Goal: Task Accomplishment & Management: Use online tool/utility

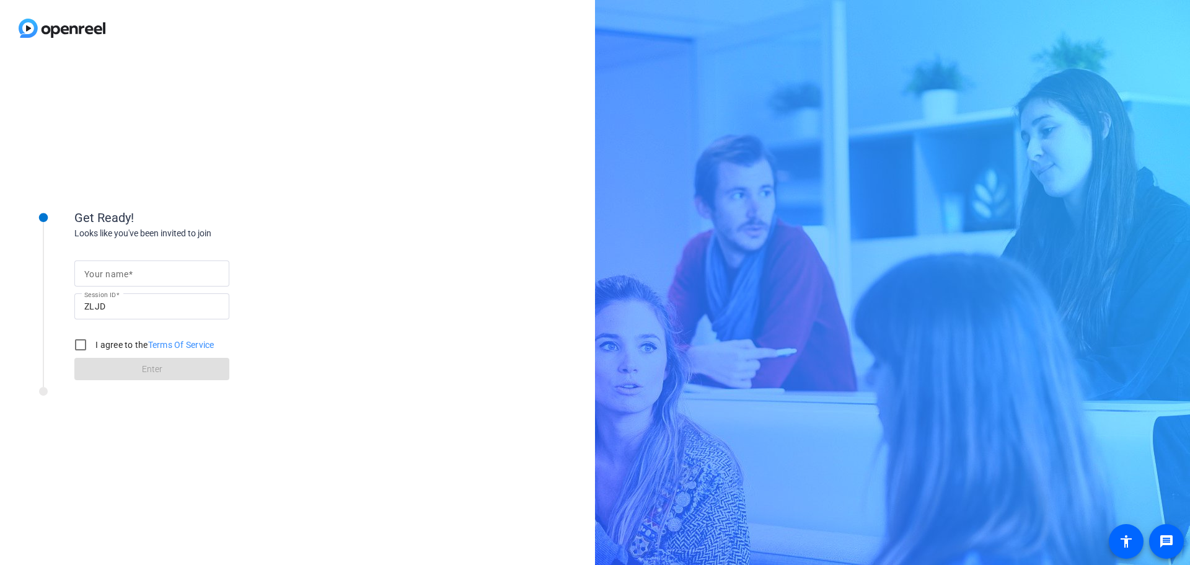
click at [210, 275] on input "Your name" at bounding box center [151, 273] width 135 height 15
type input "[PERSON_NAME]"
click at [78, 342] on input "I agree to the Terms Of Service" at bounding box center [80, 344] width 25 height 25
checkbox input "true"
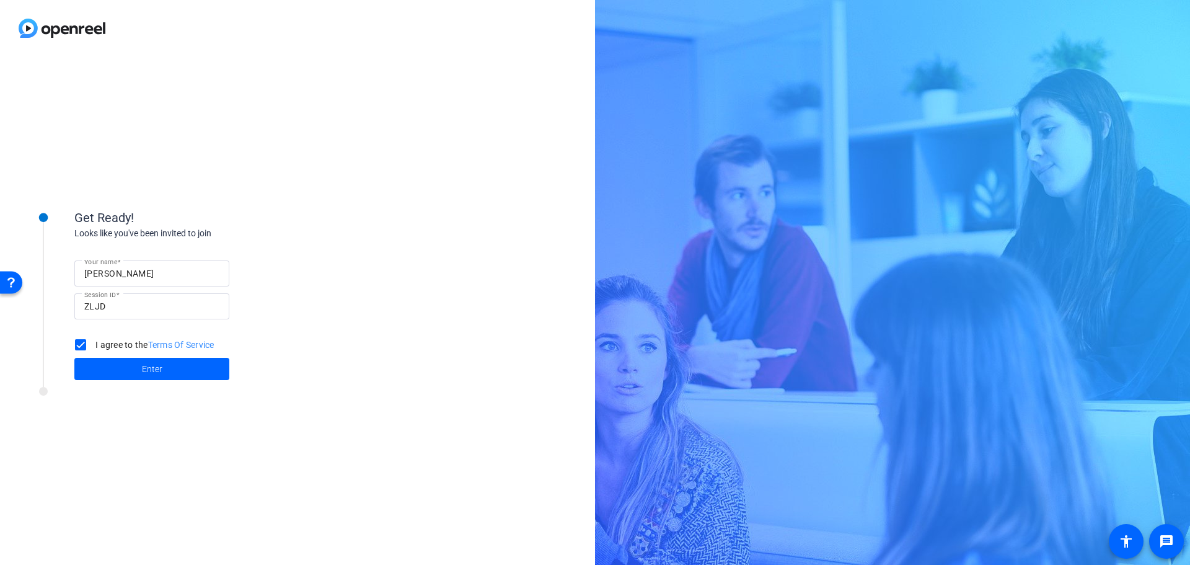
click at [118, 383] on span at bounding box center [151, 369] width 155 height 30
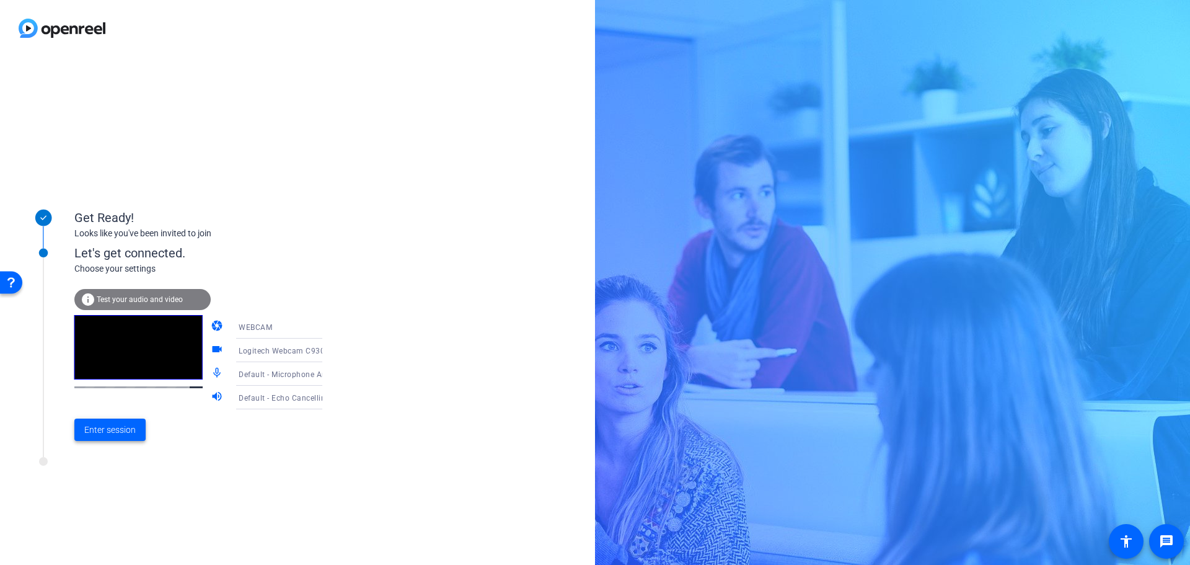
click at [120, 430] on span "Enter session" at bounding box center [109, 429] width 51 height 13
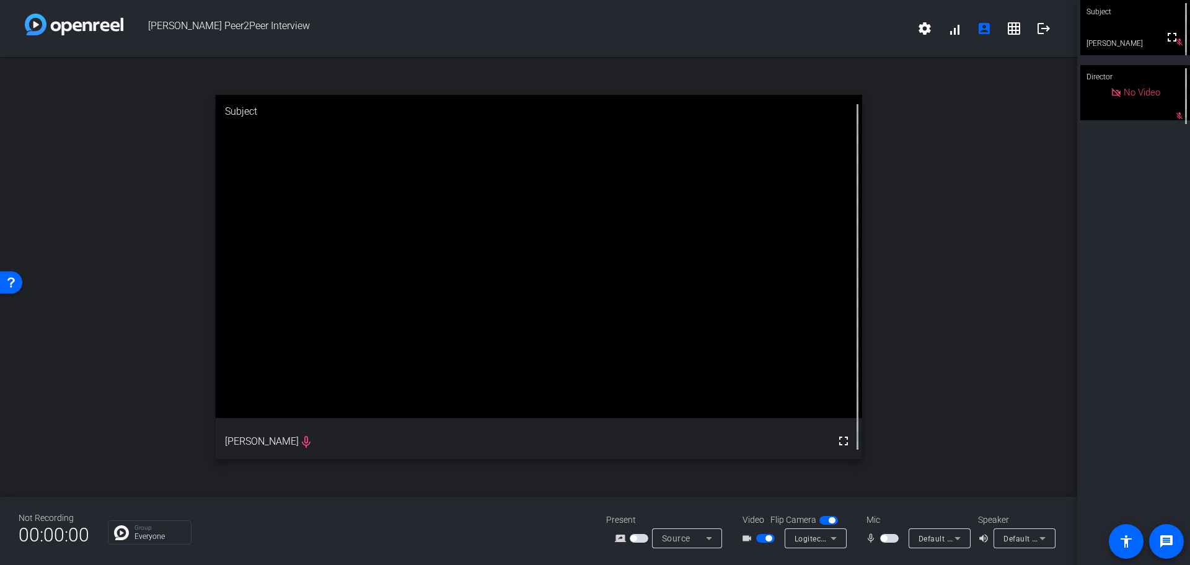
click at [878, 539] on mat-icon "mic_none" at bounding box center [872, 538] width 15 height 15
click at [881, 537] on span "button" at bounding box center [884, 538] width 6 height 6
click at [964, 536] on icon at bounding box center [957, 538] width 15 height 15
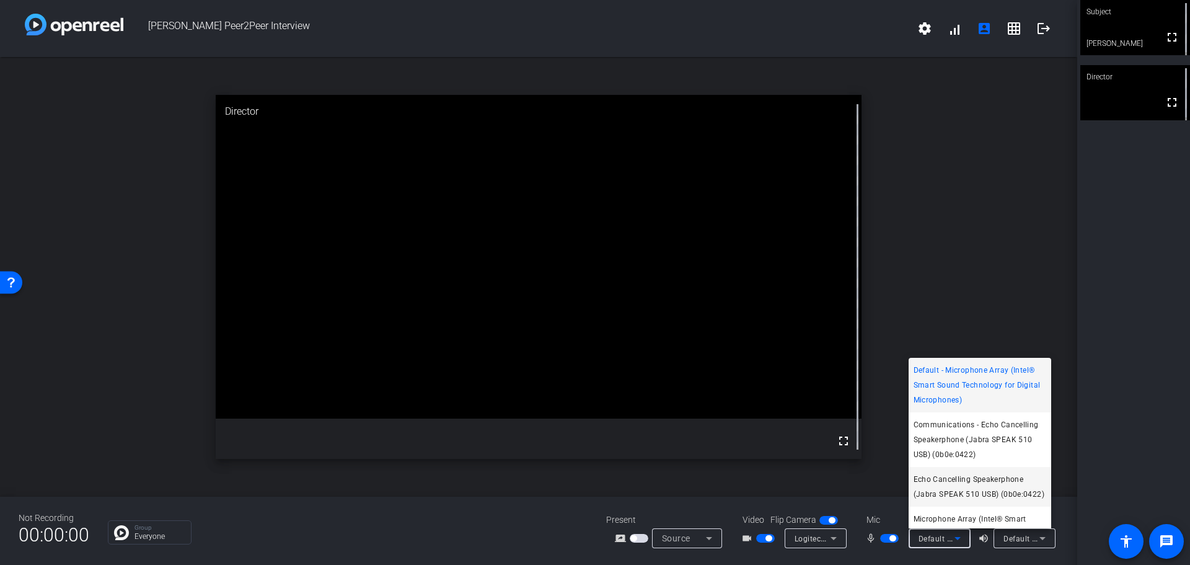
click at [947, 495] on span "Echo Cancelling Speakerphone (Jabra SPEAK 510 USB) (0b0e:0422)" at bounding box center [980, 487] width 133 height 30
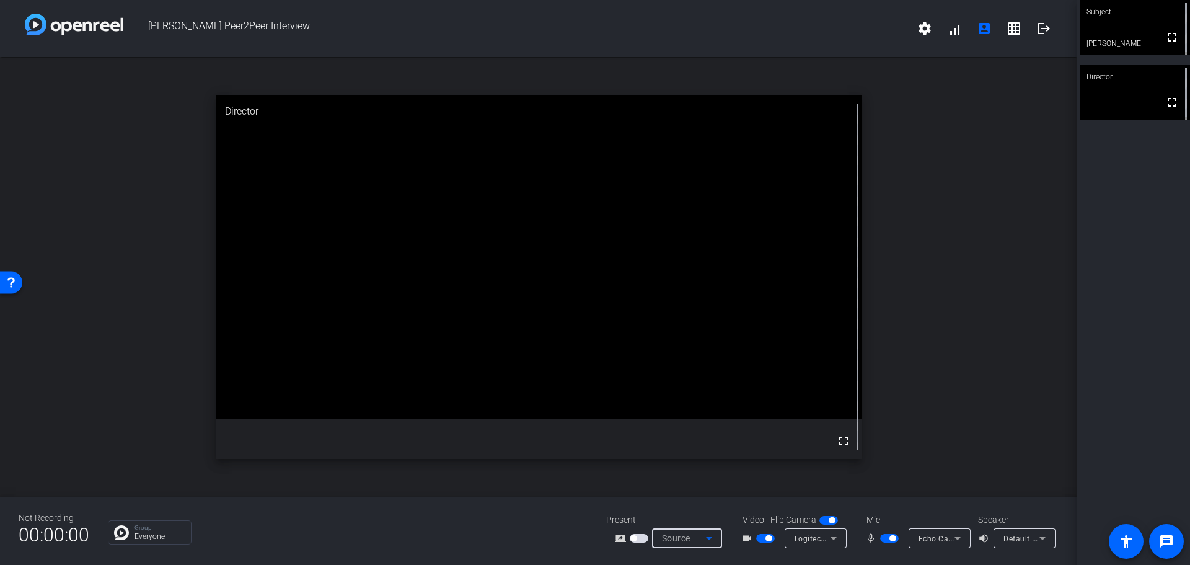
click at [702, 542] on icon at bounding box center [709, 538] width 15 height 15
click at [702, 542] on div at bounding box center [595, 282] width 1190 height 565
click at [1024, 539] on span "Default - Echo Cancelling Speakerphone (Jabra SPEAK 510 USB) (0b0e:0422)" at bounding box center [1143, 538] width 281 height 10
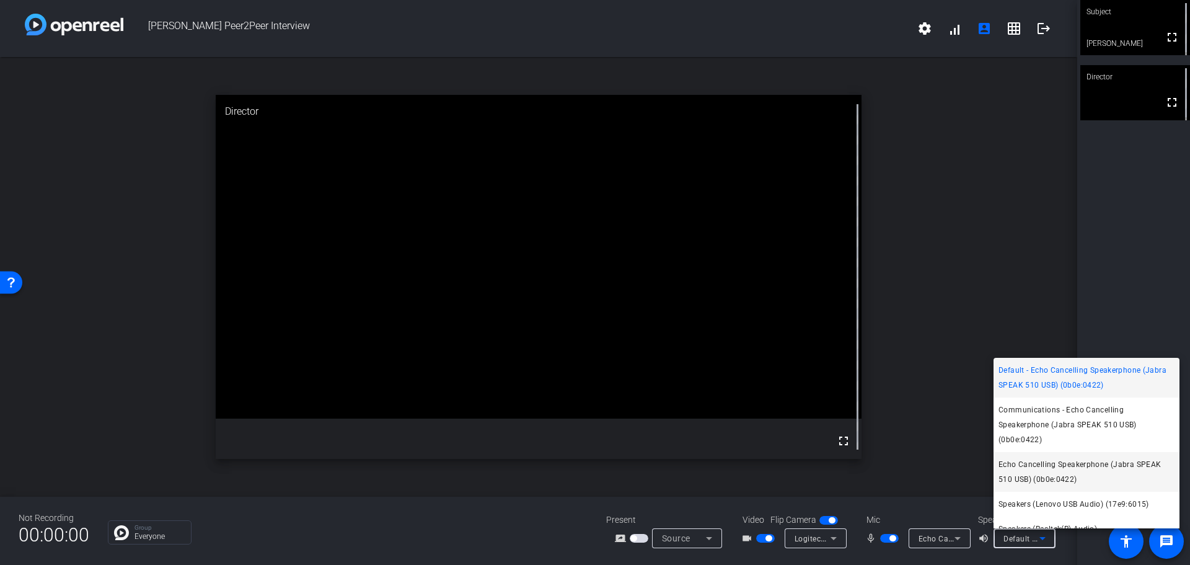
click at [1085, 457] on span "Echo Cancelling Speakerphone (Jabra SPEAK 510 USB) (0b0e:0422)" at bounding box center [1087, 472] width 176 height 30
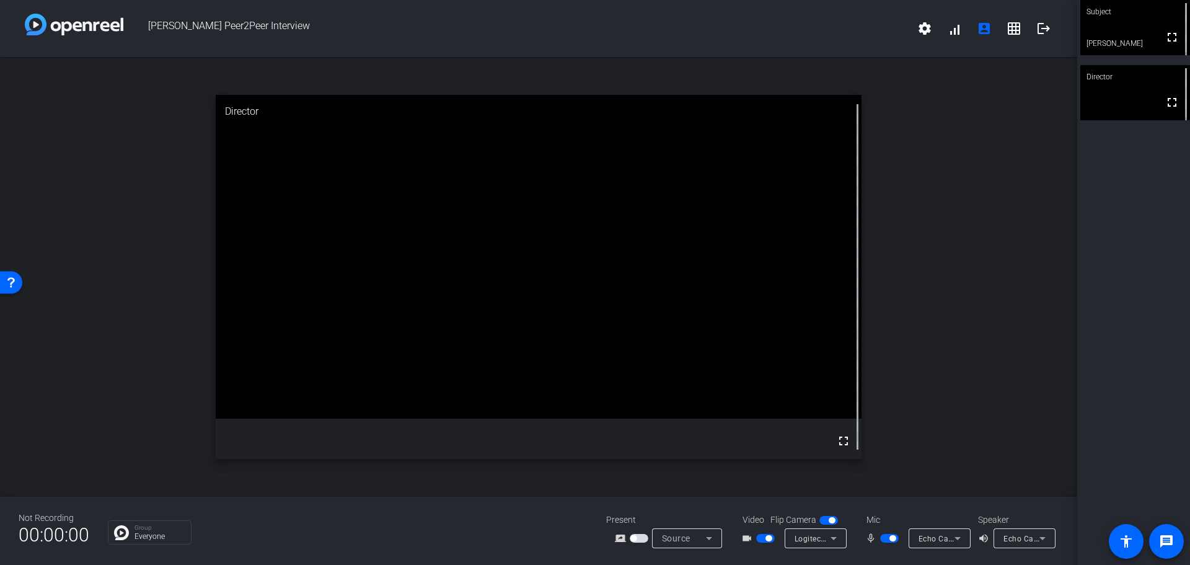
click at [1088, 248] on div "Subject fullscreen Patrick Heeks Director fullscreen" at bounding box center [1133, 282] width 113 height 565
click at [1134, 177] on div "Subject fullscreen Patrick Heeks Director fullscreen" at bounding box center [1133, 282] width 113 height 565
click at [974, 27] on span at bounding box center [984, 29] width 30 height 30
click at [935, 32] on span at bounding box center [925, 29] width 30 height 30
click at [88, 54] on div at bounding box center [595, 282] width 1190 height 565
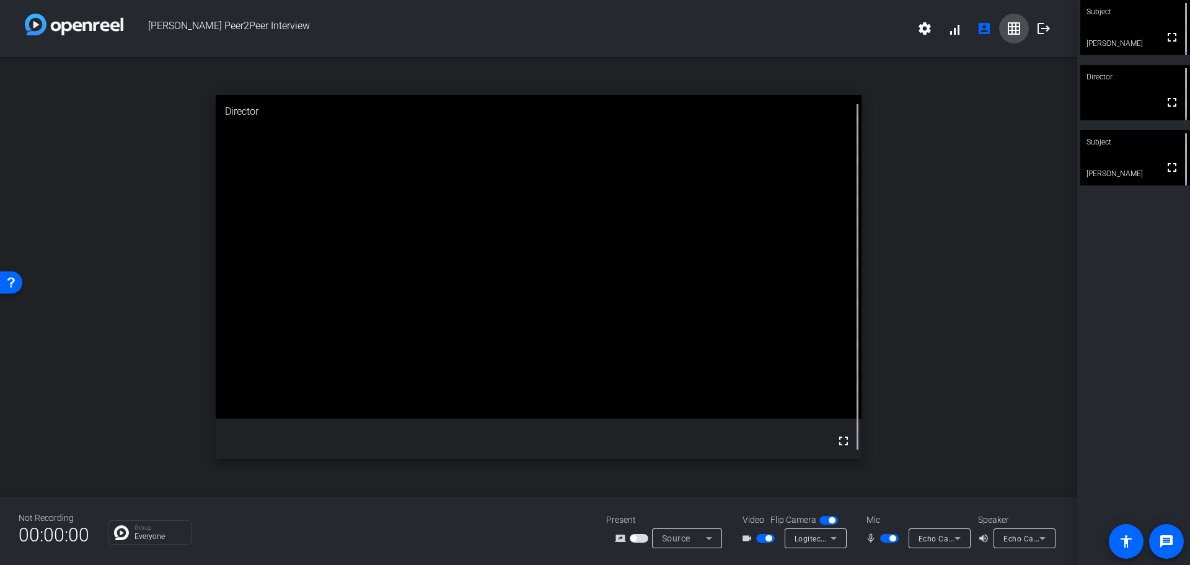
click at [1010, 24] on mat-icon "grid_on" at bounding box center [1014, 28] width 15 height 15
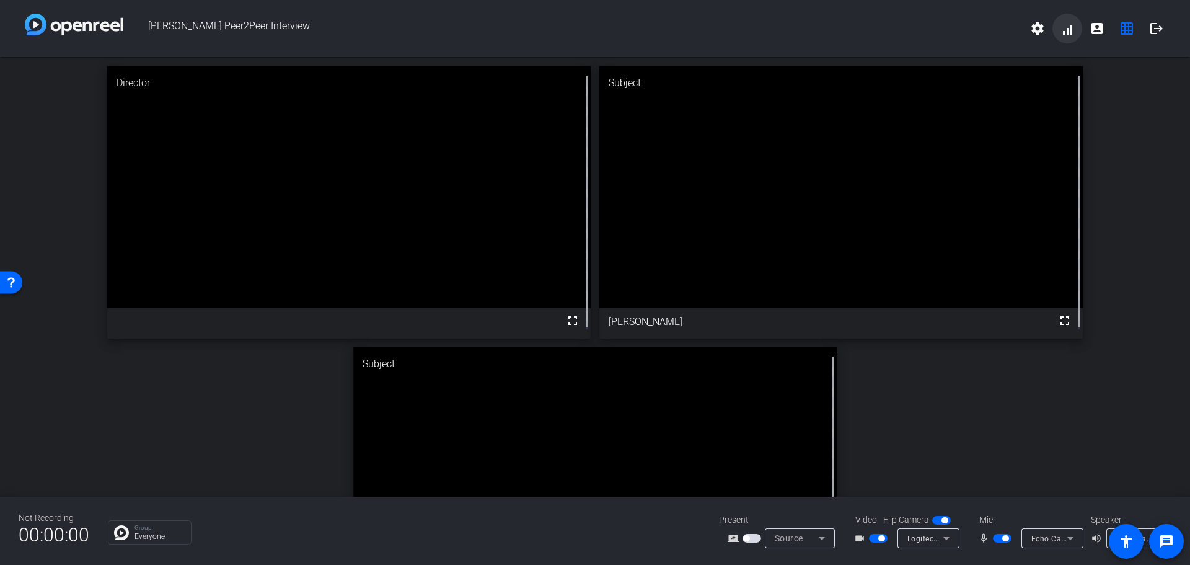
click at [1065, 30] on span at bounding box center [1067, 29] width 30 height 30
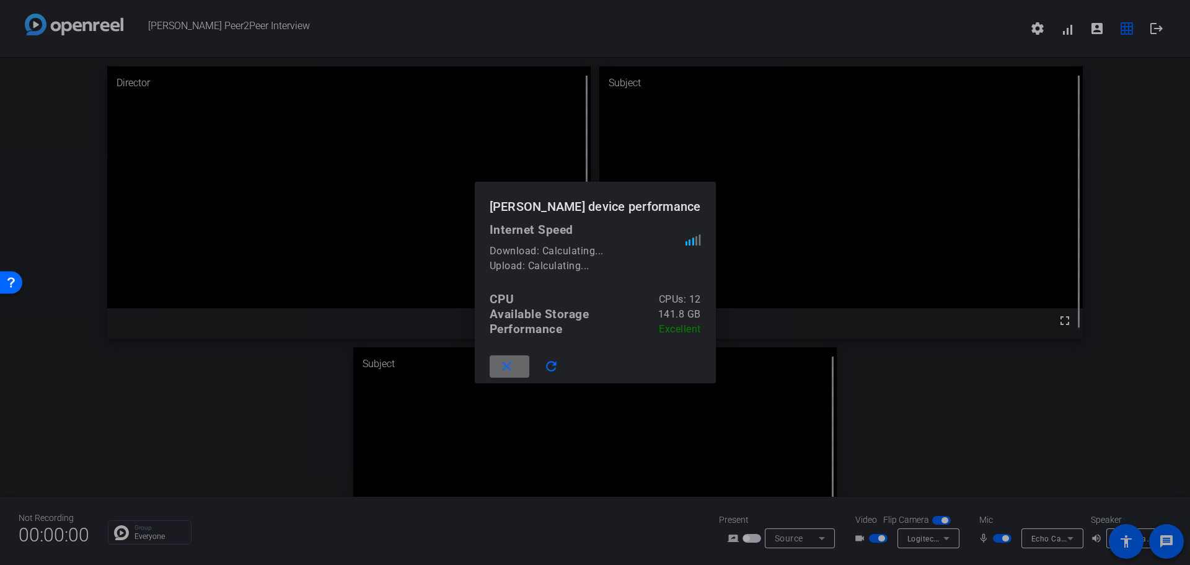
click at [514, 368] on mat-icon "close" at bounding box center [506, 366] width 15 height 15
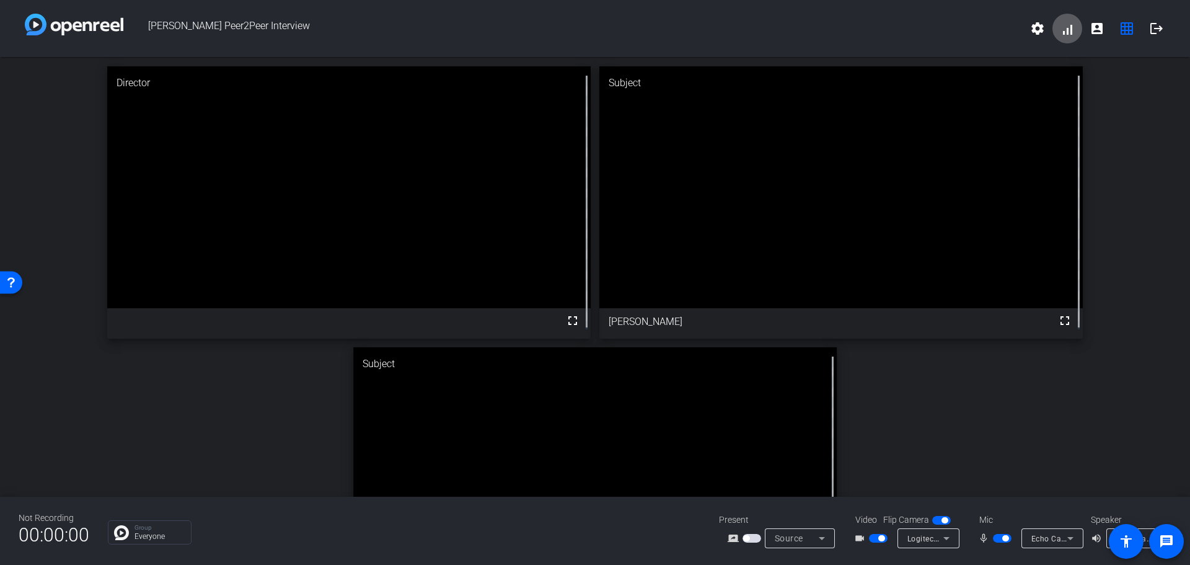
click at [1060, 37] on span at bounding box center [1067, 29] width 30 height 30
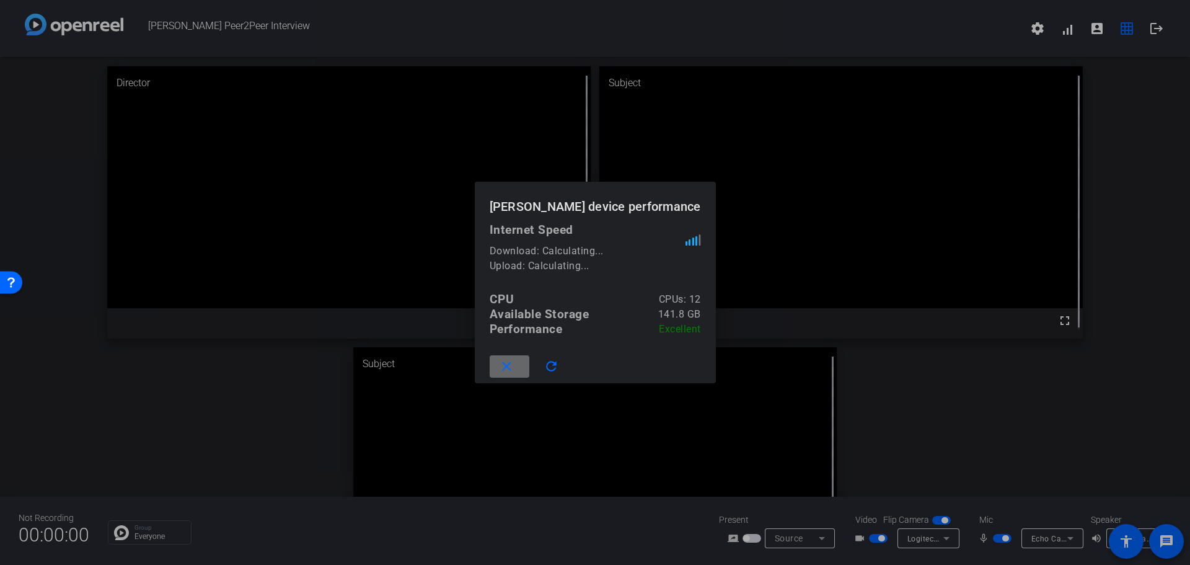
click at [514, 361] on mat-icon "close" at bounding box center [506, 366] width 15 height 15
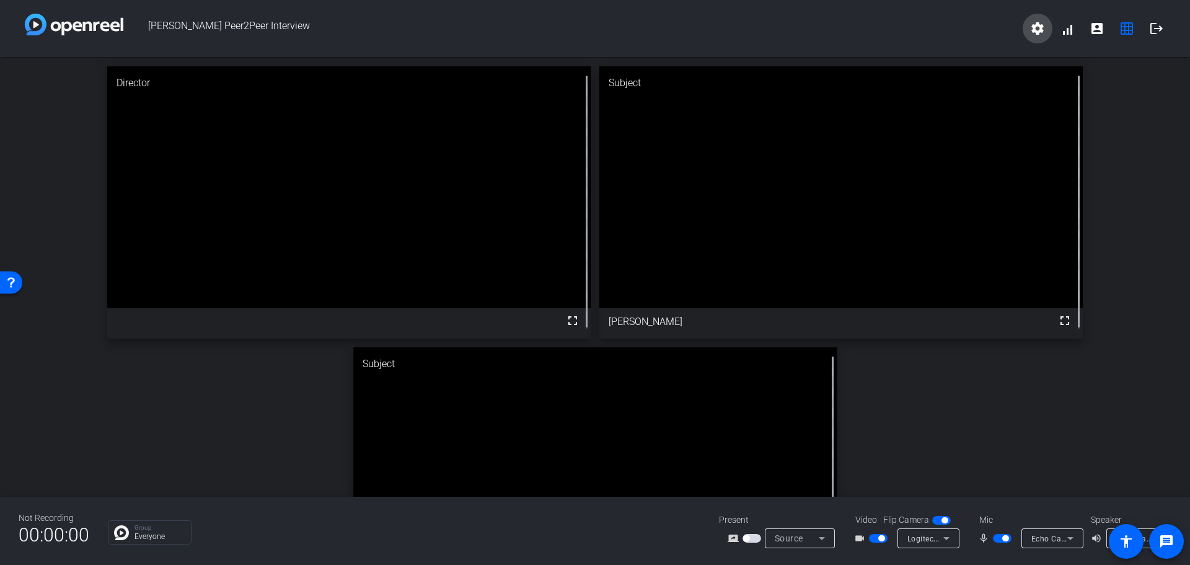
click at [1039, 28] on mat-icon "settings" at bounding box center [1037, 28] width 15 height 15
click at [1035, 30] on div at bounding box center [595, 282] width 1190 height 565
drag, startPoint x: 177, startPoint y: 26, endPoint x: 494, endPoint y: 28, distance: 316.7
click at [494, 28] on span "Christie Dziubek Peer2Peer Interview" at bounding box center [572, 29] width 899 height 30
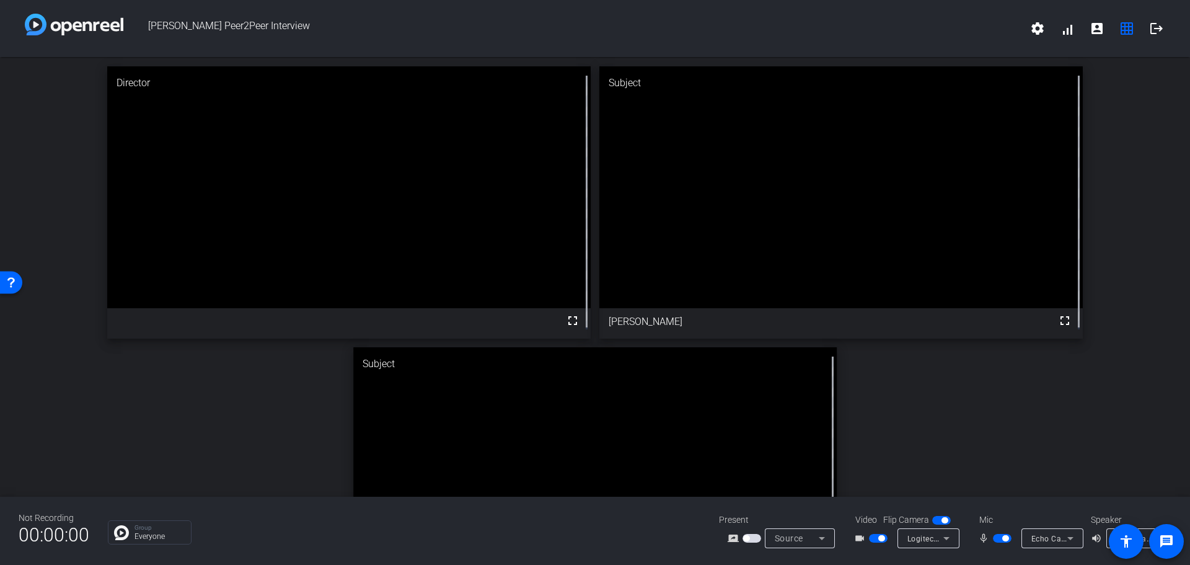
click at [641, 308] on video at bounding box center [840, 187] width 483 height 242
click at [646, 308] on video at bounding box center [840, 187] width 483 height 242
click at [649, 308] on video at bounding box center [840, 187] width 483 height 242
click at [1034, 22] on mat-icon "settings" at bounding box center [1037, 28] width 15 height 15
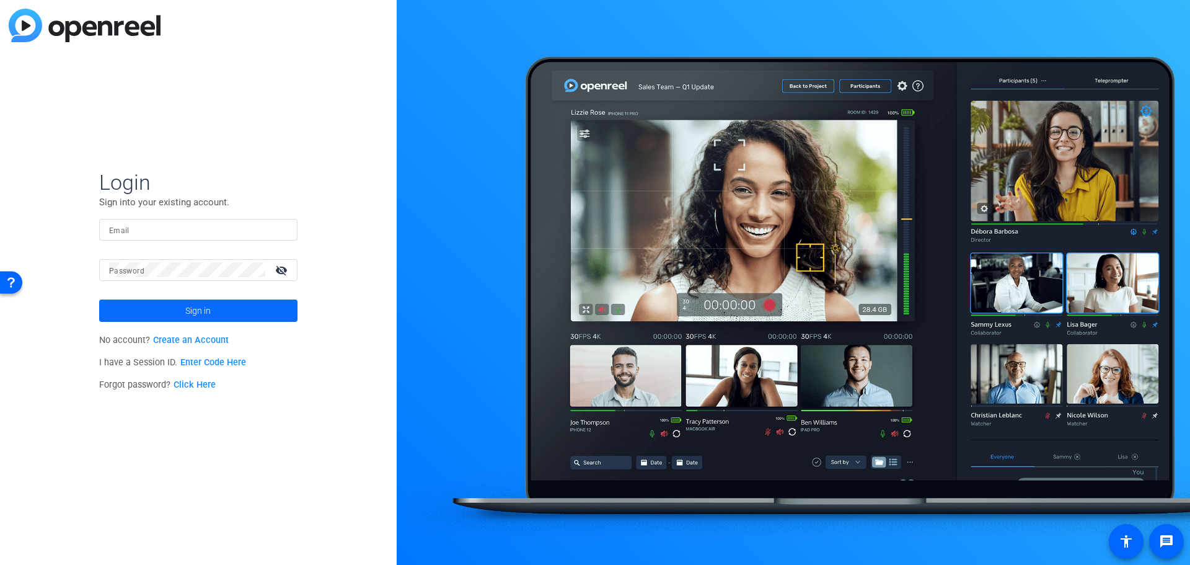
click at [190, 310] on span "Sign in" at bounding box center [197, 310] width 25 height 31
type input "[PERSON_NAME][EMAIL_ADDRESS][PERSON_NAME][PERSON_NAME][DOMAIN_NAME]"
click at [183, 308] on span at bounding box center [198, 311] width 198 height 30
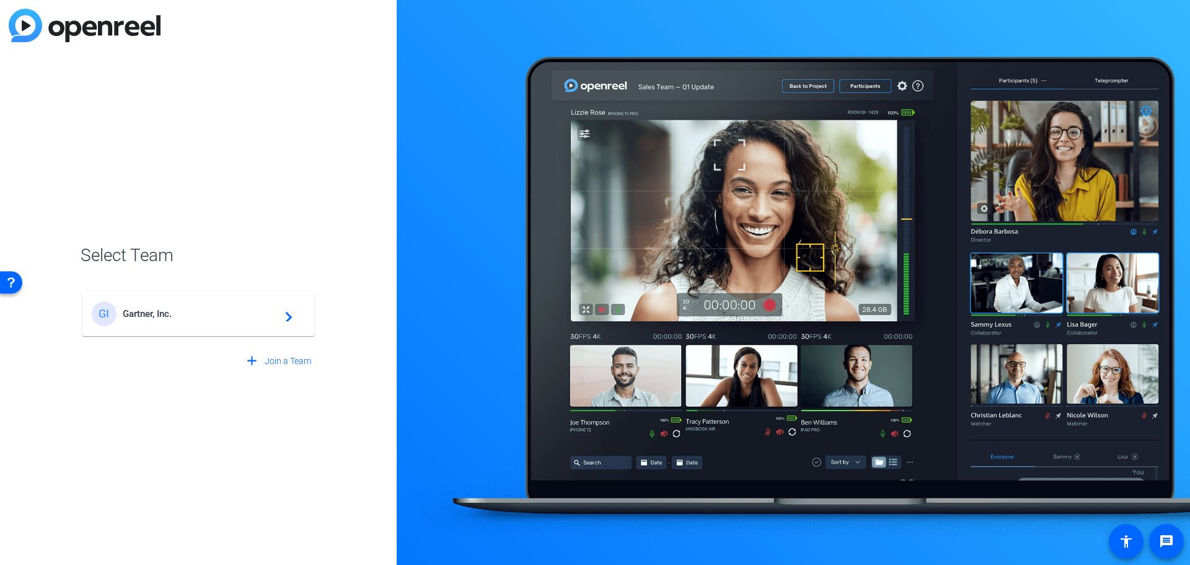
click at [178, 325] on div "GI Gartner, Inc. navigate_next" at bounding box center [198, 313] width 213 height 25
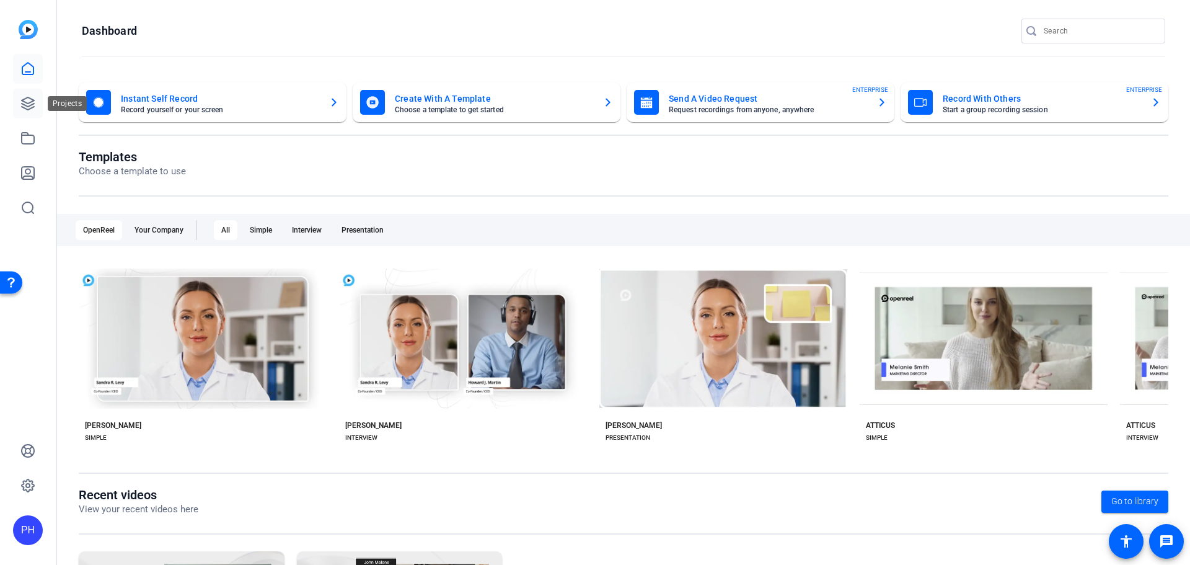
click at [27, 102] on icon at bounding box center [27, 103] width 15 height 15
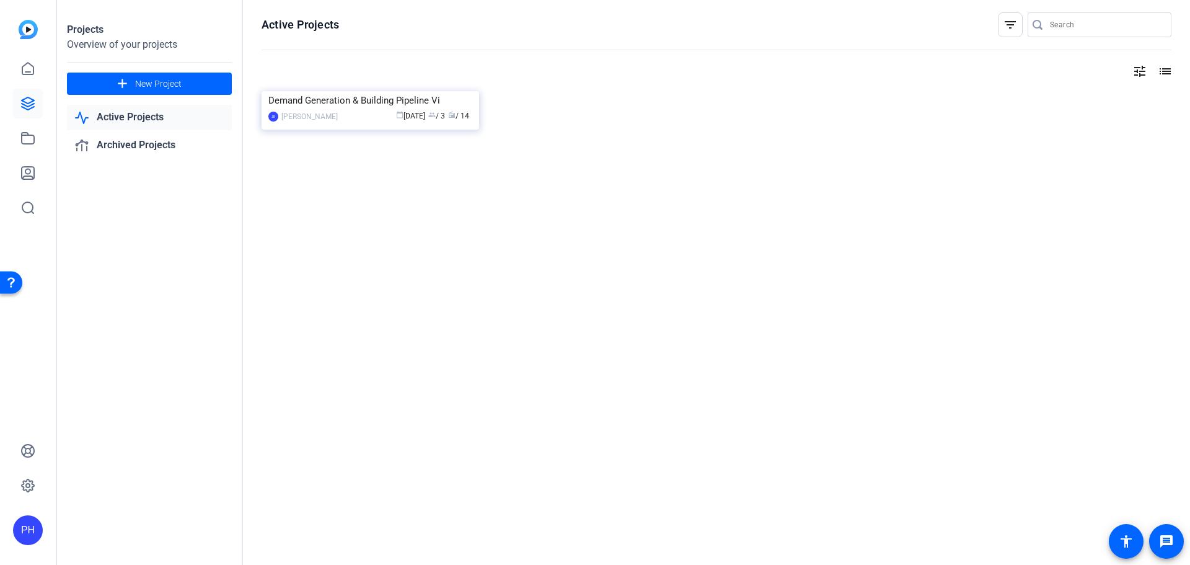
click at [165, 120] on link "Active Projects" at bounding box center [149, 117] width 165 height 25
click at [152, 157] on link "Archived Projects" at bounding box center [149, 145] width 165 height 25
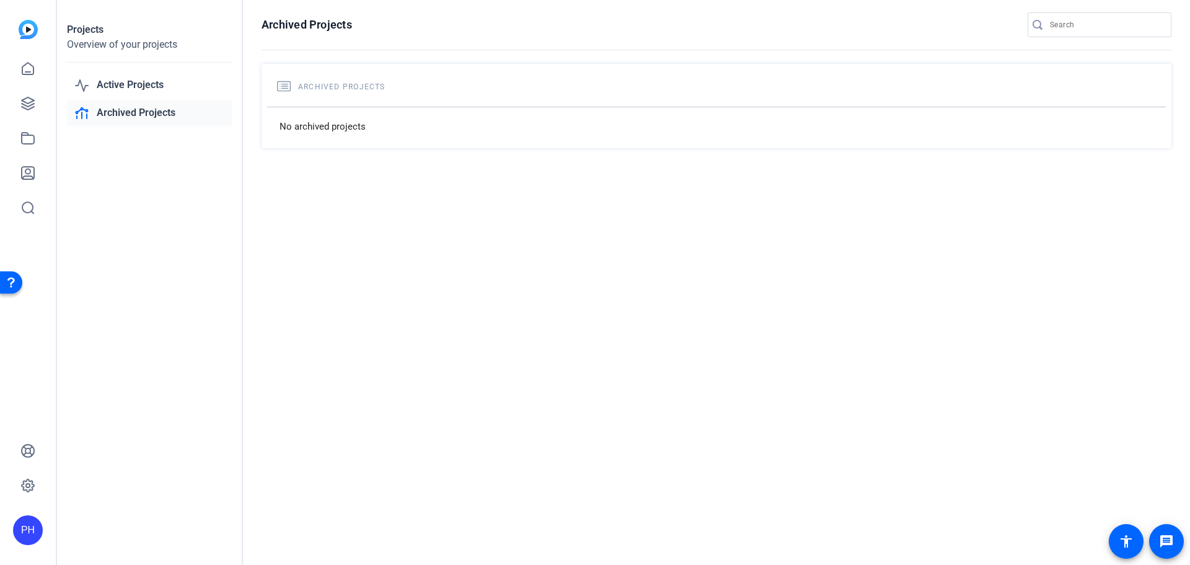
click at [144, 114] on link "Archived Projects" at bounding box center [149, 112] width 165 height 25
click at [110, 93] on link "Active Projects" at bounding box center [149, 85] width 165 height 25
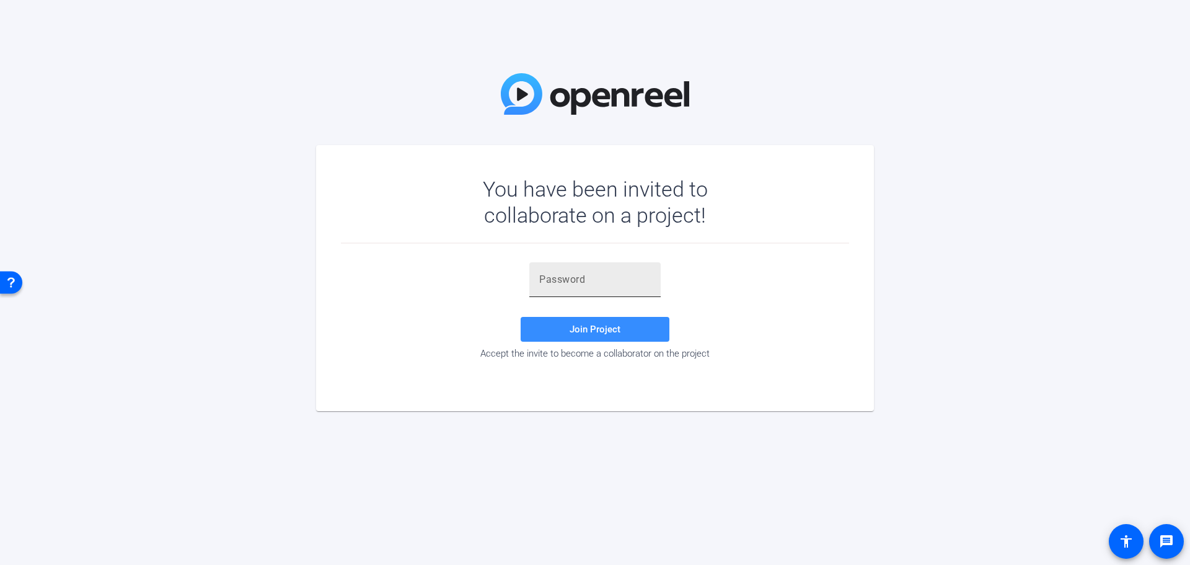
click at [616, 281] on input "text" at bounding box center [595, 279] width 112 height 15
click at [570, 276] on input "text" at bounding box center [595, 279] width 112 height 15
paste input "9kpmDr"
type input "9kpmDr"
click at [553, 324] on span at bounding box center [595, 329] width 149 height 30
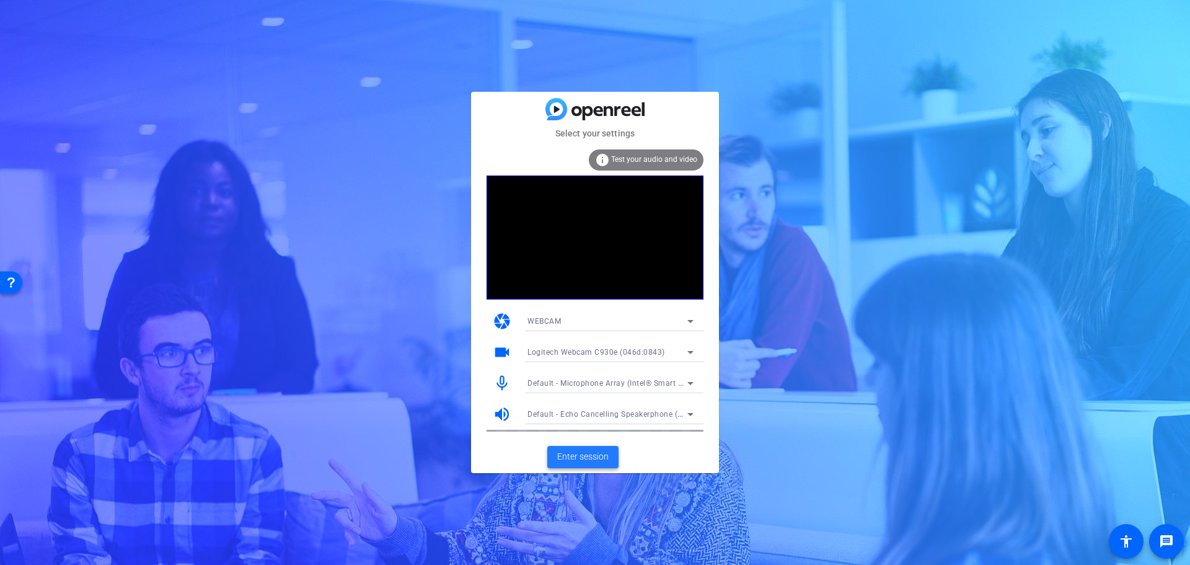
click at [580, 457] on span "Enter session" at bounding box center [582, 456] width 51 height 13
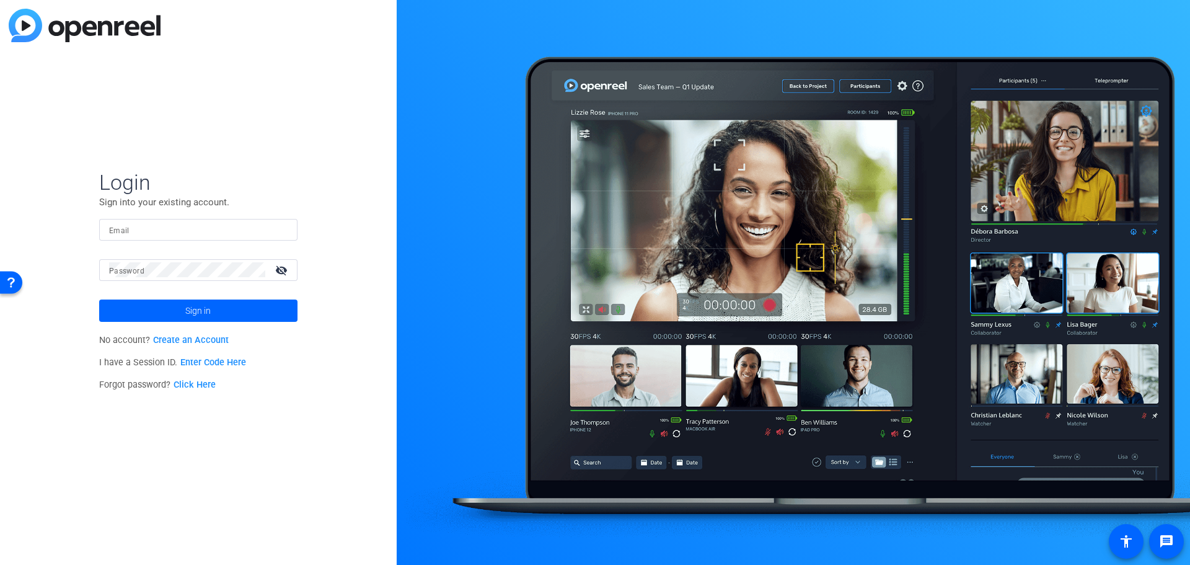
click at [214, 238] on div at bounding box center [198, 230] width 179 height 22
drag, startPoint x: 216, startPoint y: 227, endPoint x: 376, endPoint y: 215, distance: 161.0
click at [216, 227] on input "Email" at bounding box center [198, 229] width 179 height 15
type input "[PERSON_NAME][EMAIL_ADDRESS][PERSON_NAME][PERSON_NAME][DOMAIN_NAME]"
click at [182, 304] on span at bounding box center [198, 311] width 198 height 30
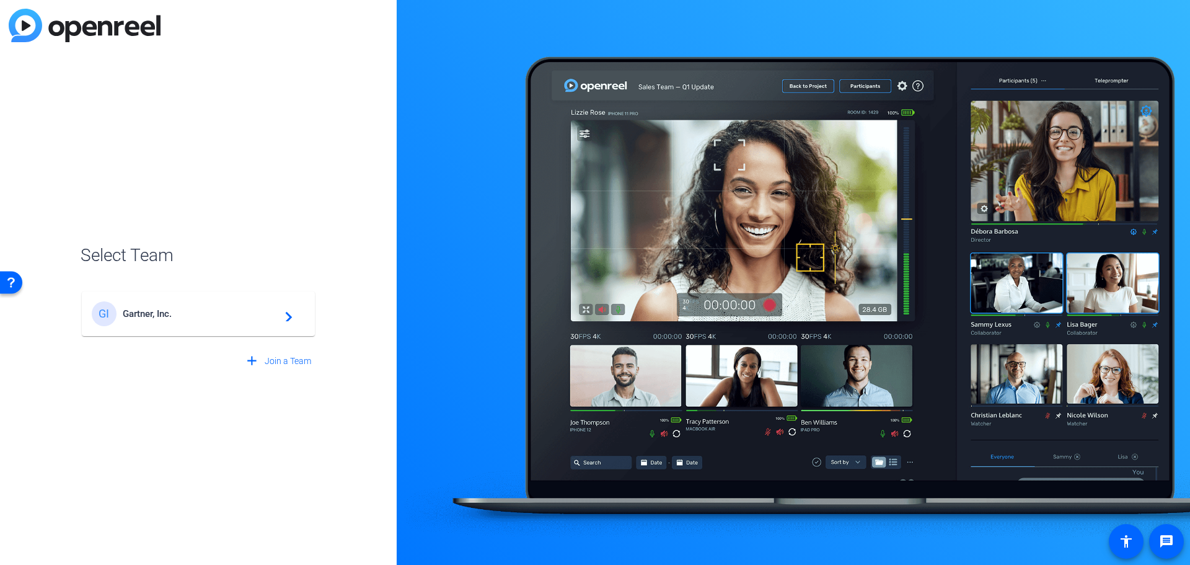
click at [187, 314] on span "Gartner, Inc." at bounding box center [200, 313] width 155 height 11
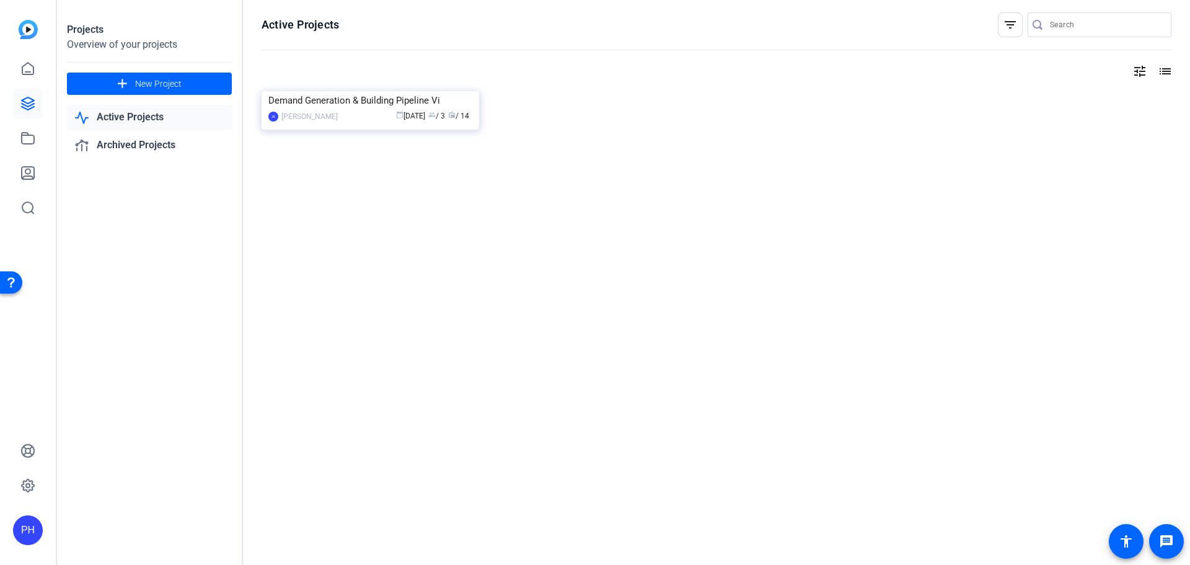
click at [177, 257] on div "Projects Overview of your projects add New Project Active Projects Archived Pro…" at bounding box center [150, 282] width 186 height 565
click at [31, 35] on img at bounding box center [28, 29] width 19 height 19
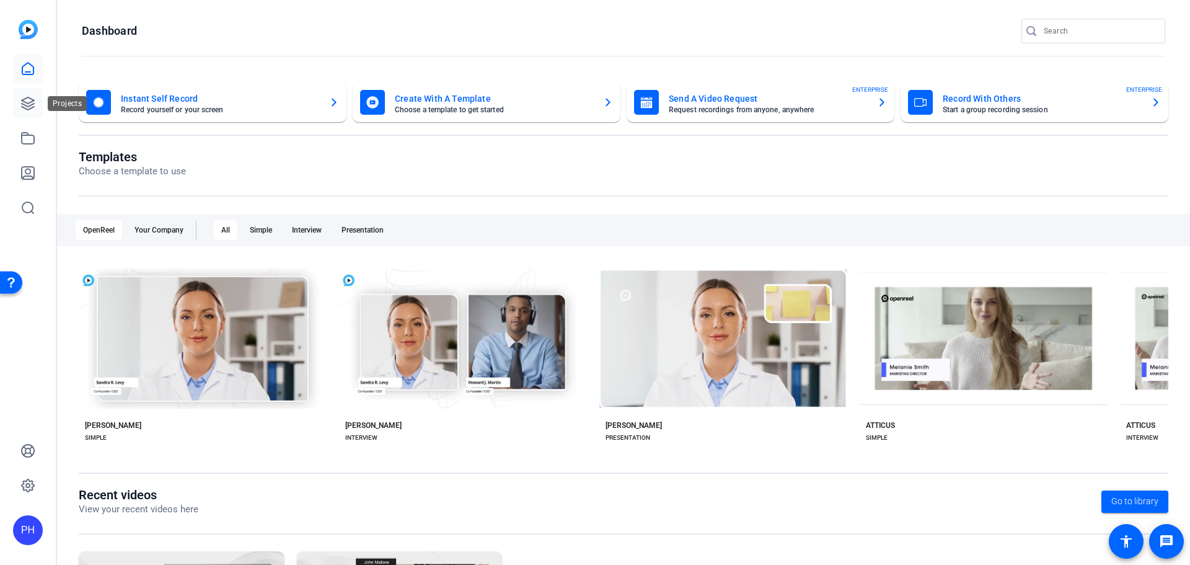
click at [26, 101] on icon at bounding box center [27, 103] width 15 height 15
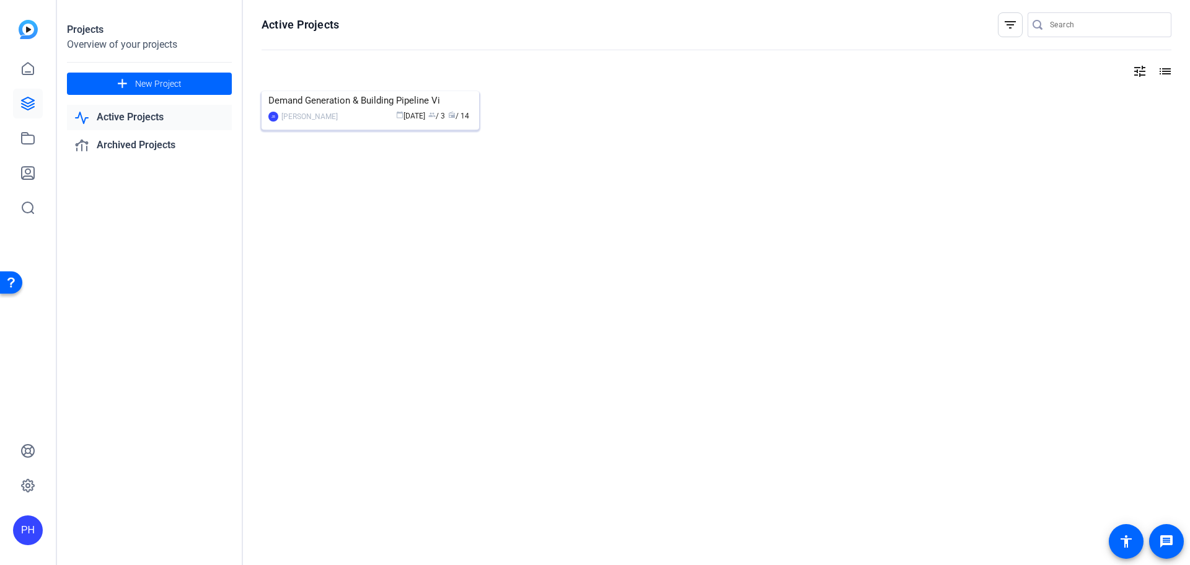
click at [312, 123] on div "[PERSON_NAME]" at bounding box center [309, 116] width 56 height 12
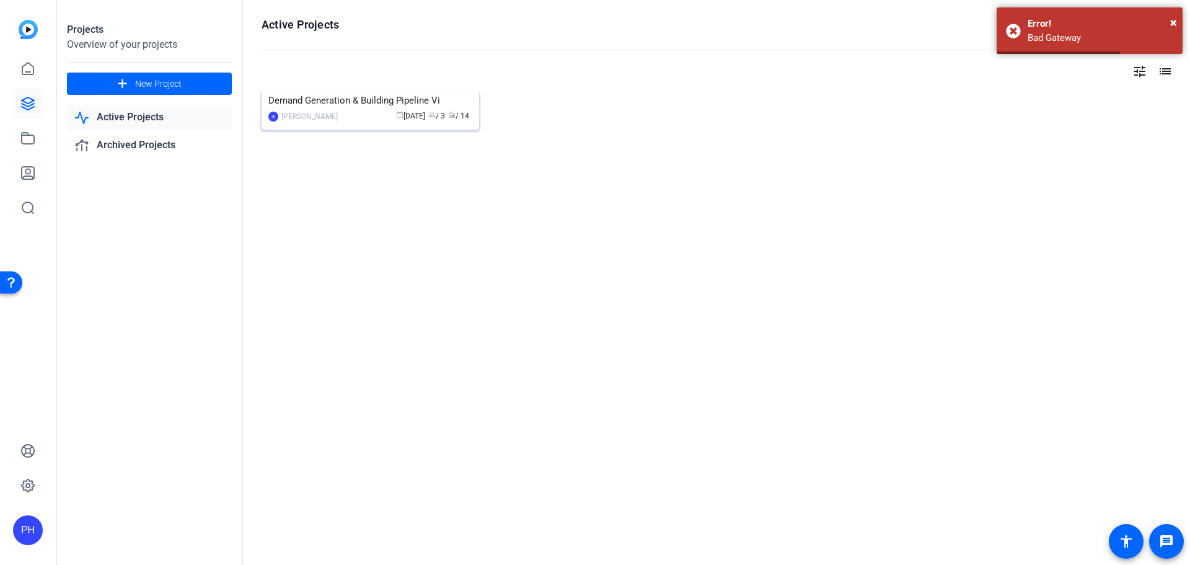
click at [305, 123] on div "[PERSON_NAME]" at bounding box center [309, 116] width 56 height 12
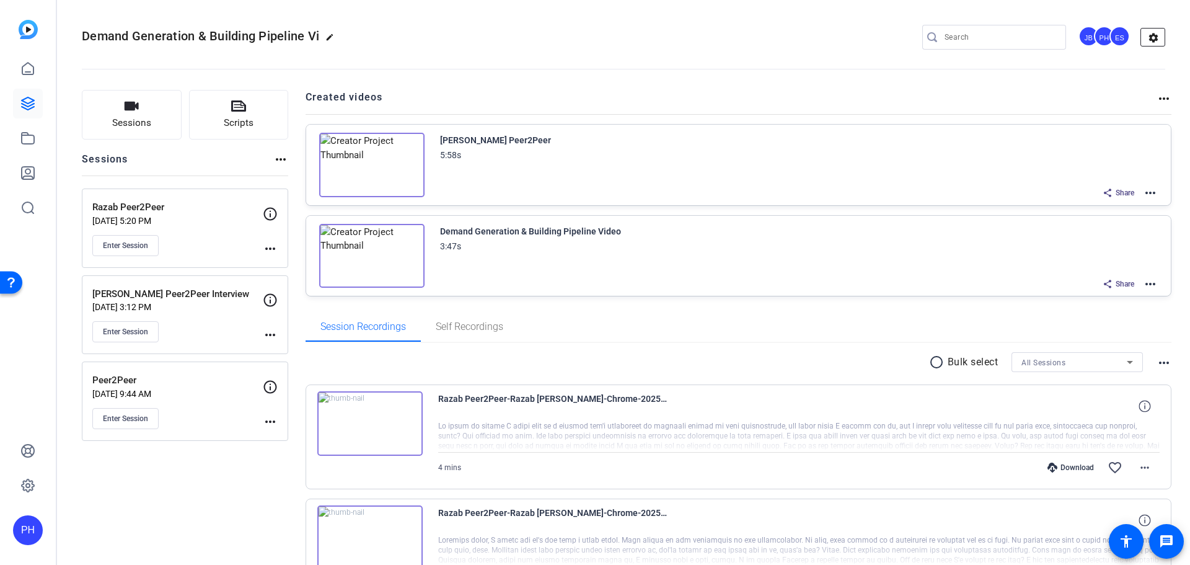
click at [1148, 39] on mat-icon "settings" at bounding box center [1153, 38] width 25 height 19
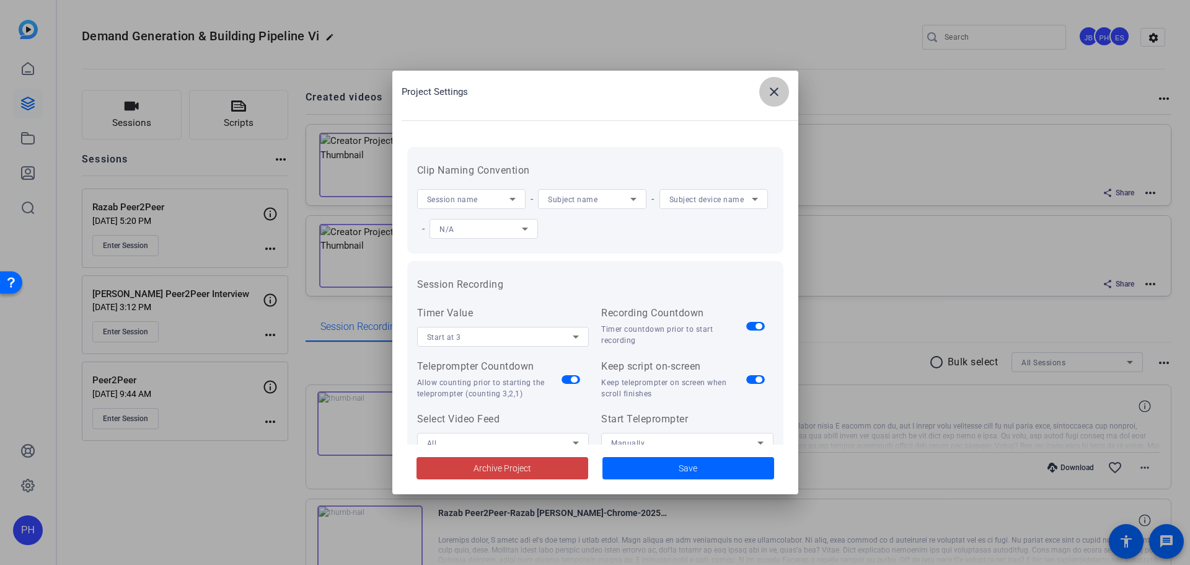
click at [782, 80] on span at bounding box center [774, 92] width 30 height 30
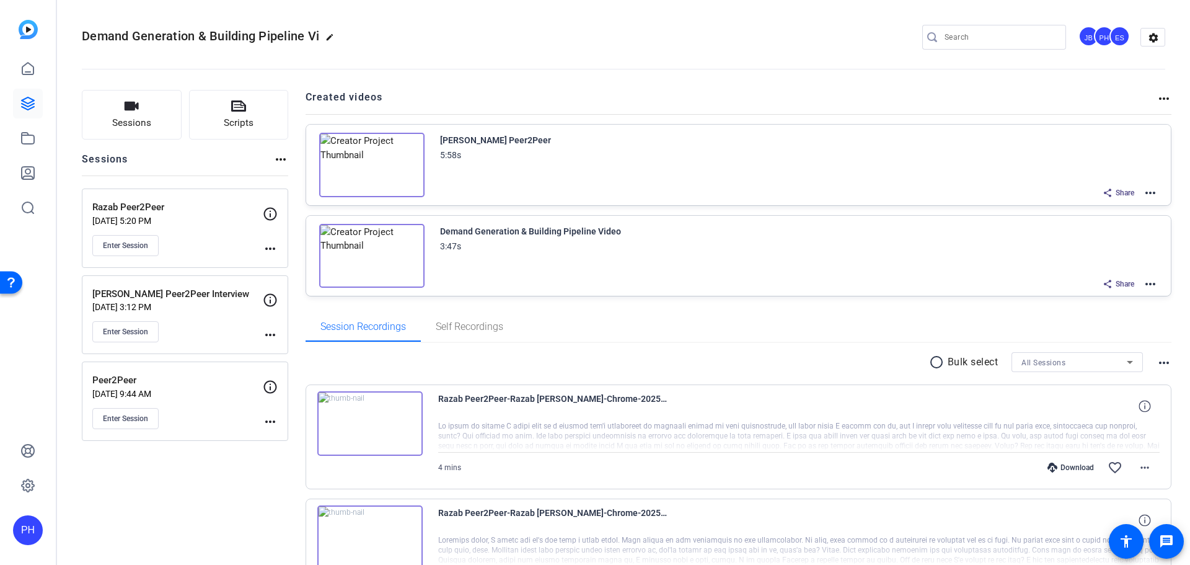
click at [1083, 35] on div "JB" at bounding box center [1088, 36] width 20 height 20
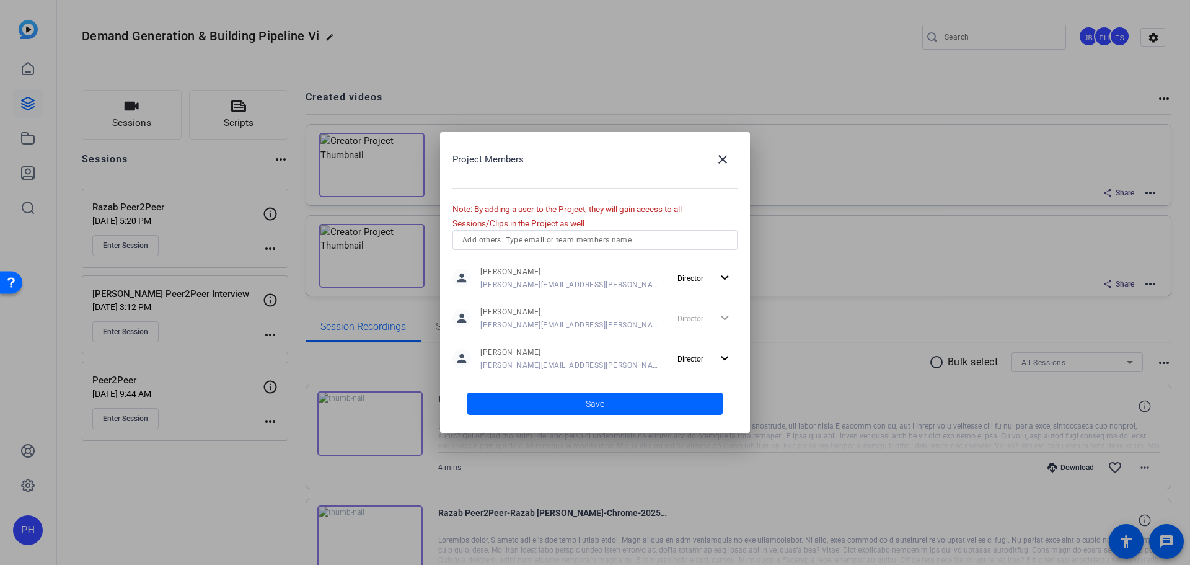
click at [527, 173] on div "Project Members close" at bounding box center [594, 159] width 285 height 30
click at [730, 152] on mat-icon "close" at bounding box center [722, 159] width 15 height 15
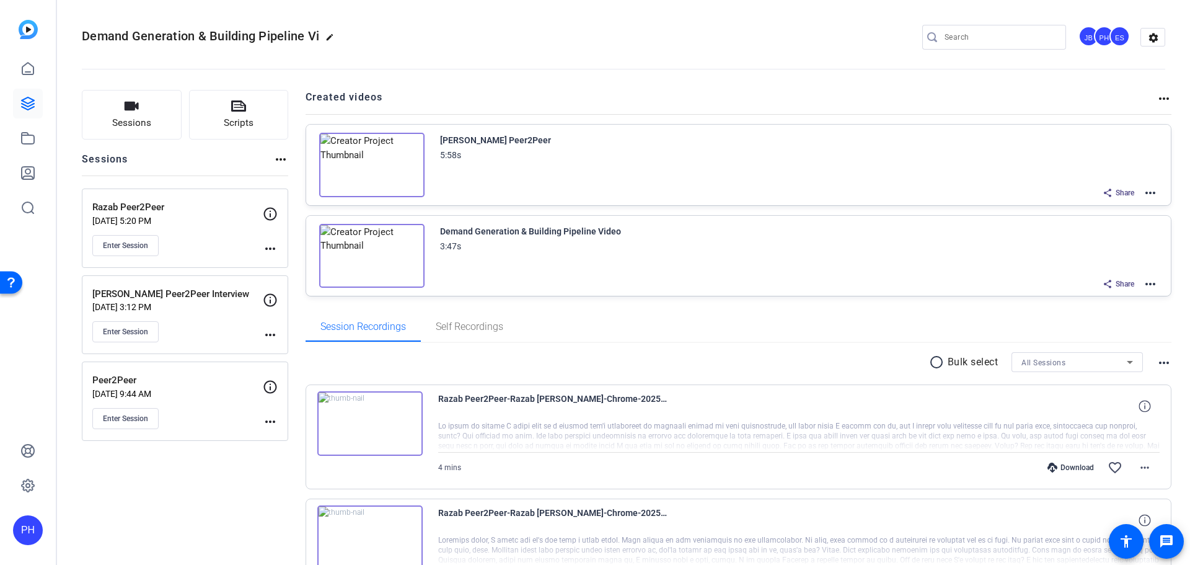
click at [1094, 33] on div "PH" at bounding box center [1104, 36] width 20 height 20
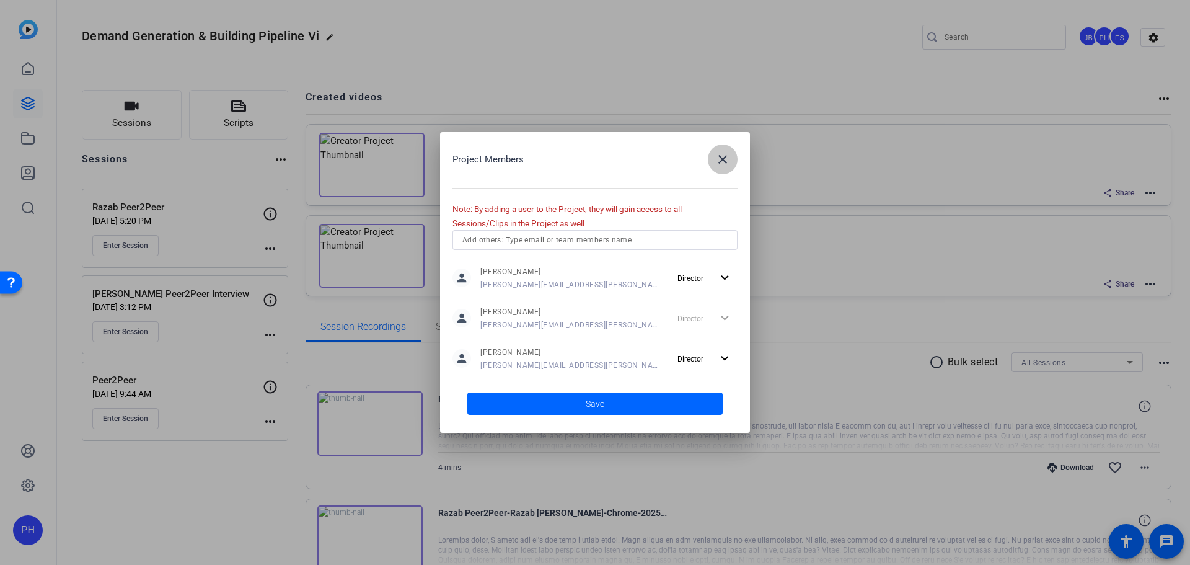
click at [712, 154] on span "button" at bounding box center [723, 159] width 30 height 30
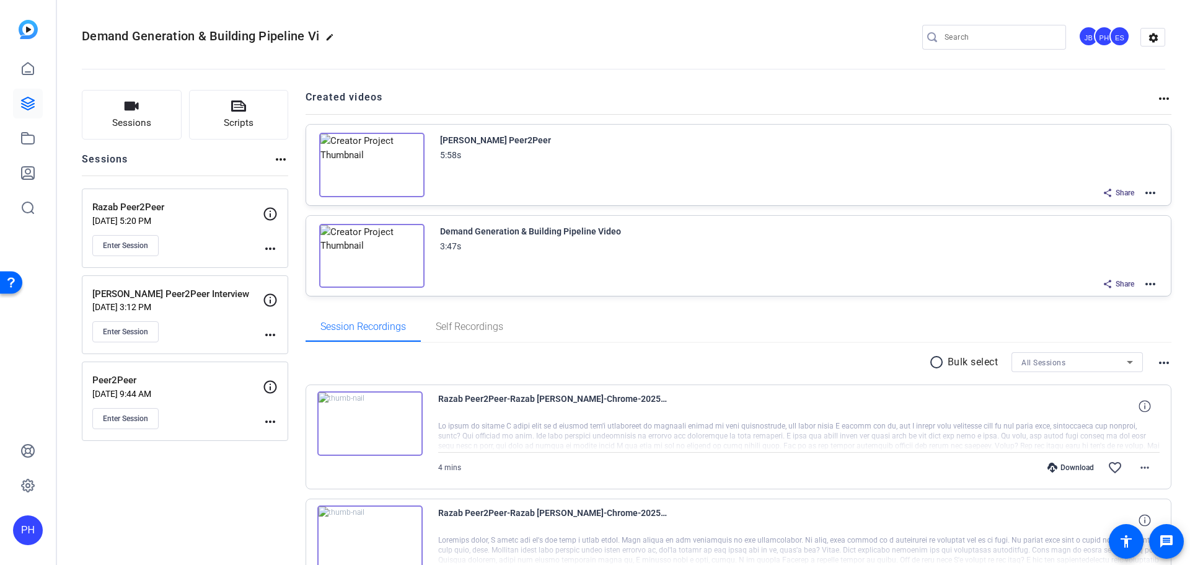
click at [277, 248] on mat-icon "more_horiz" at bounding box center [270, 248] width 15 height 15
click at [299, 266] on span "Edit Session" at bounding box center [301, 266] width 56 height 15
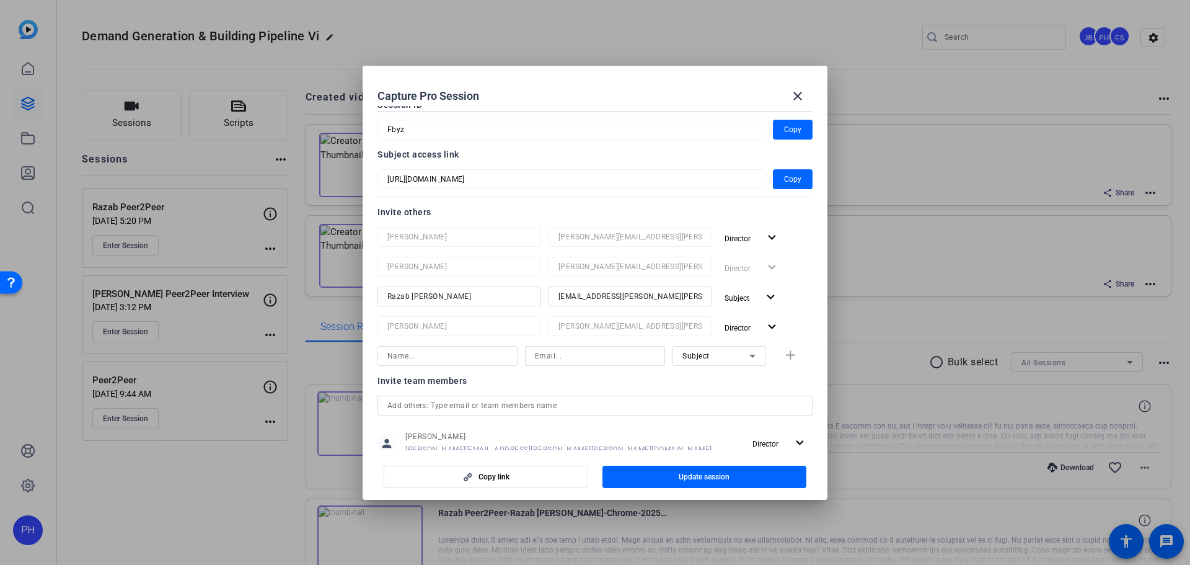
scroll to position [62, 0]
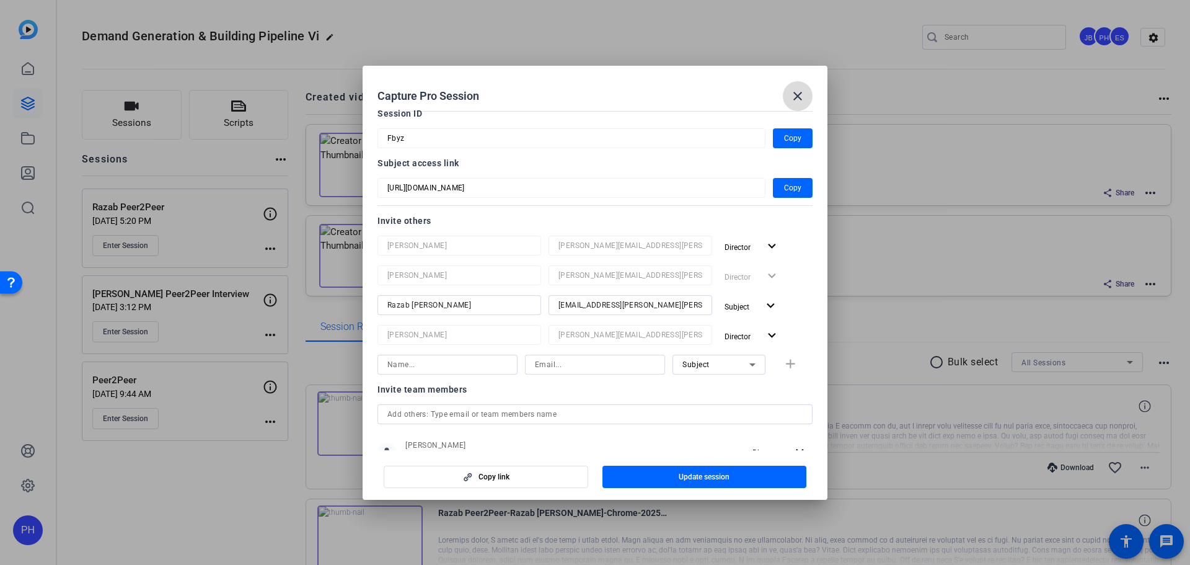
click at [800, 94] on mat-icon "close" at bounding box center [797, 96] width 15 height 15
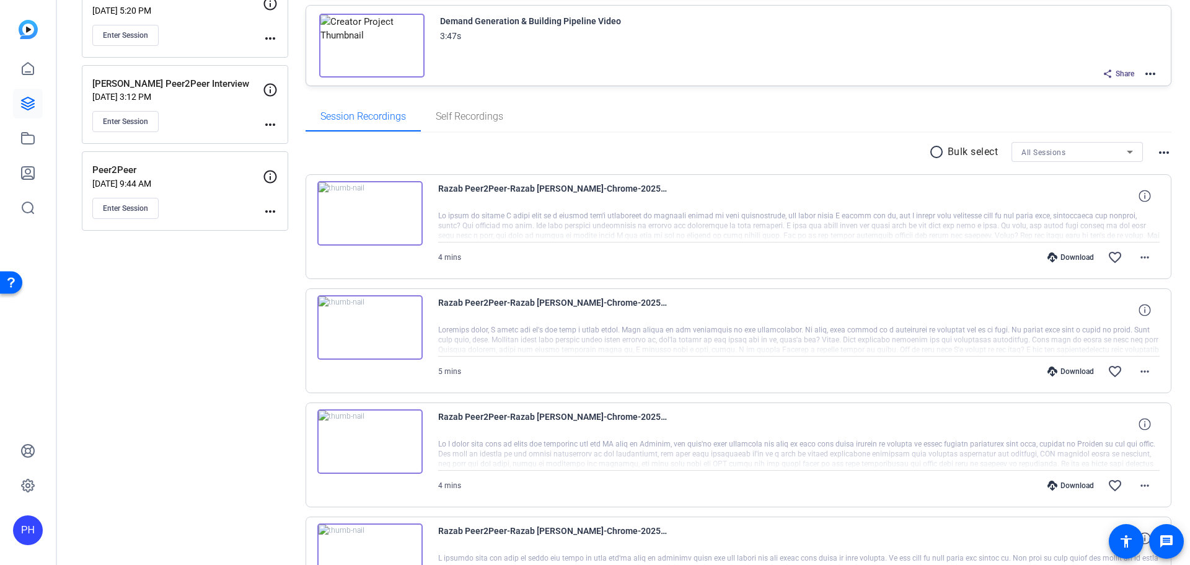
scroll to position [0, 0]
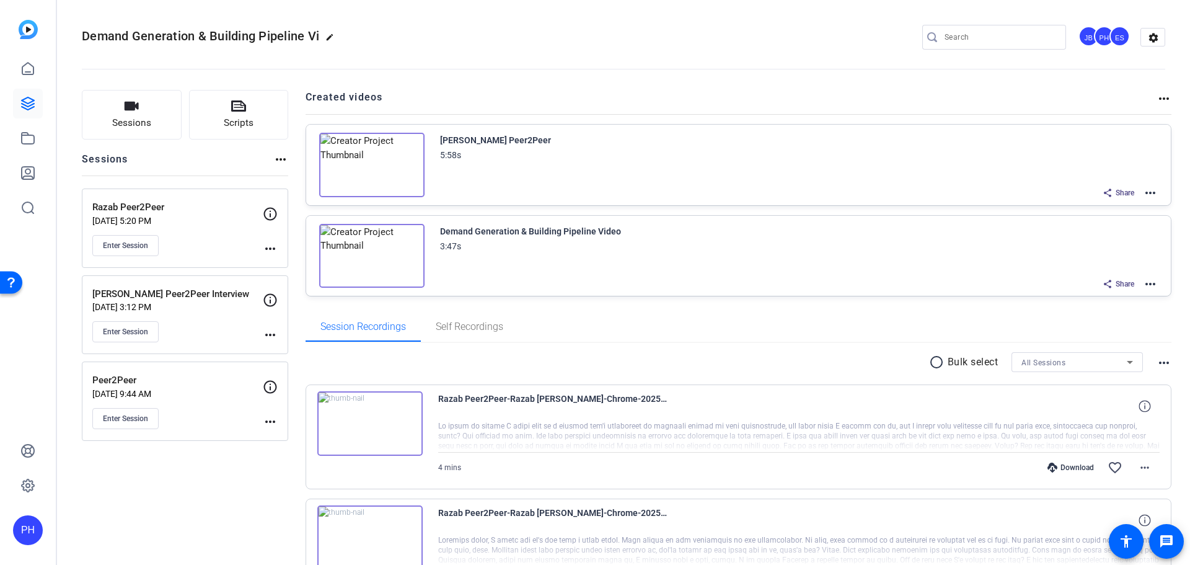
click at [270, 250] on mat-icon "more_horiz" at bounding box center [270, 248] width 15 height 15
click at [290, 265] on span "Edit Session" at bounding box center [301, 266] width 56 height 15
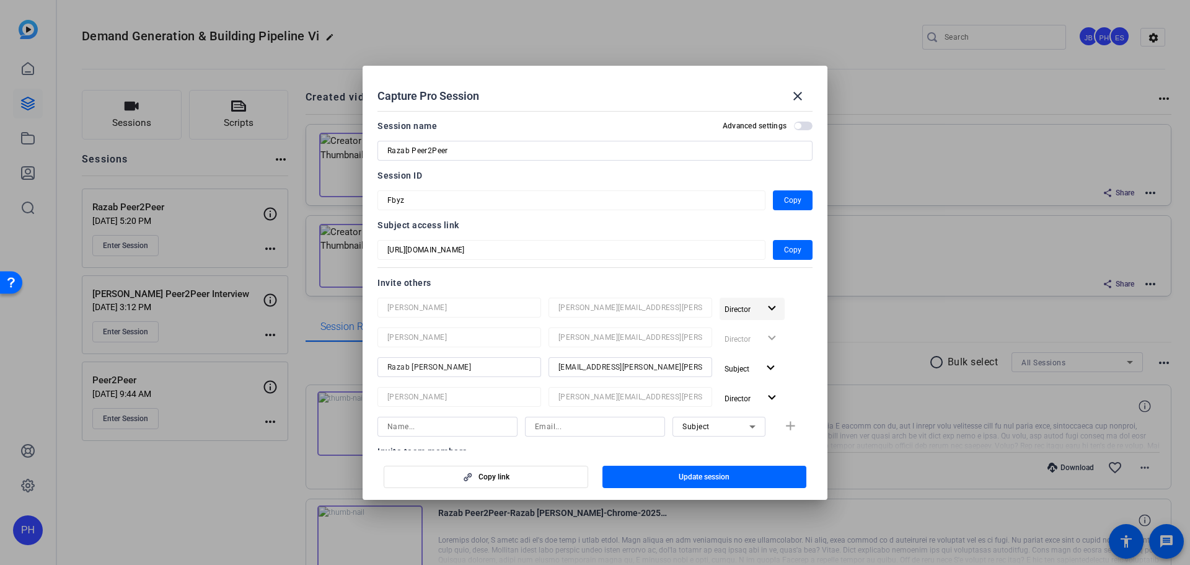
click at [756, 309] on span "button" at bounding box center [752, 309] width 65 height 30
click at [757, 308] on div at bounding box center [595, 282] width 1190 height 565
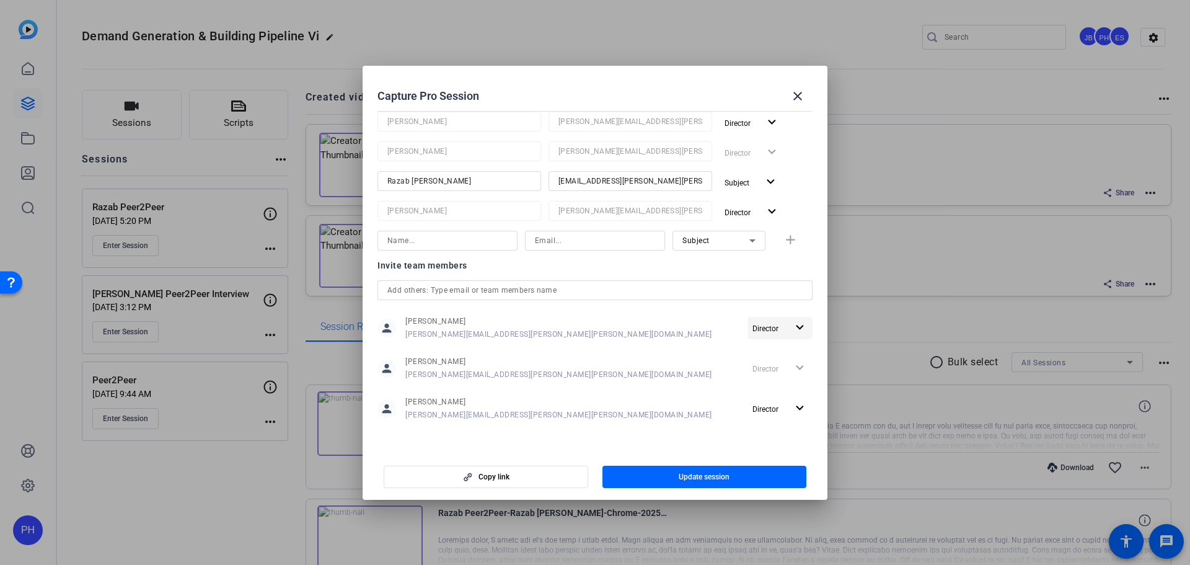
click at [778, 330] on span "Director" at bounding box center [769, 327] width 35 height 15
click at [778, 330] on div at bounding box center [595, 282] width 1190 height 565
click at [799, 104] on span at bounding box center [798, 96] width 30 height 30
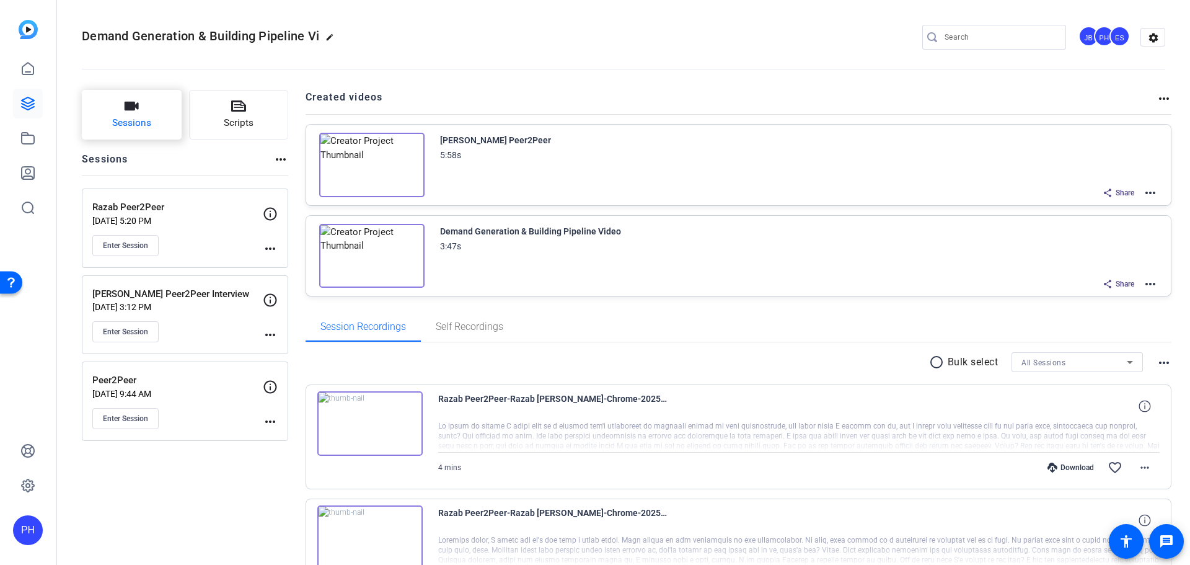
click at [144, 118] on span "Sessions" at bounding box center [131, 123] width 39 height 14
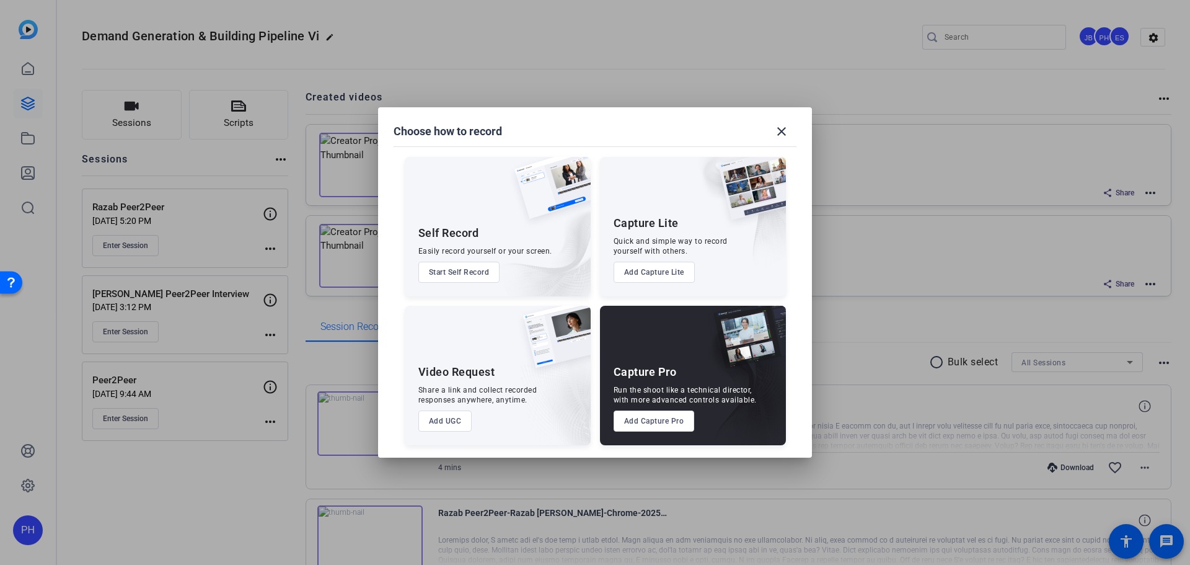
click at [669, 427] on button "Add Capture Pro" at bounding box center [654, 420] width 81 height 21
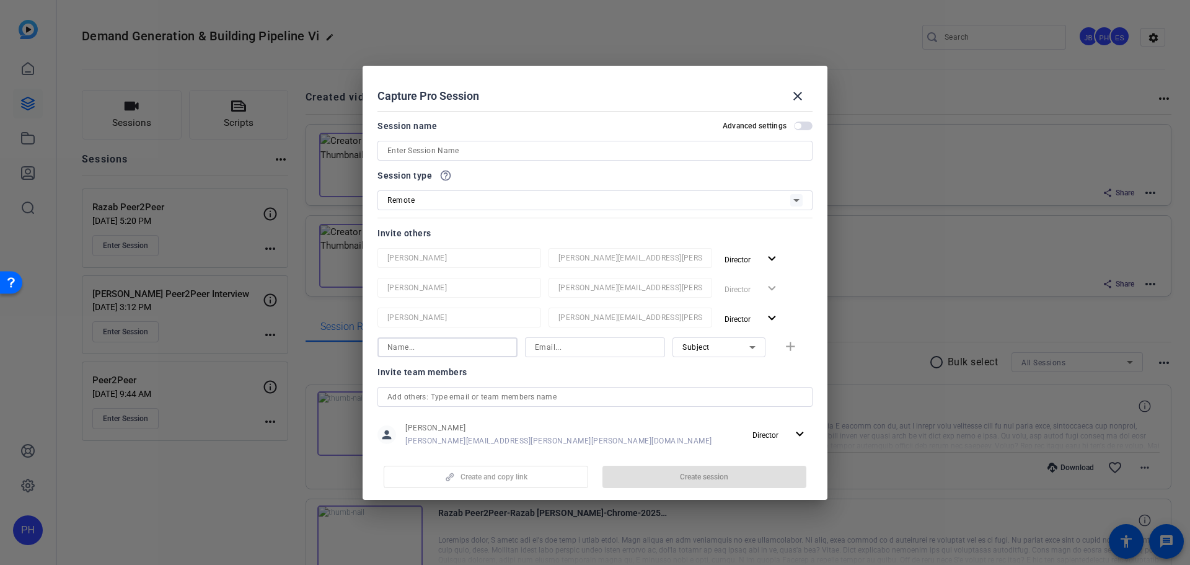
click at [434, 350] on input at bounding box center [447, 347] width 120 height 15
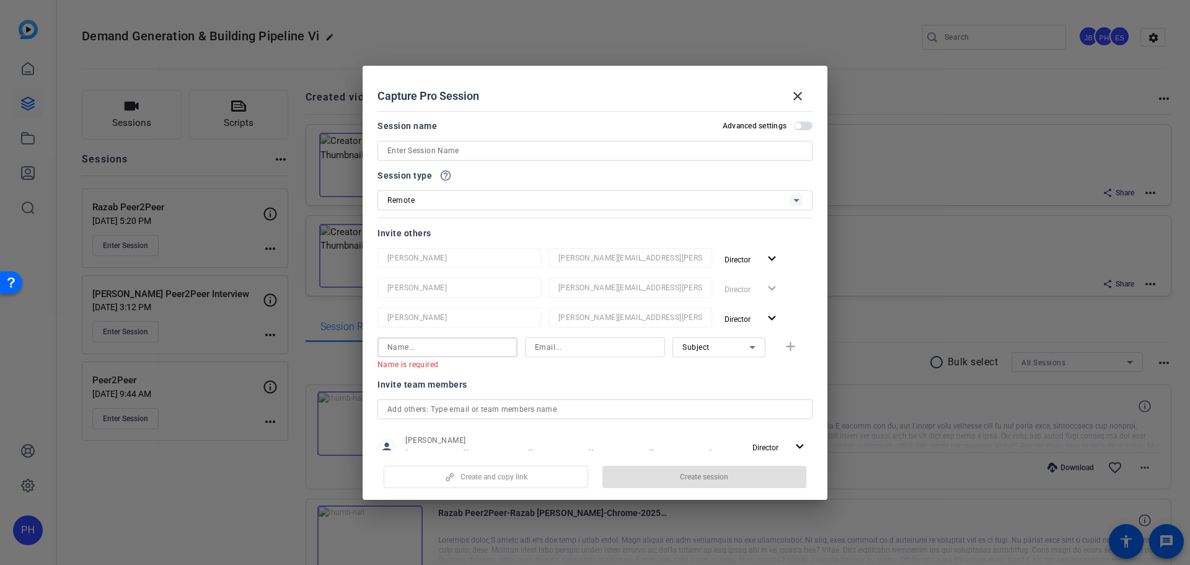
click at [447, 345] on input at bounding box center [447, 347] width 120 height 15
paste input "[EMAIL_ADDRESS][PERSON_NAME][PERSON_NAME][DOMAIN_NAME]"
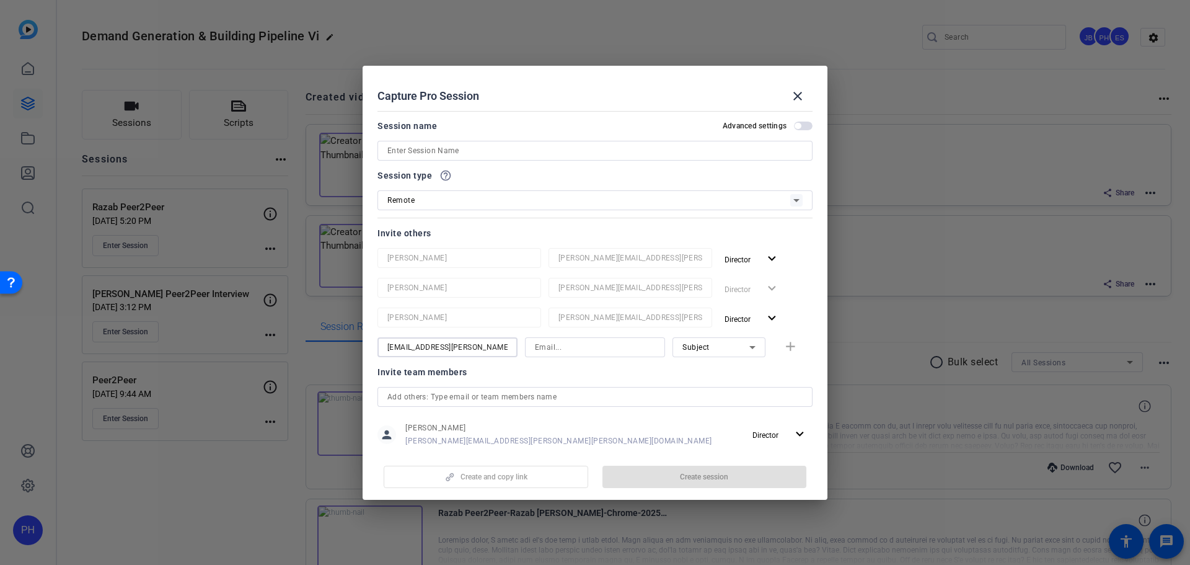
type input "[EMAIL_ADDRESS][PERSON_NAME][PERSON_NAME][DOMAIN_NAME]"
click at [565, 349] on input at bounding box center [595, 347] width 120 height 15
paste input "[EMAIL_ADDRESS][PERSON_NAME][PERSON_NAME][DOMAIN_NAME]"
type input "[EMAIL_ADDRESS][PERSON_NAME][PERSON_NAME][DOMAIN_NAME]"
drag, startPoint x: 322, startPoint y: 340, endPoint x: 240, endPoint y: 339, distance: 81.8
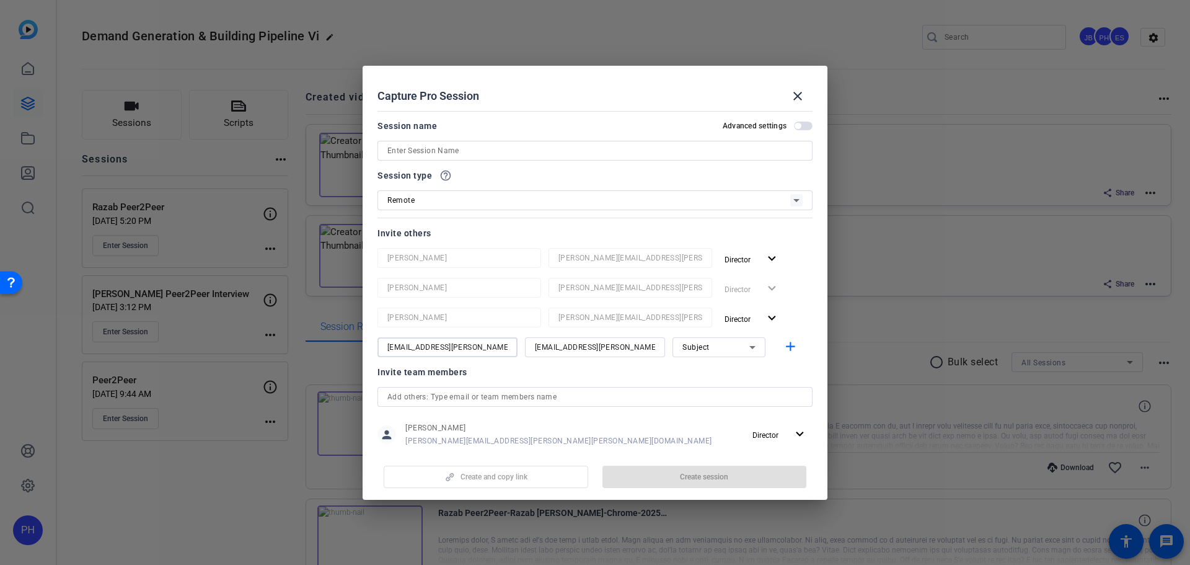
click at [240, 339] on div "Choose how to record close Self Record Easily record yourself or your screen. S…" at bounding box center [595, 282] width 1190 height 565
type input "[PERSON_NAME]"
click at [821, 299] on mat-dialog-content "Session name Advanced settings Session type help_outline Remote Invite others J…" at bounding box center [595, 278] width 465 height 344
click at [480, 150] on input at bounding box center [594, 150] width 415 height 15
paste input "[EMAIL_ADDRESS][PERSON_NAME][PERSON_NAME][DOMAIN_NAME]"
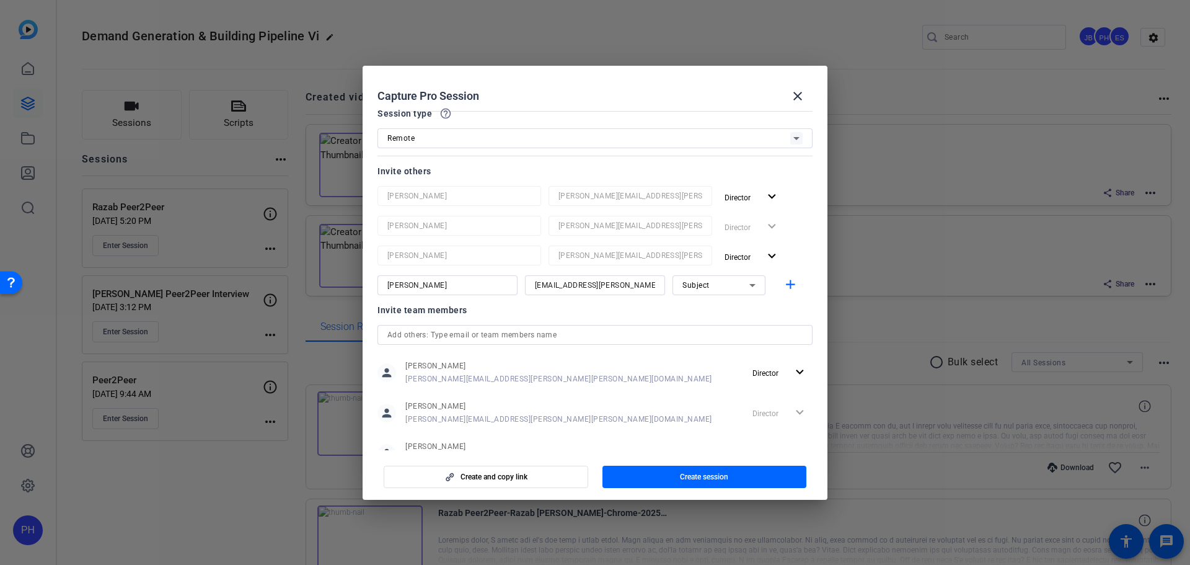
scroll to position [107, 0]
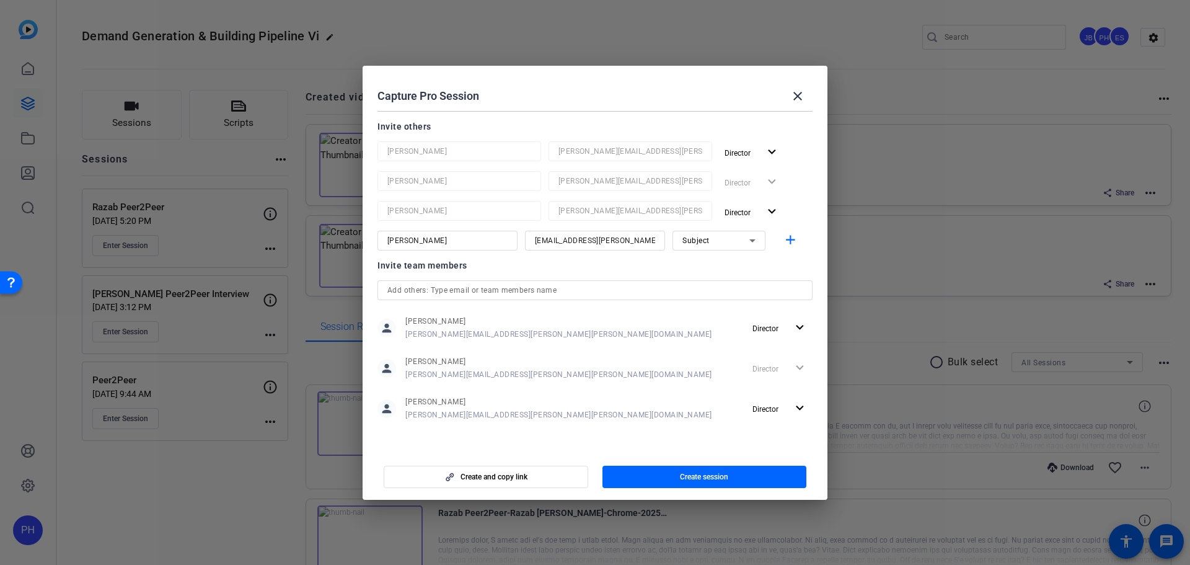
type input "[PERSON_NAME]"
click at [454, 294] on input "text" at bounding box center [594, 290] width 415 height 15
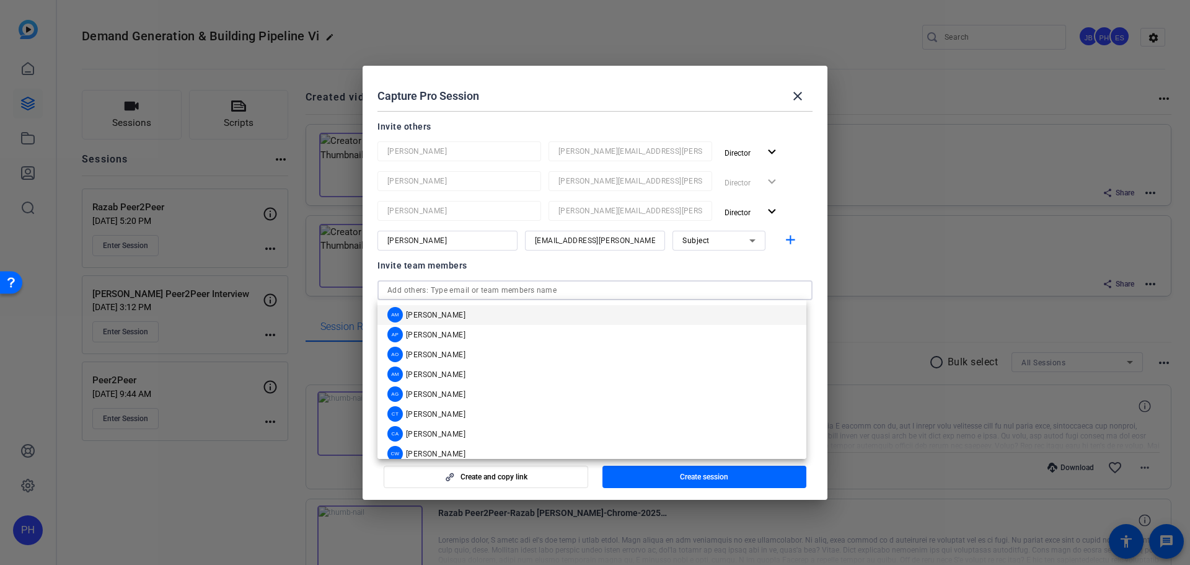
paste input "[EMAIL_ADDRESS][PERSON_NAME][PERSON_NAME][DOMAIN_NAME]"
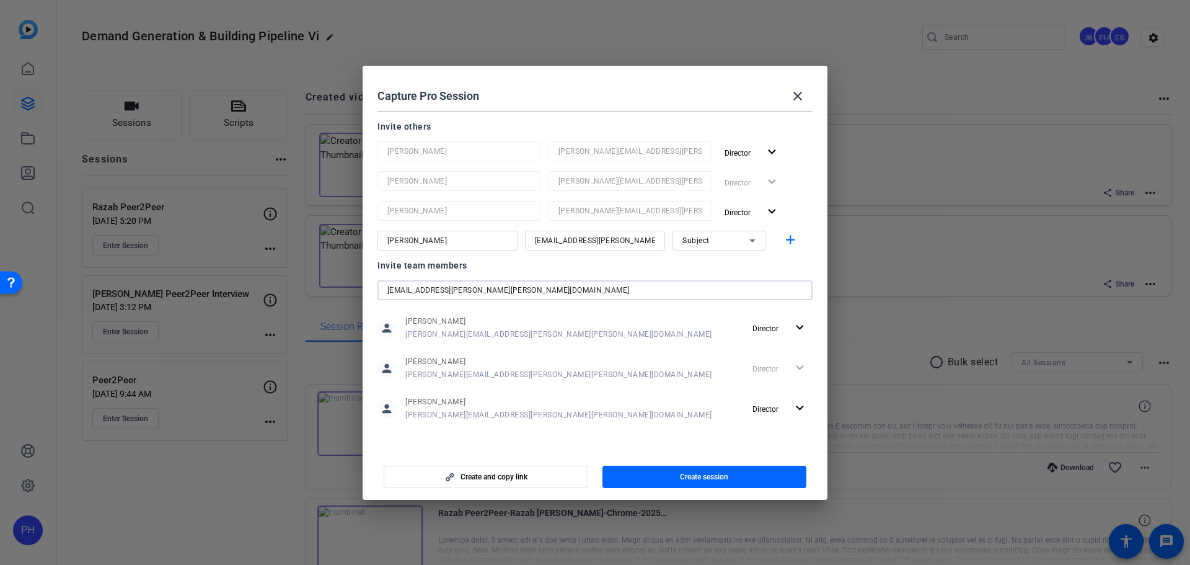
type input "[EMAIL_ADDRESS][PERSON_NAME][PERSON_NAME][DOMAIN_NAME]"
click at [664, 276] on div "Invite team members christie.dziubek@gartner.com person Joan Barkowski joan.bar…" at bounding box center [594, 347] width 435 height 179
click at [785, 240] on mat-icon "add" at bounding box center [790, 239] width 15 height 15
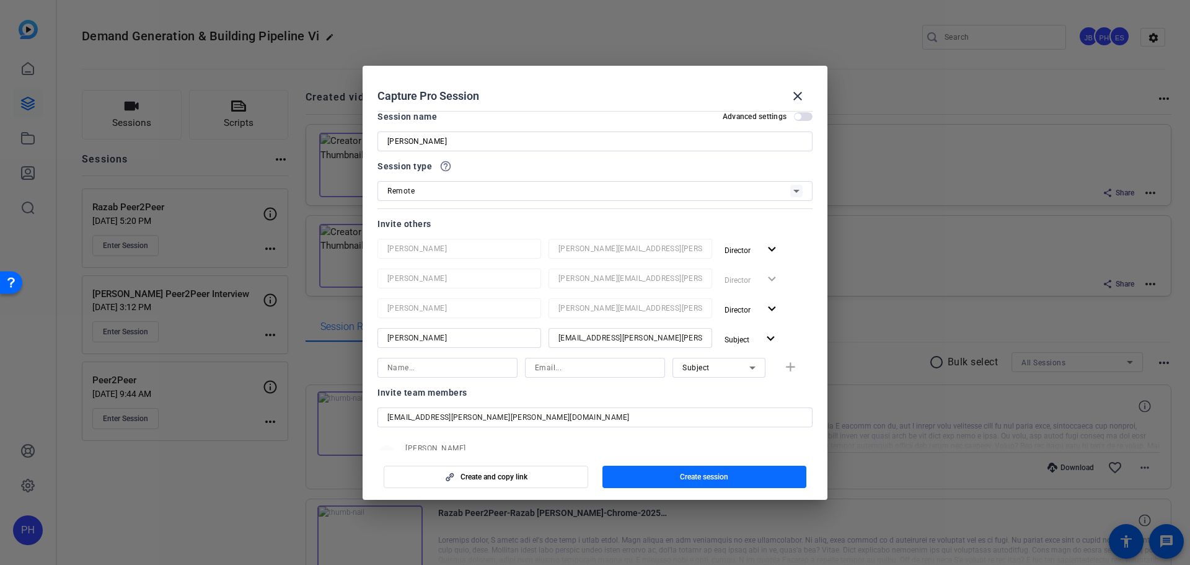
scroll to position [0, 0]
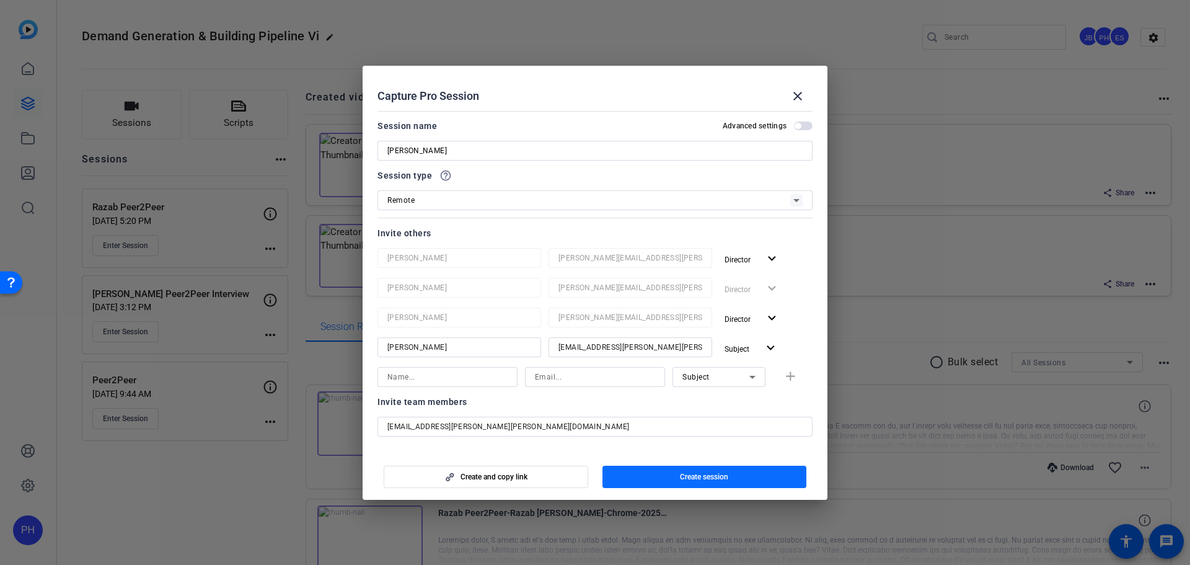
click at [679, 472] on span "button" at bounding box center [704, 477] width 205 height 30
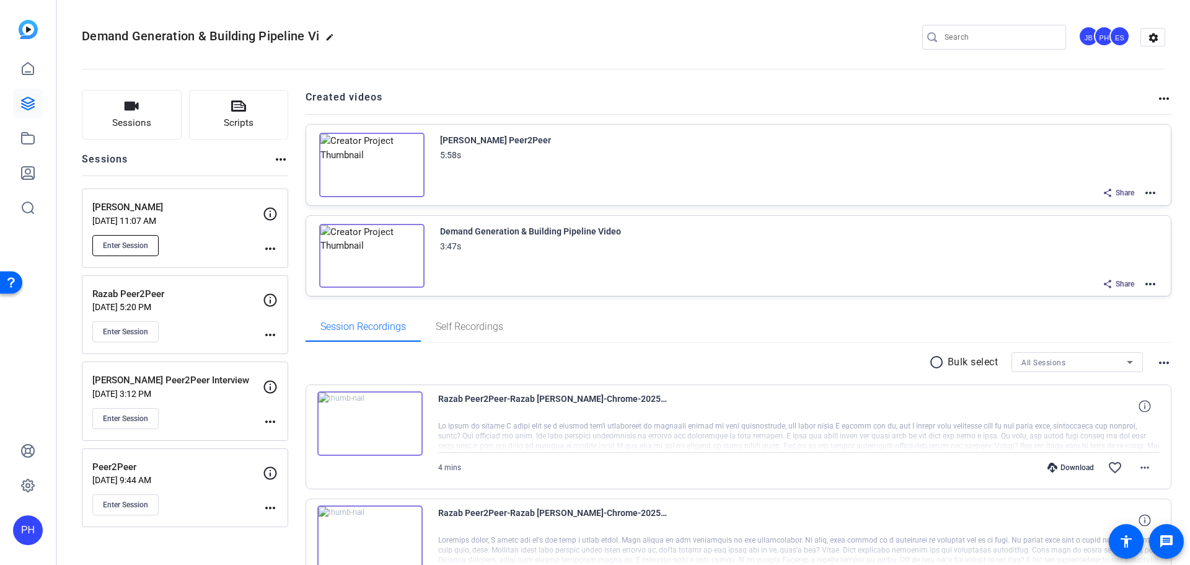
click at [121, 244] on span "Enter Session" at bounding box center [125, 245] width 45 height 10
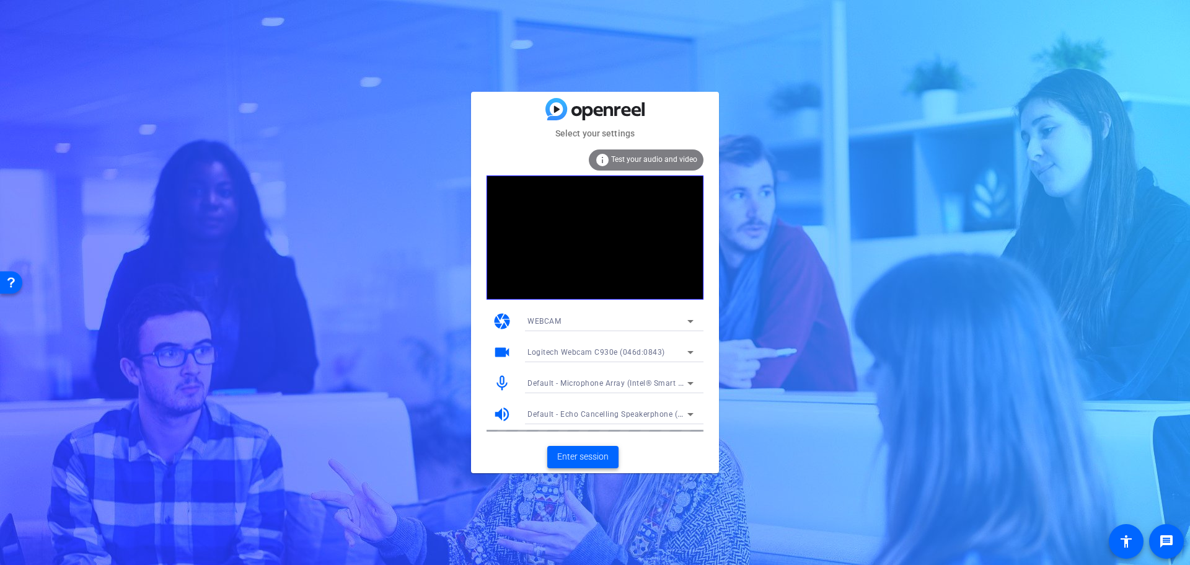
click at [579, 454] on span "Enter session" at bounding box center [582, 456] width 51 height 13
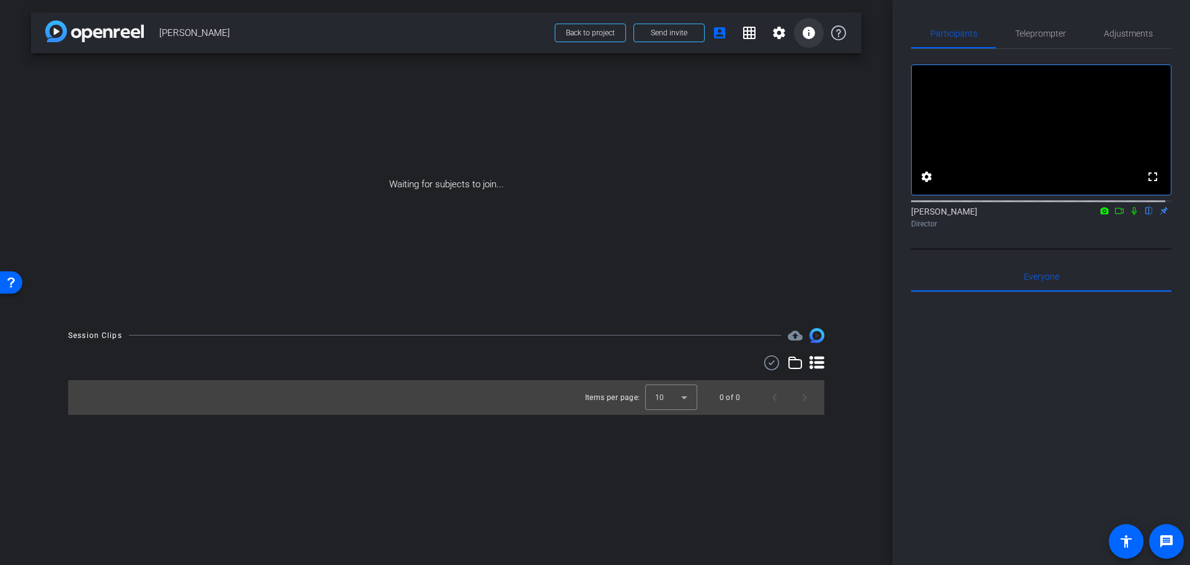
click at [813, 38] on mat-icon "info" at bounding box center [808, 32] width 15 height 15
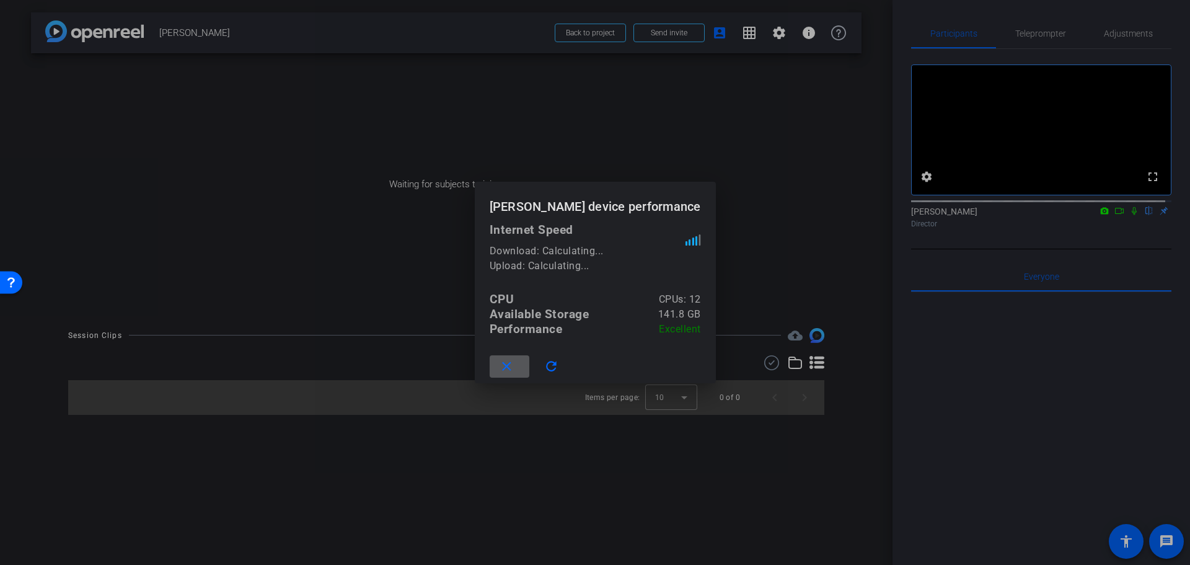
click at [0, 0] on div at bounding box center [0, 0] width 0 height 0
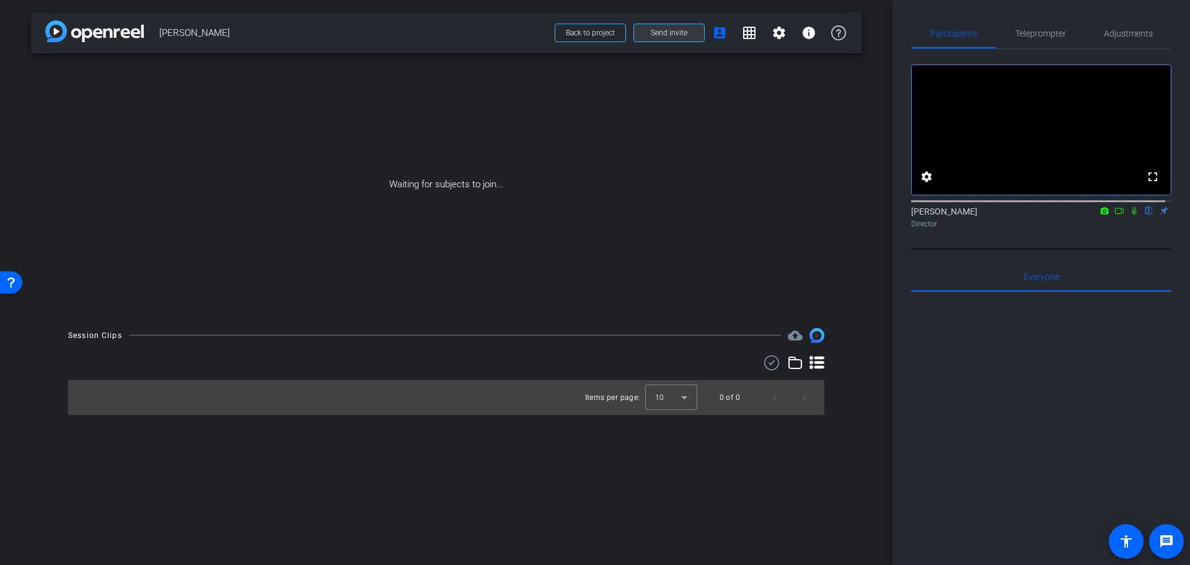
click at [659, 38] on span at bounding box center [669, 33] width 70 height 30
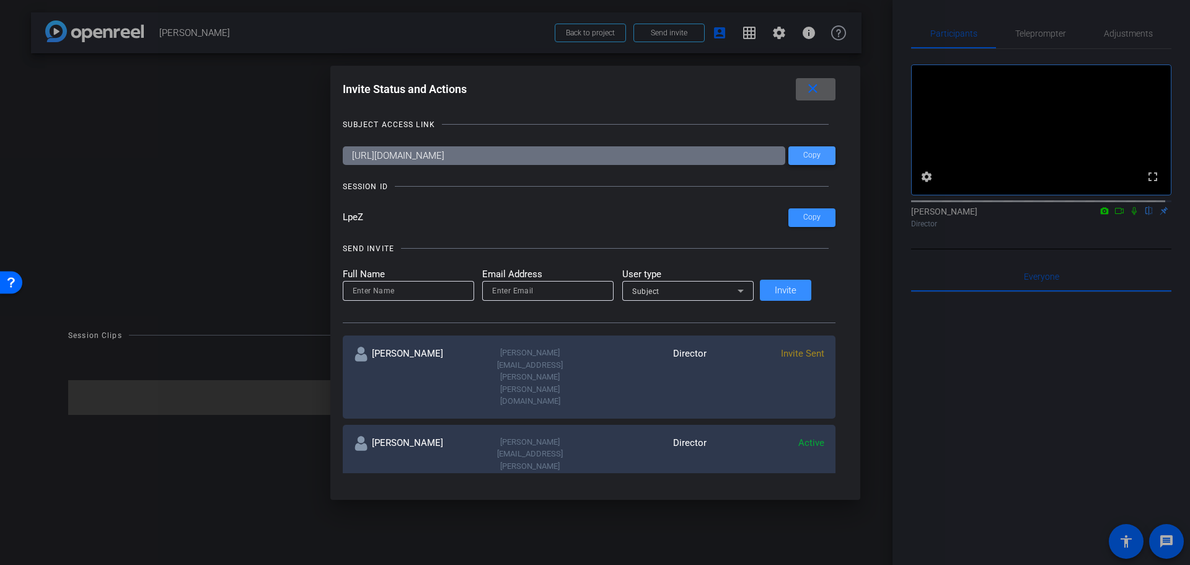
click at [803, 152] on span "Copy" at bounding box center [811, 155] width 17 height 9
click at [805, 89] on mat-icon "close" at bounding box center [812, 88] width 15 height 15
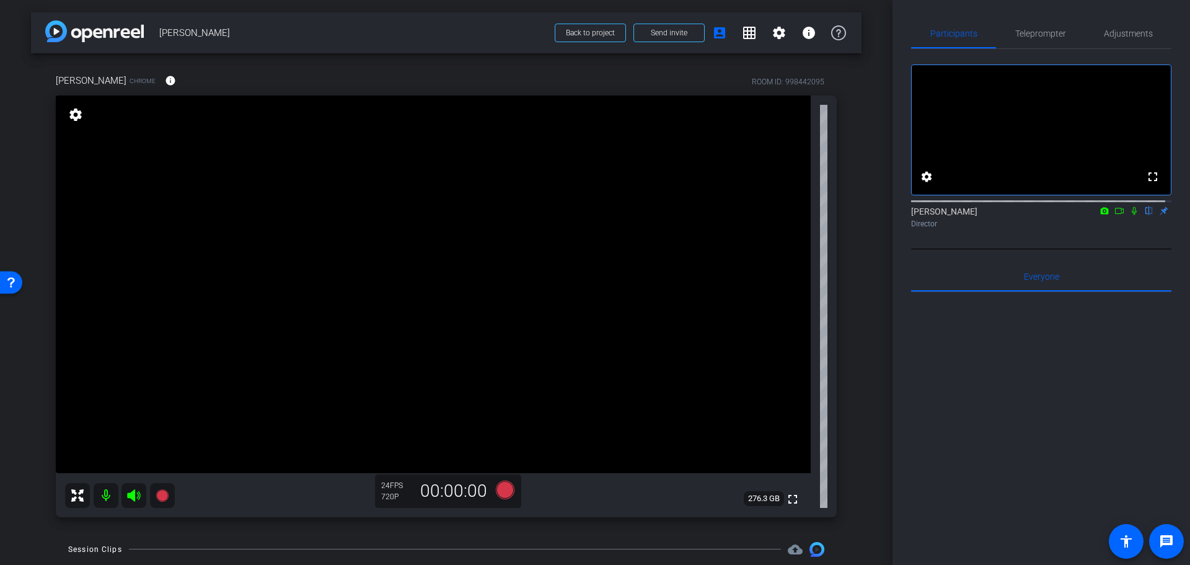
click at [71, 115] on mat-icon "settings" at bounding box center [75, 114] width 17 height 15
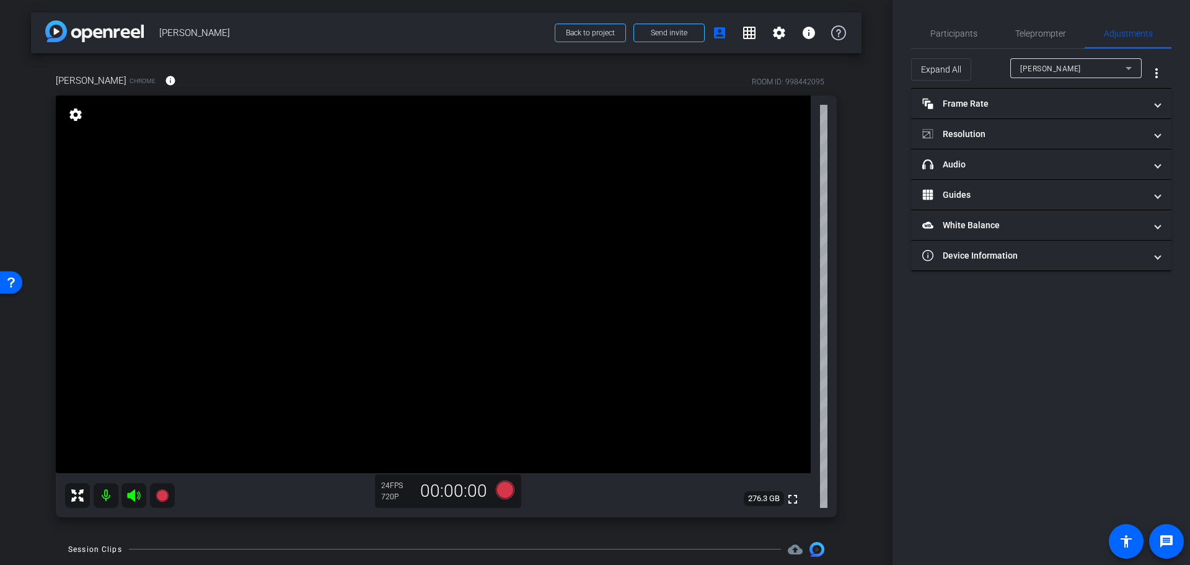
click at [79, 113] on mat-icon "settings" at bounding box center [75, 114] width 17 height 15
click at [863, 357] on div "arrow_back [PERSON_NAME] Back to project Send invite account_box grid_on settin…" at bounding box center [446, 282] width 893 height 565
click at [952, 25] on span "Participants" at bounding box center [953, 34] width 47 height 30
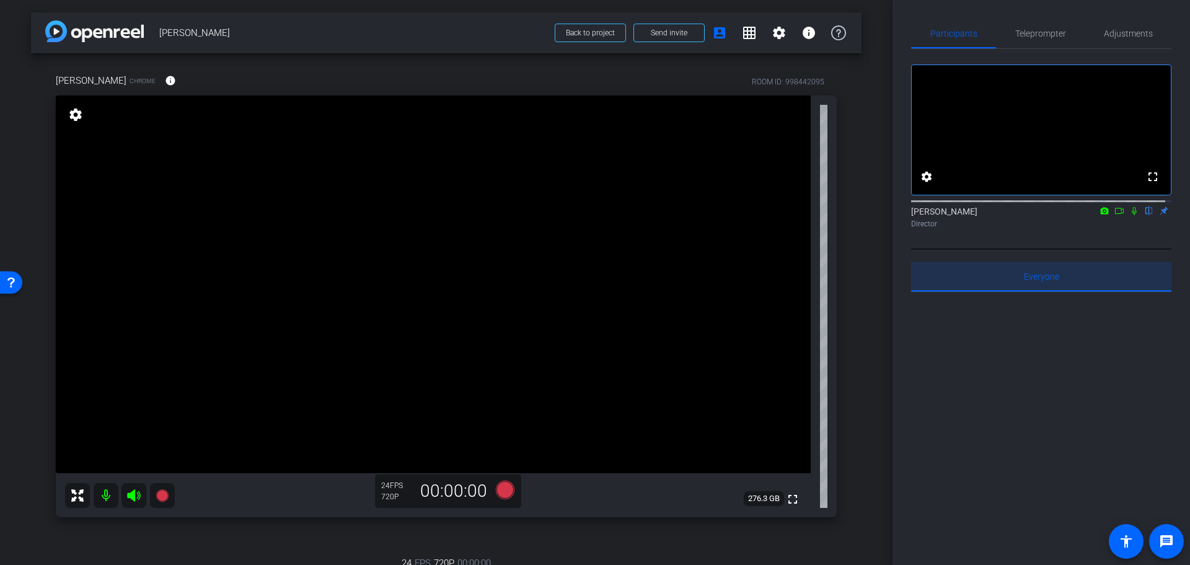
click at [1059, 291] on div "Everyone 0" at bounding box center [1041, 277] width 260 height 30
click at [1027, 43] on span "Teleprompter" at bounding box center [1040, 34] width 51 height 30
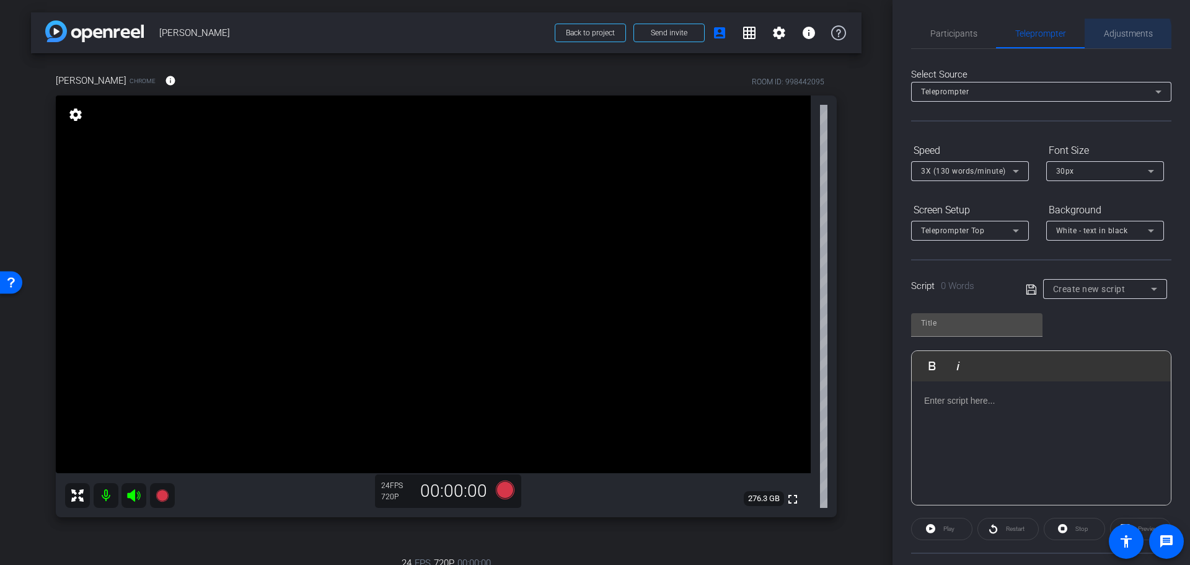
click at [1116, 37] on span "Adjustments" at bounding box center [1128, 33] width 49 height 9
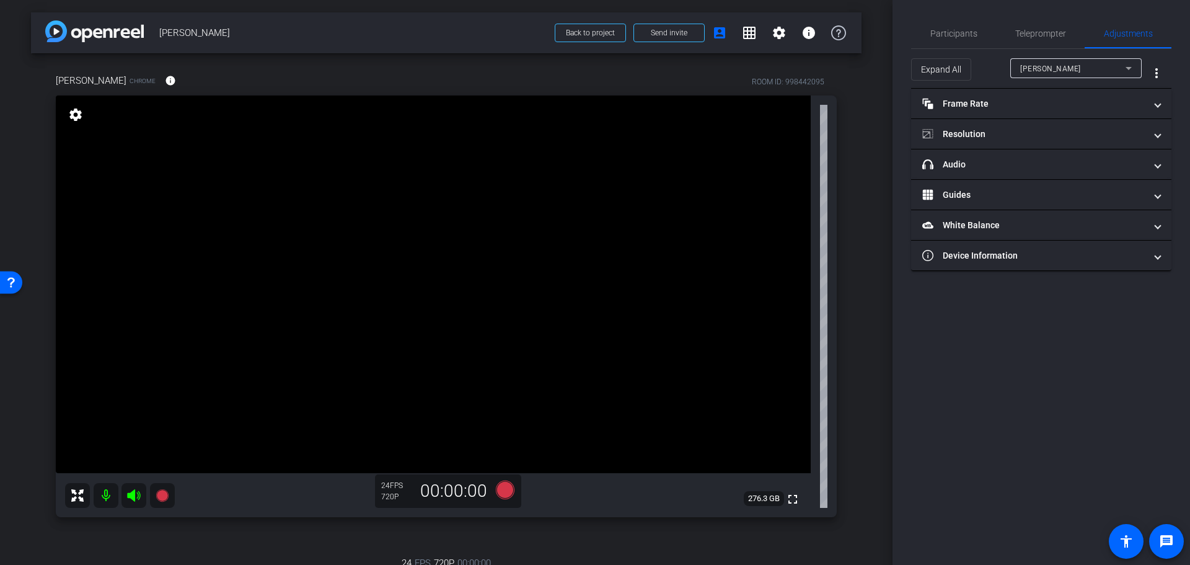
click at [904, 7] on div "Participants Teleprompter Adjustments settings [PERSON_NAME] flip Director Ever…" at bounding box center [1042, 282] width 298 height 565
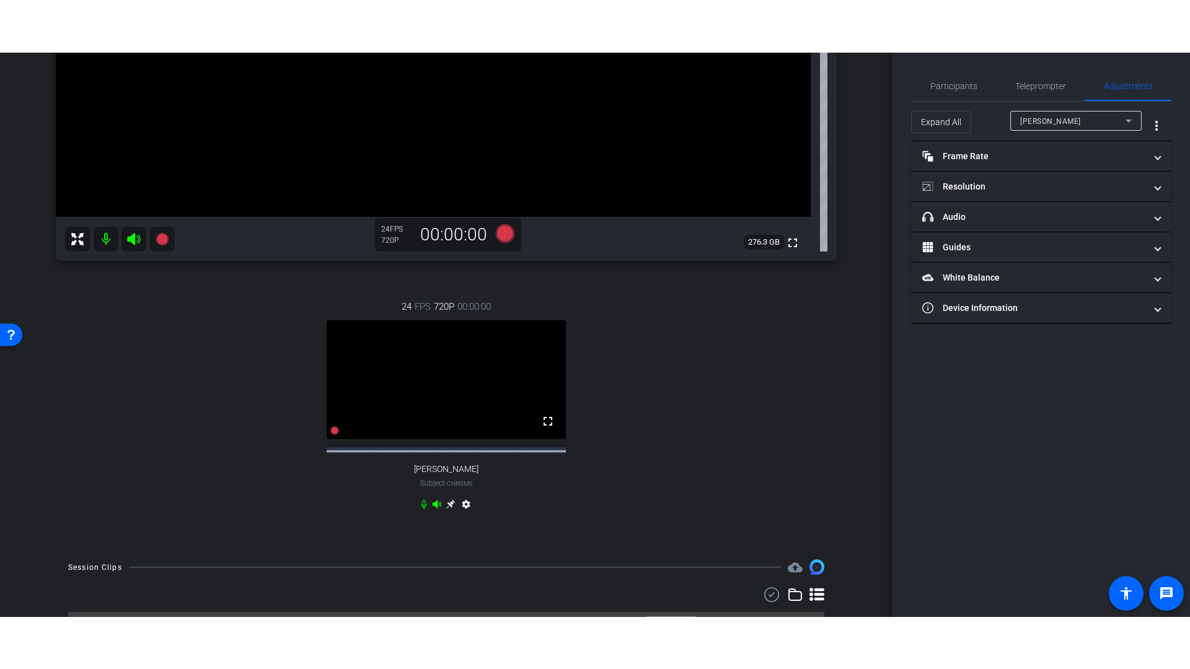
scroll to position [287, 0]
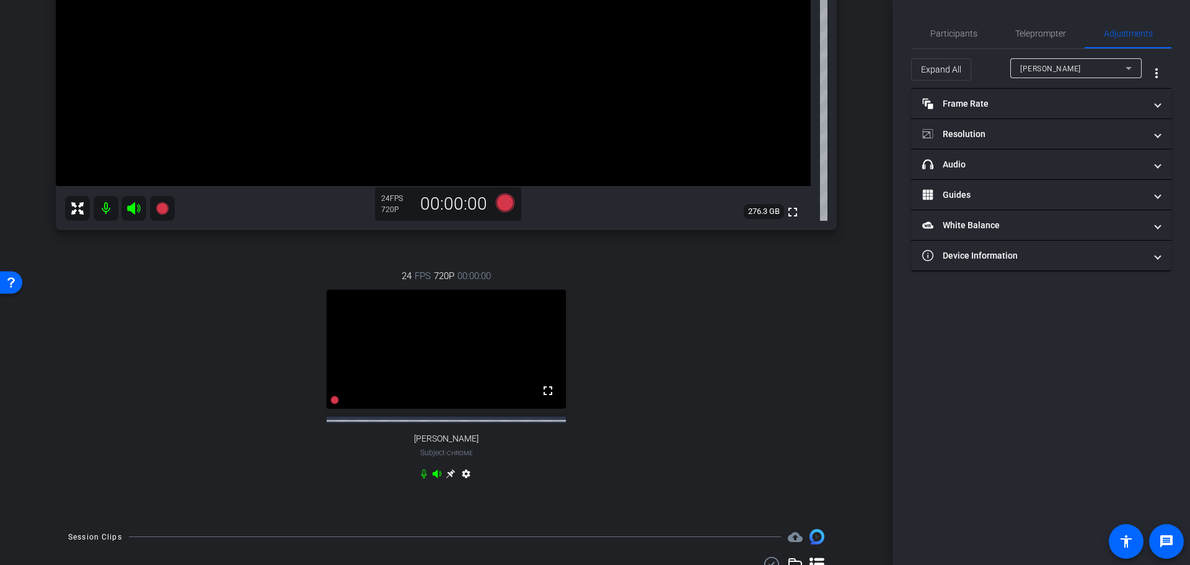
click at [664, 436] on div "24 FPS 720P 00:00:00 fullscreen [PERSON_NAME] Subject - Chrome settings" at bounding box center [446, 377] width 781 height 256
click at [544, 405] on span at bounding box center [548, 391] width 30 height 30
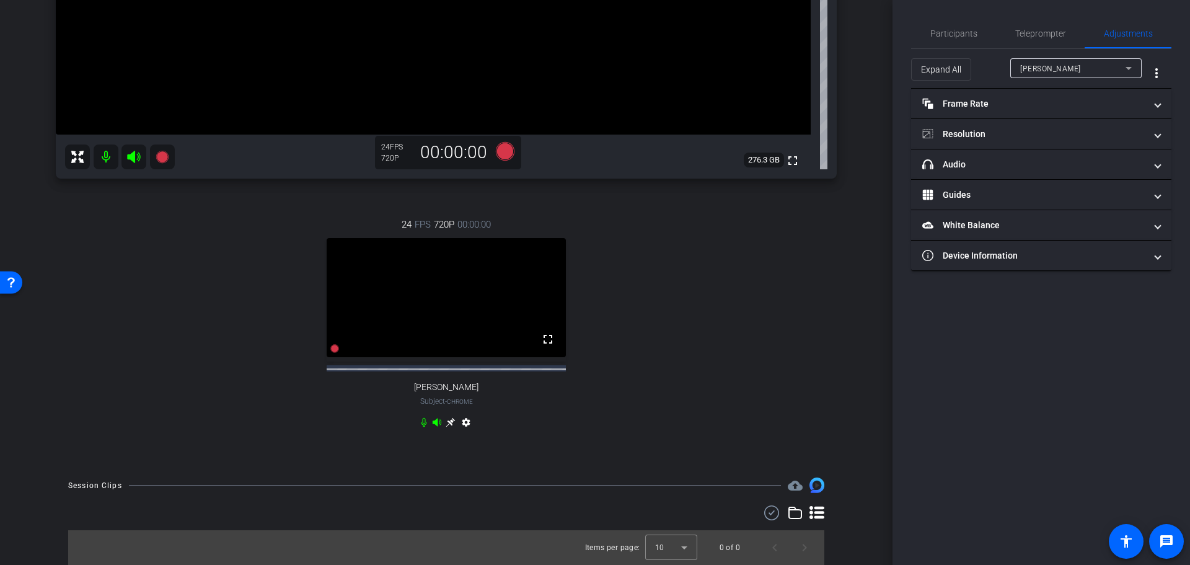
scroll to position [0, 0]
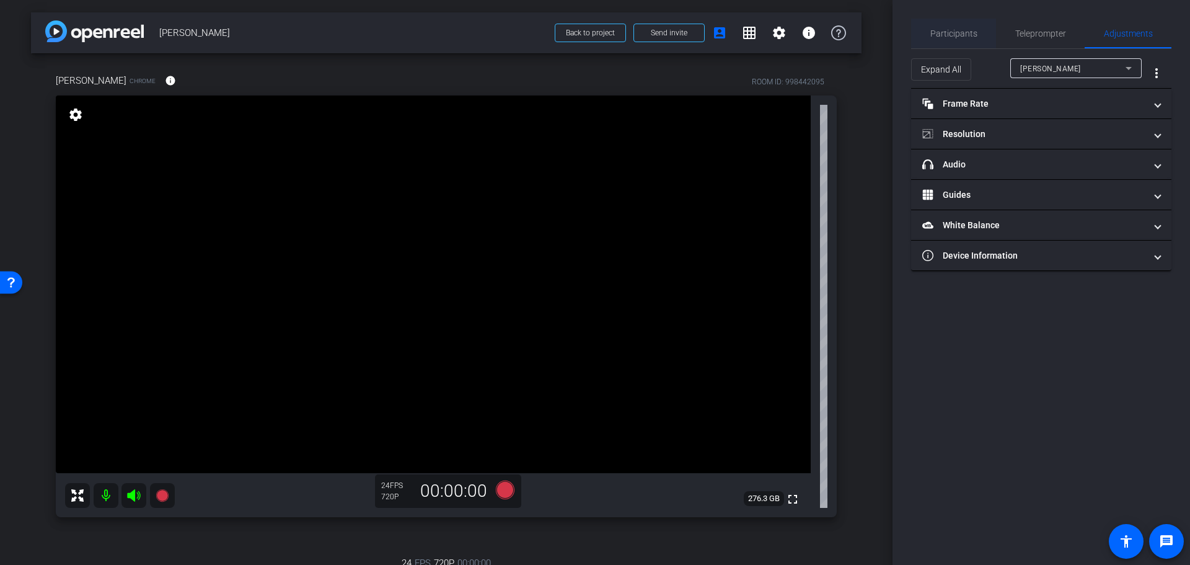
click at [960, 33] on span "Participants" at bounding box center [953, 33] width 47 height 9
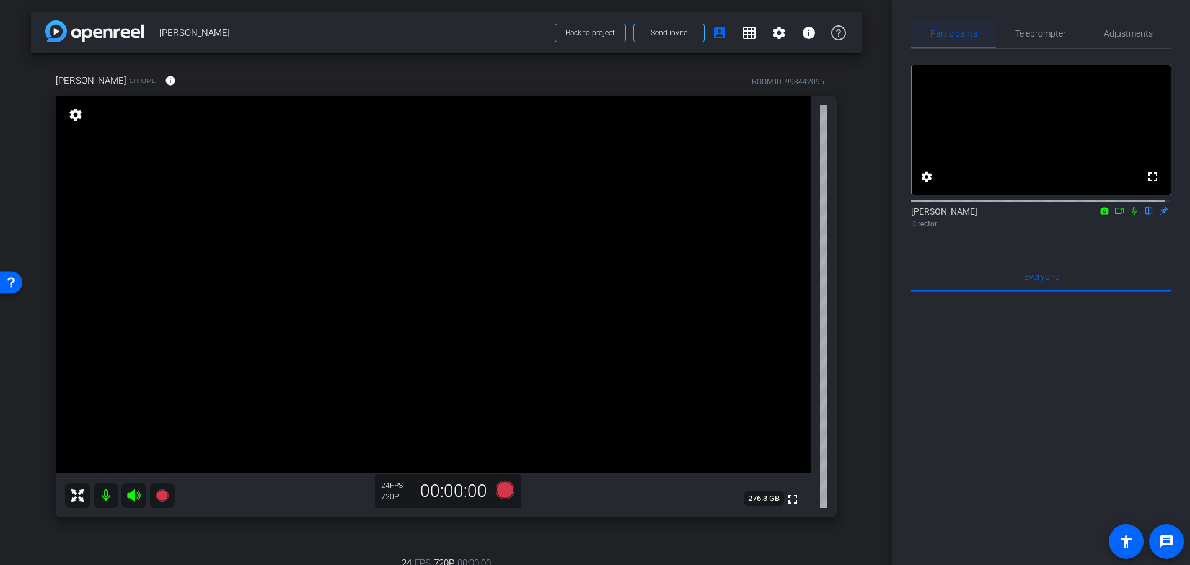
click at [958, 37] on span "Participants" at bounding box center [953, 33] width 47 height 9
click at [1041, 281] on span "Everyone 0" at bounding box center [1041, 276] width 35 height 9
click at [1142, 216] on mat-icon "flip" at bounding box center [1149, 210] width 15 height 11
click at [744, 39] on mat-icon "grid_on" at bounding box center [749, 32] width 15 height 15
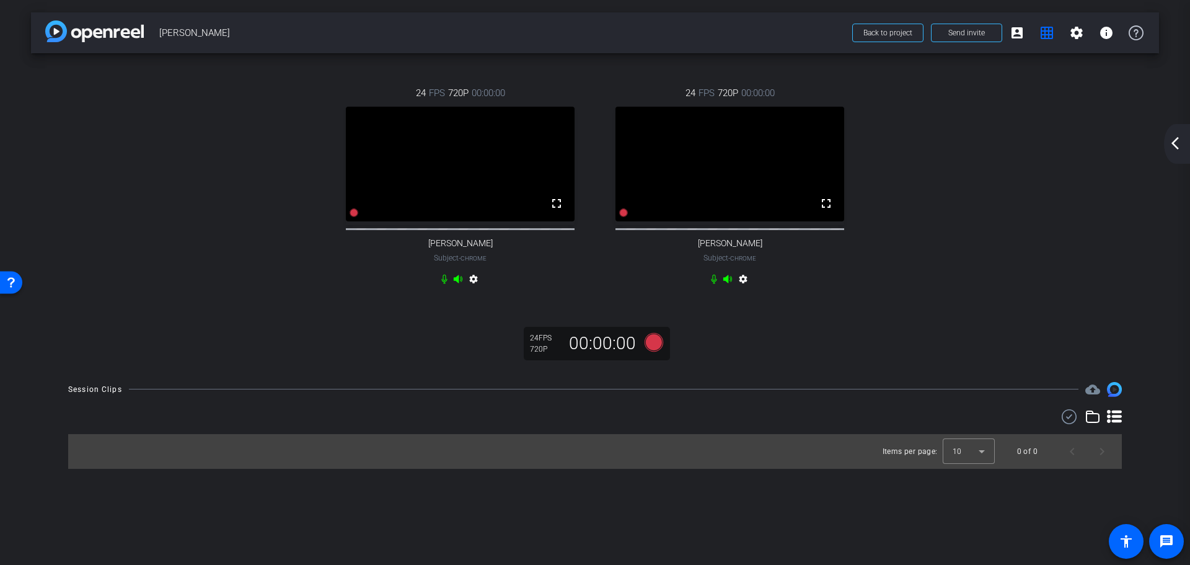
click at [474, 289] on mat-icon "settings" at bounding box center [473, 281] width 15 height 15
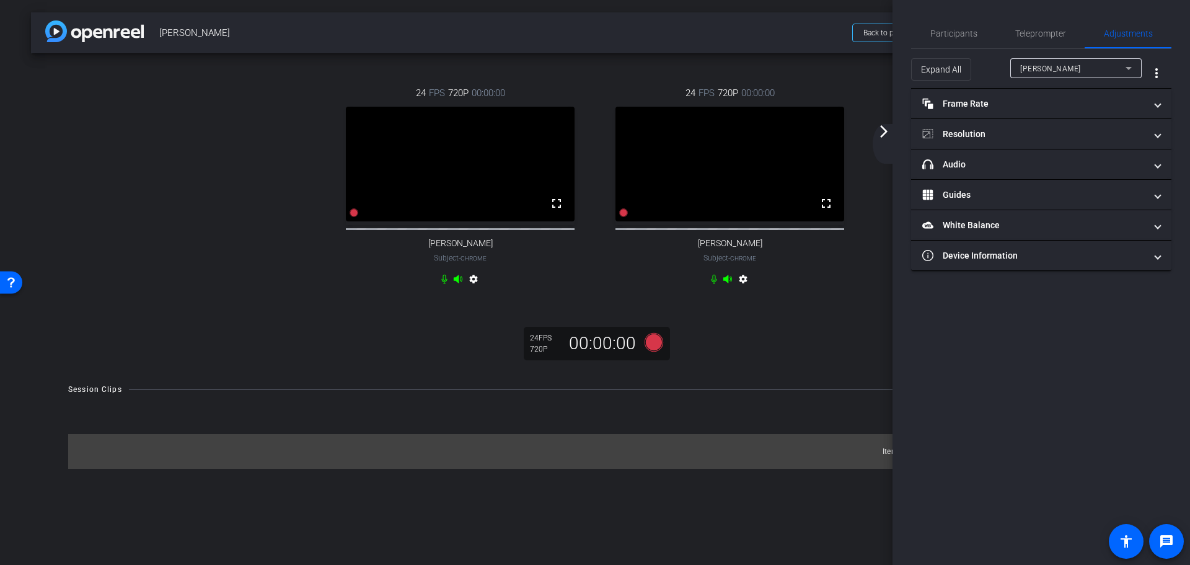
click at [1063, 63] on div "[PERSON_NAME]" at bounding box center [1072, 68] width 105 height 15
click at [1063, 63] on div at bounding box center [595, 282] width 1190 height 565
click at [875, 335] on div "24 FPS 720P 00:00:00 fullscreen [PERSON_NAME] Subject - Chrome settings 24 FPS …" at bounding box center [595, 211] width 1128 height 316
click at [989, 32] on div "Participants" at bounding box center [953, 34] width 85 height 30
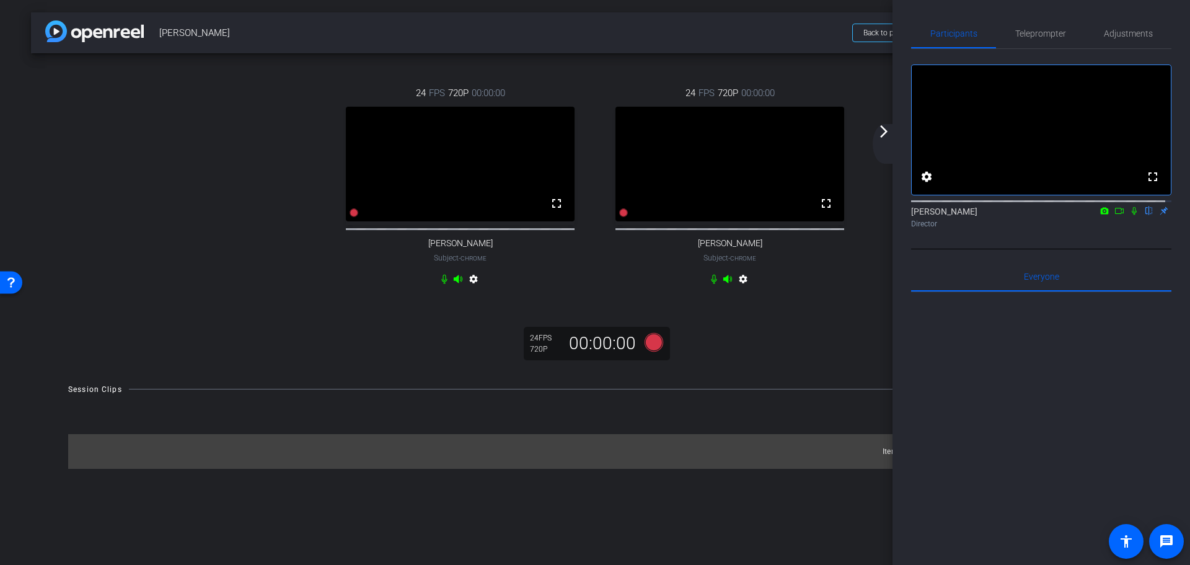
click at [890, 351] on div "24 FPS 720P 00:00:00 fullscreen [PERSON_NAME] Subject - Chrome settings 24 FPS …" at bounding box center [595, 211] width 1128 height 316
click at [881, 129] on mat-icon "arrow_forward_ios" at bounding box center [883, 131] width 15 height 15
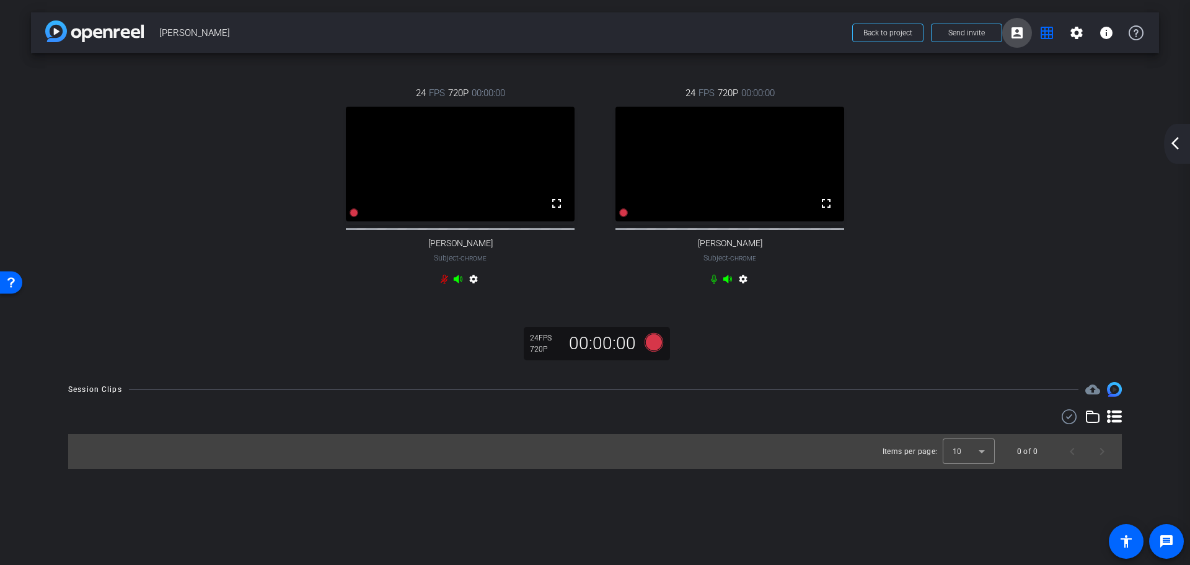
click at [1020, 39] on mat-icon "account_box" at bounding box center [1017, 32] width 15 height 15
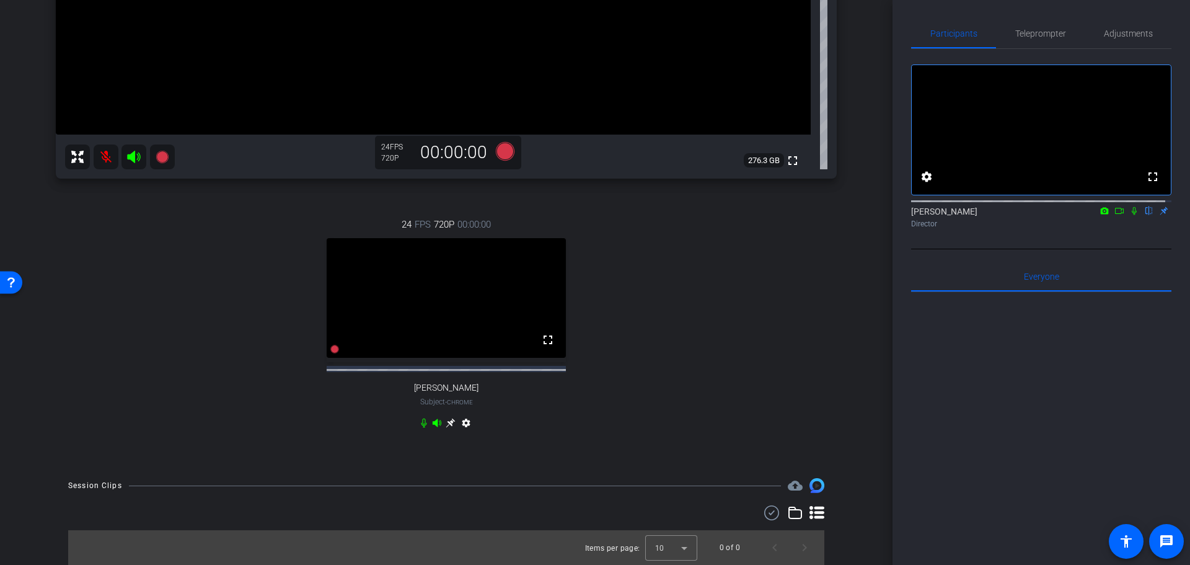
scroll to position [288, 0]
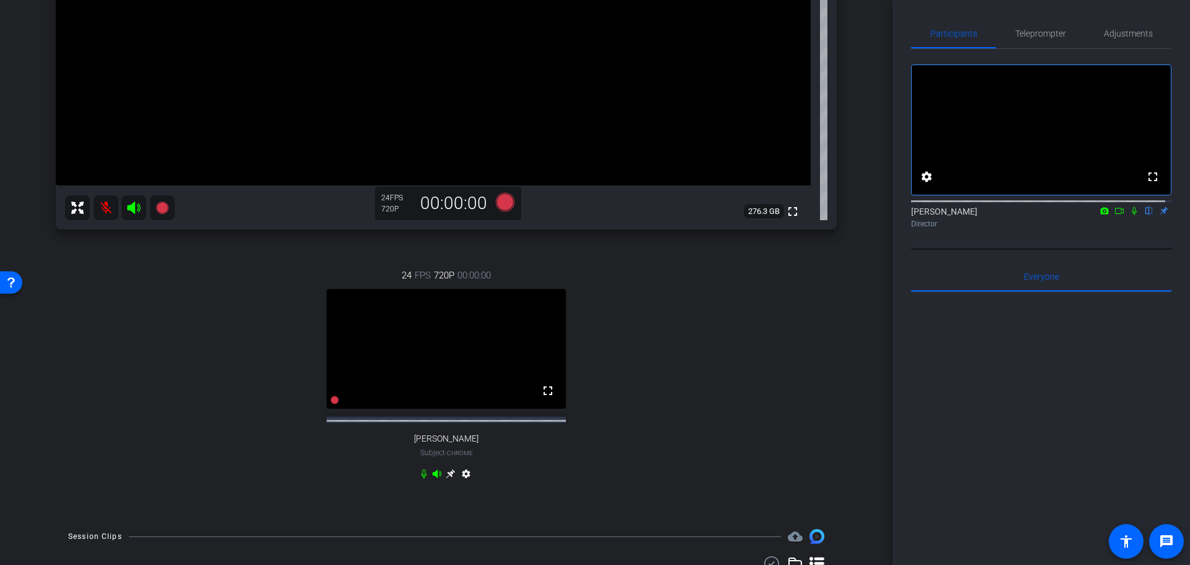
click at [461, 372] on video at bounding box center [446, 349] width 239 height 120
click at [446, 478] on icon at bounding box center [450, 473] width 9 height 9
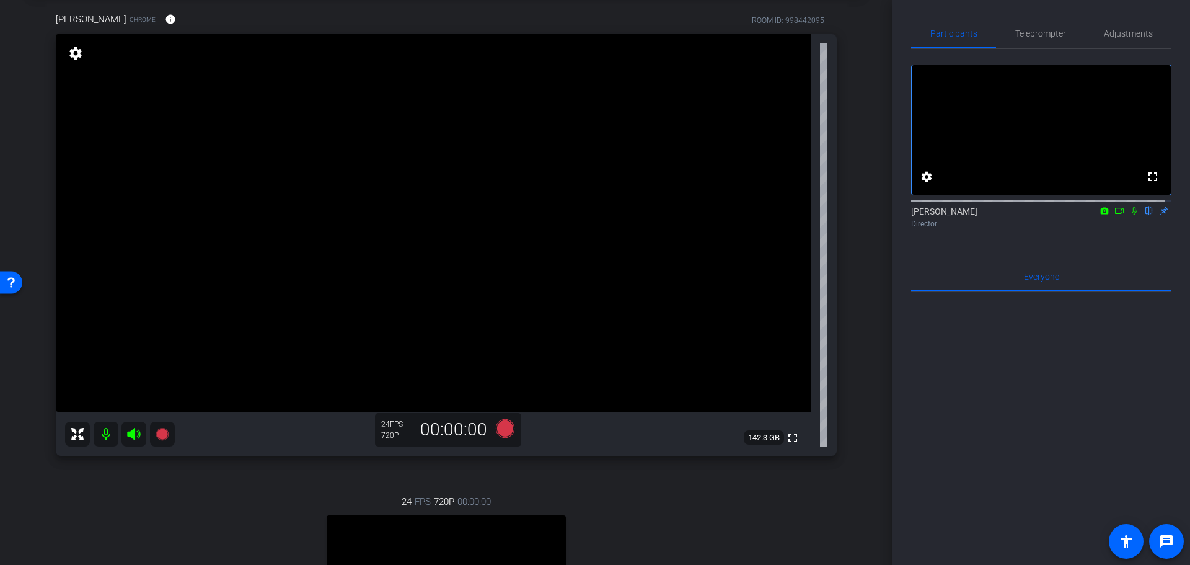
scroll to position [40, 0]
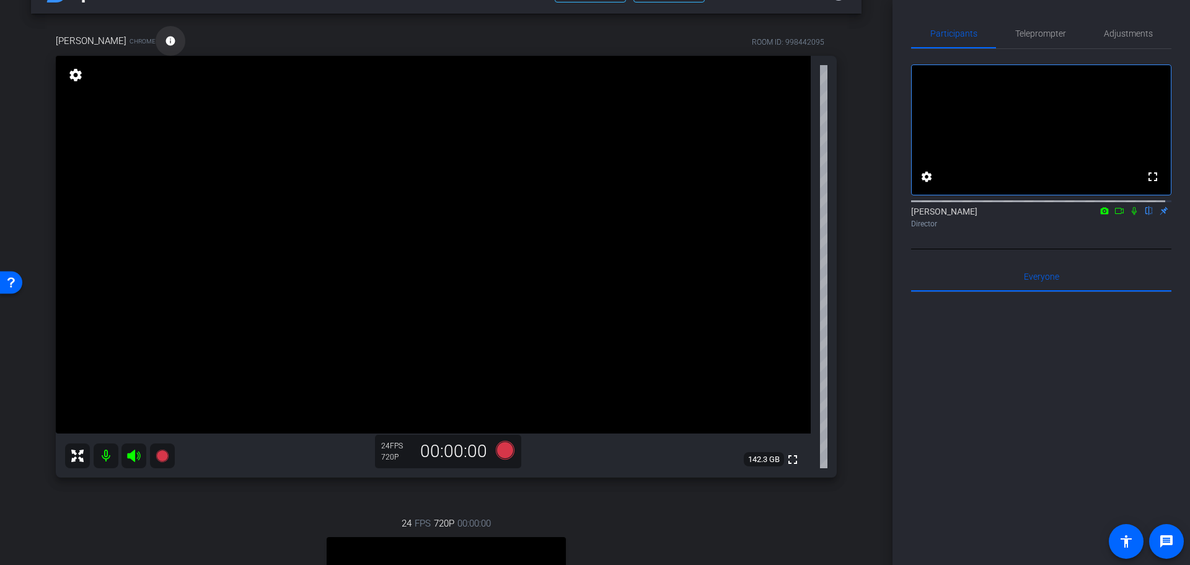
click at [165, 38] on mat-icon "info" at bounding box center [170, 40] width 11 height 11
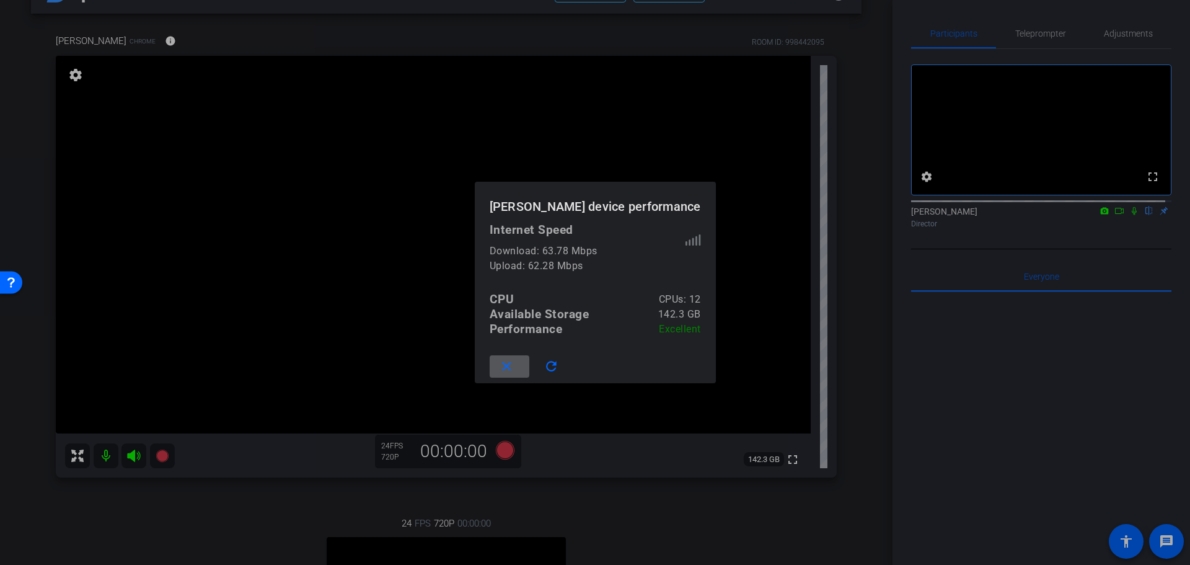
click at [524, 368] on span at bounding box center [510, 366] width 40 height 30
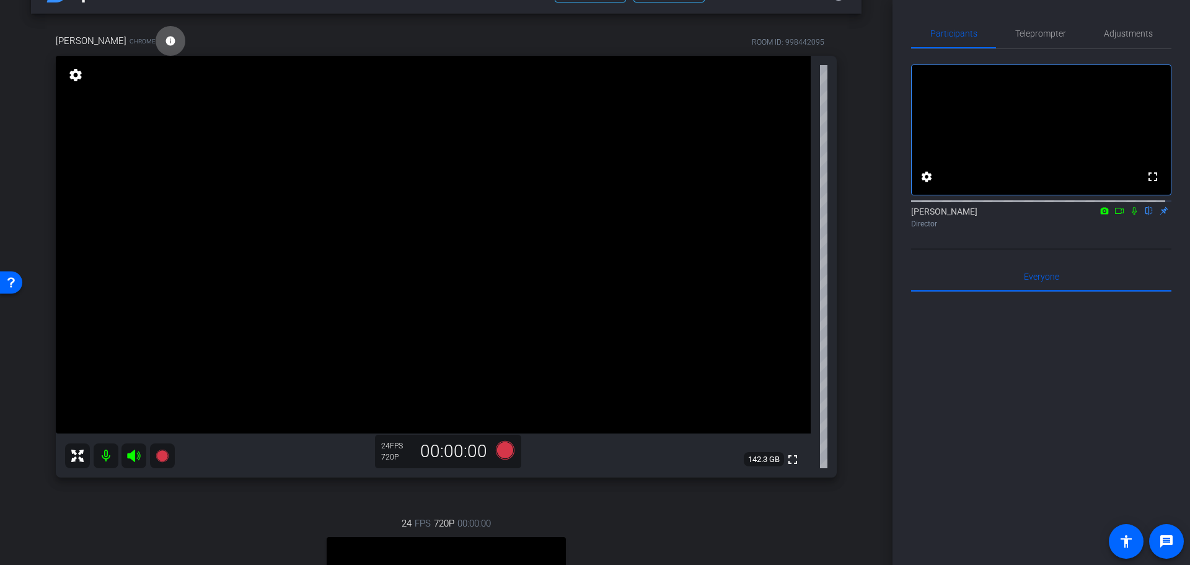
click at [1132, 215] on icon at bounding box center [1134, 211] width 5 height 8
click at [1131, 215] on icon at bounding box center [1134, 211] width 7 height 8
click at [1132, 215] on icon at bounding box center [1134, 211] width 5 height 8
click at [168, 451] on icon at bounding box center [162, 455] width 15 height 15
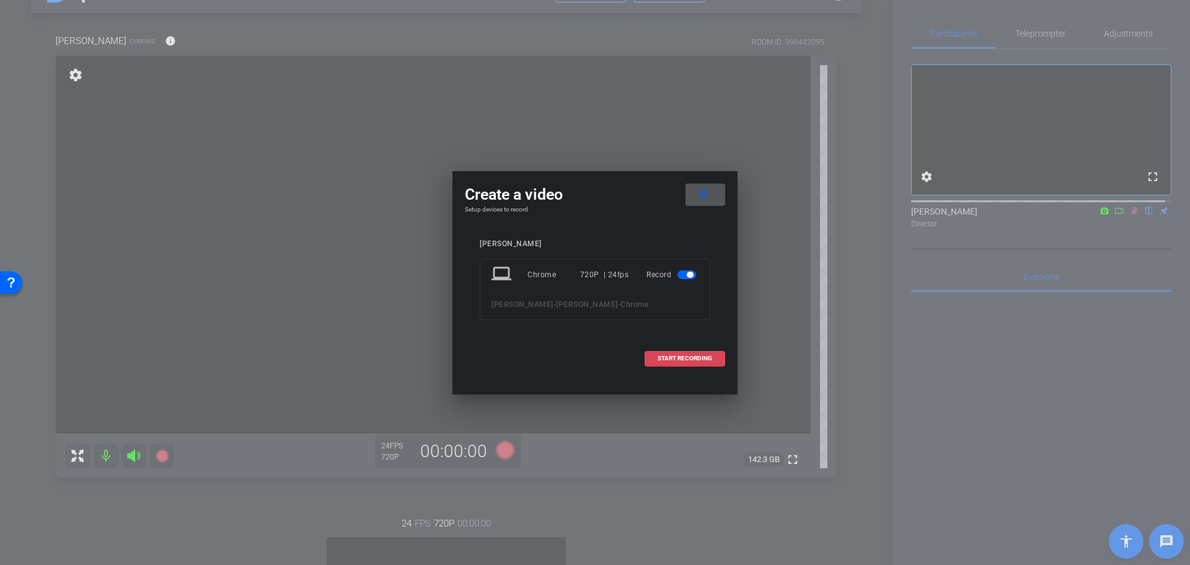
click at [703, 363] on span at bounding box center [684, 358] width 79 height 30
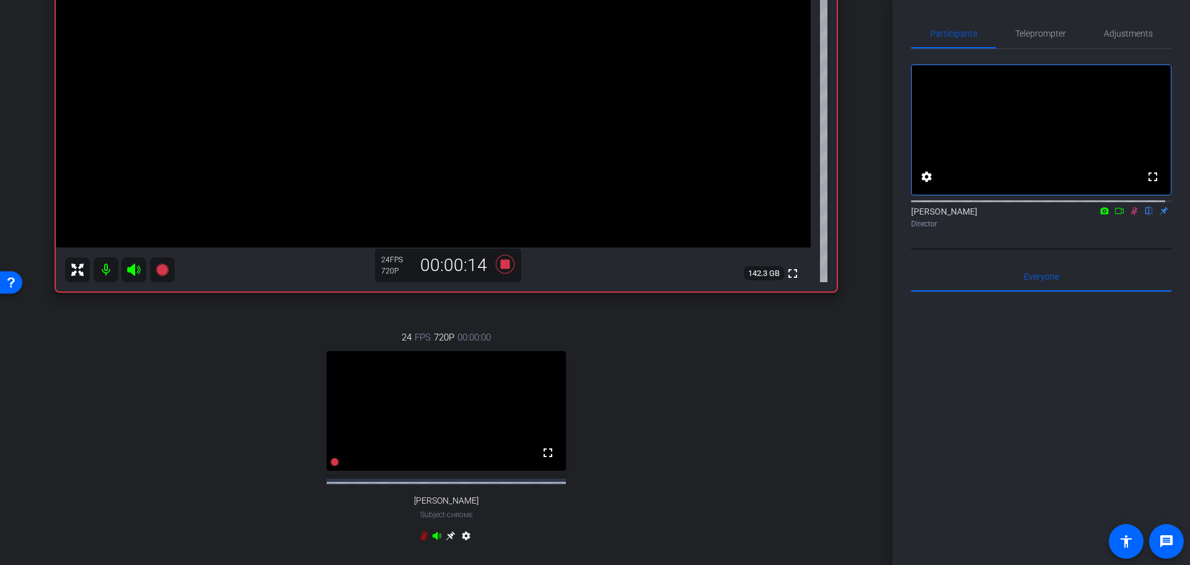
scroll to position [164, 0]
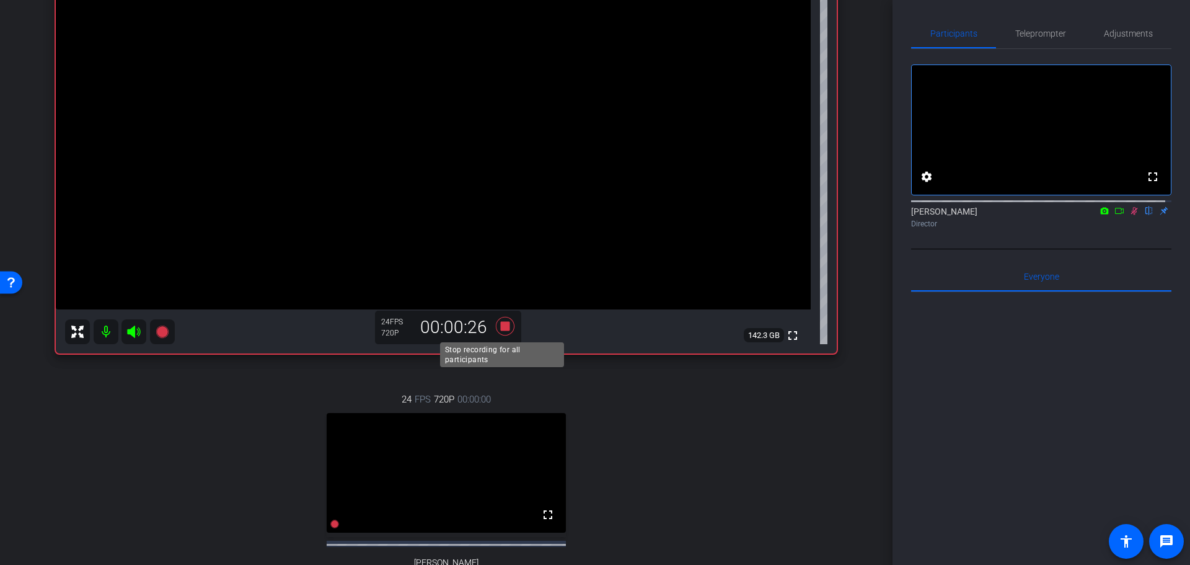
click at [495, 330] on icon at bounding box center [505, 326] width 30 height 22
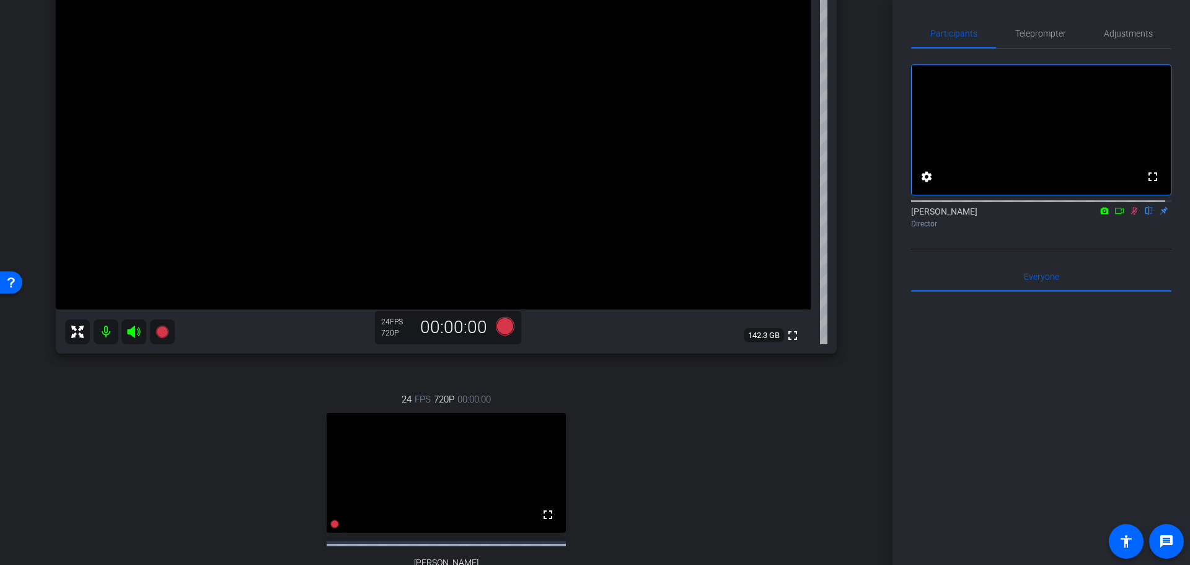
click at [1132, 215] on icon at bounding box center [1134, 210] width 10 height 9
click at [501, 324] on icon at bounding box center [505, 326] width 19 height 19
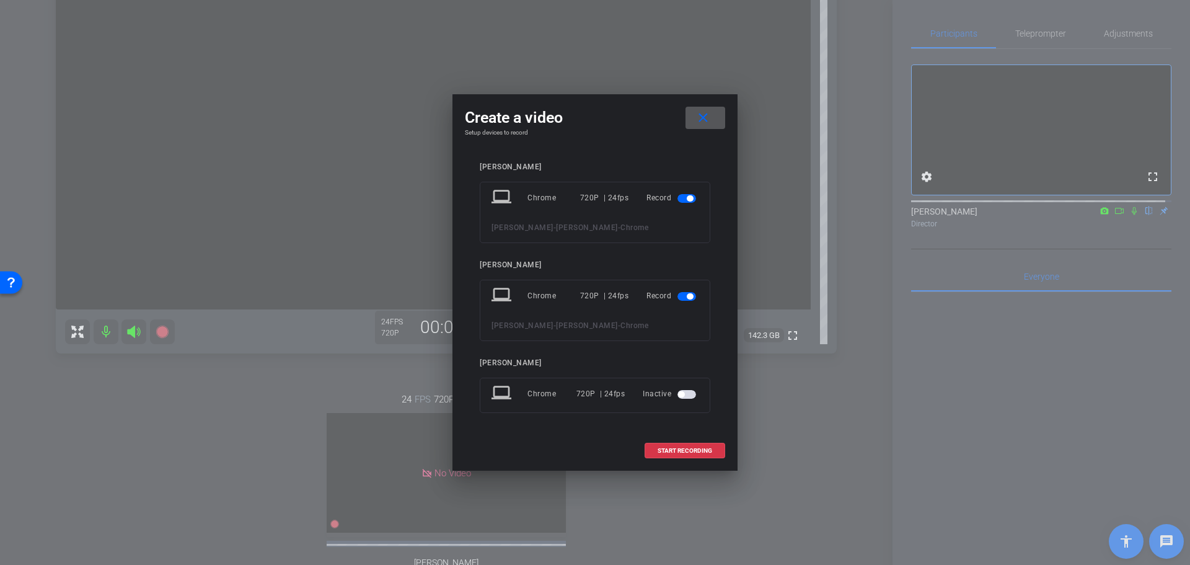
click at [708, 107] on span at bounding box center [706, 118] width 40 height 30
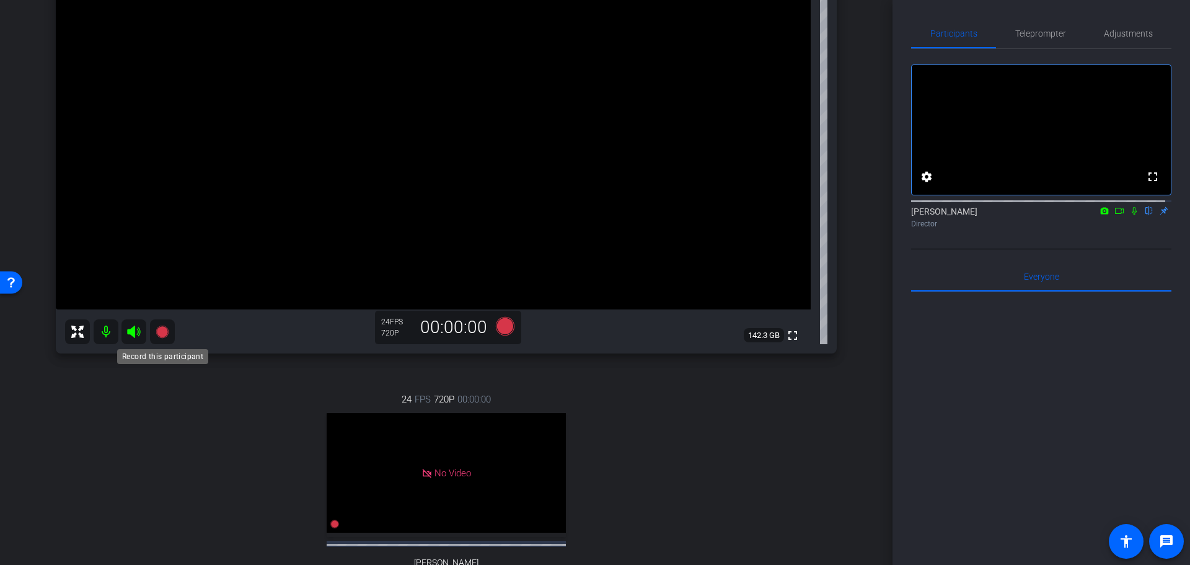
click at [164, 328] on icon at bounding box center [162, 331] width 12 height 12
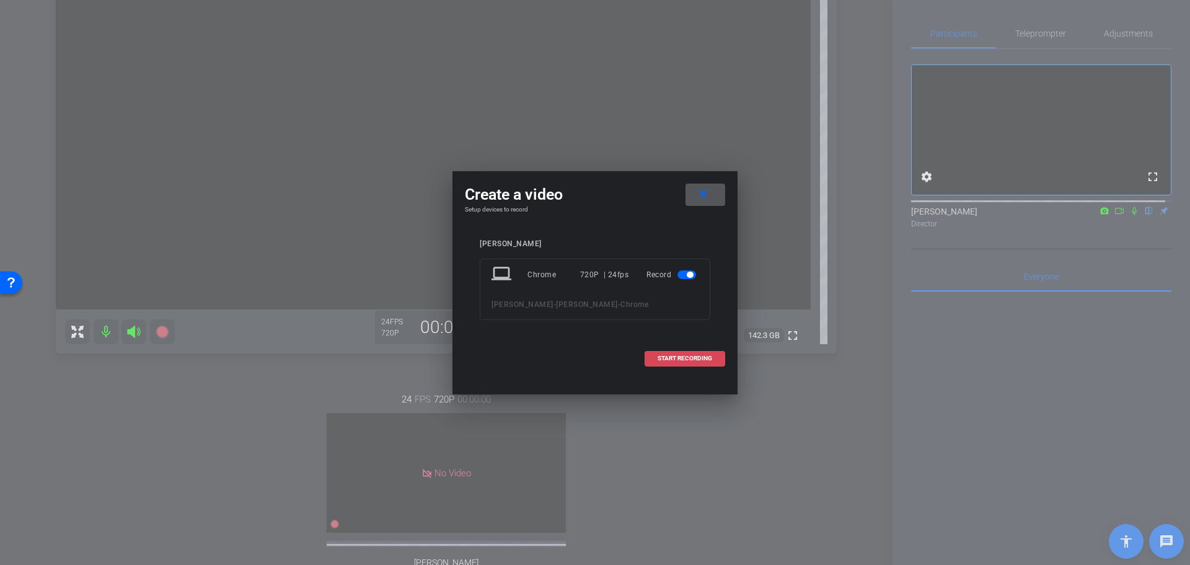
click at [662, 348] on span at bounding box center [684, 358] width 79 height 30
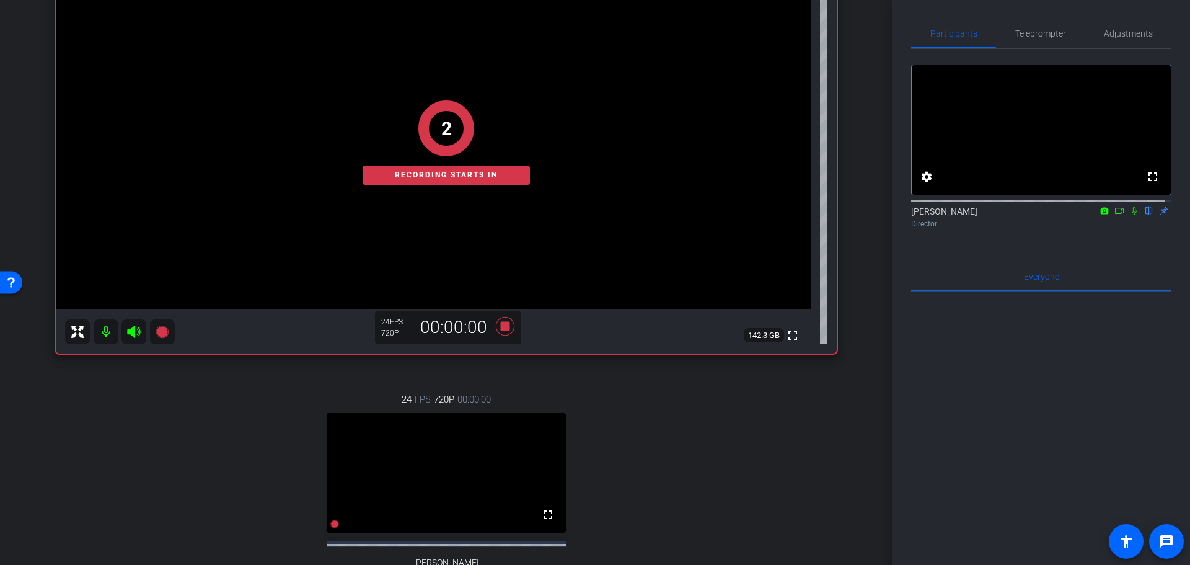
click at [1129, 215] on icon at bounding box center [1134, 210] width 10 height 9
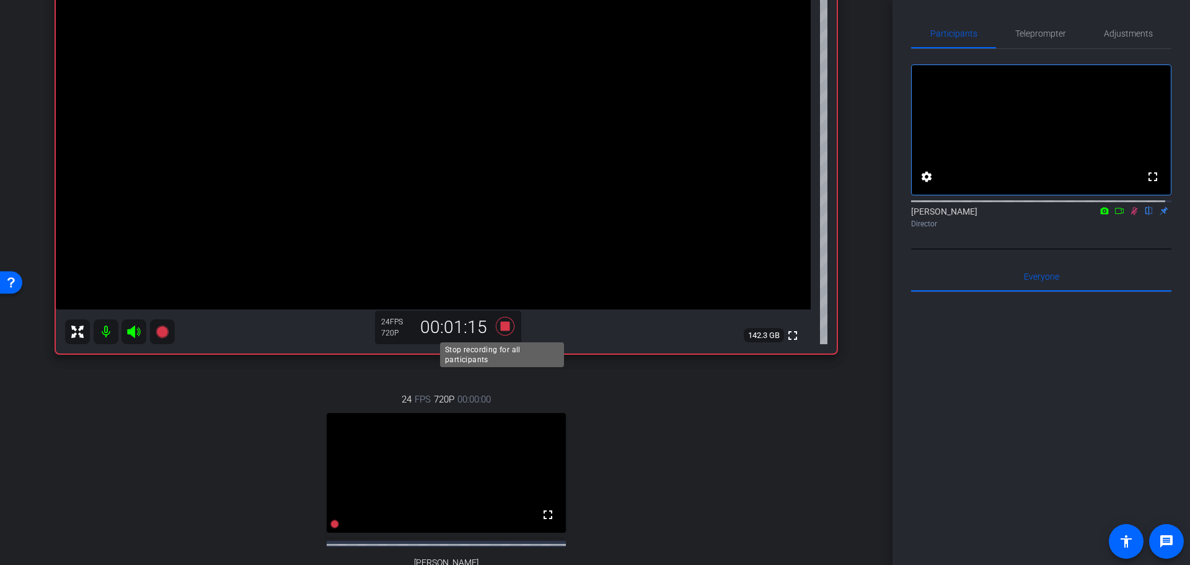
click at [501, 327] on icon at bounding box center [505, 326] width 19 height 19
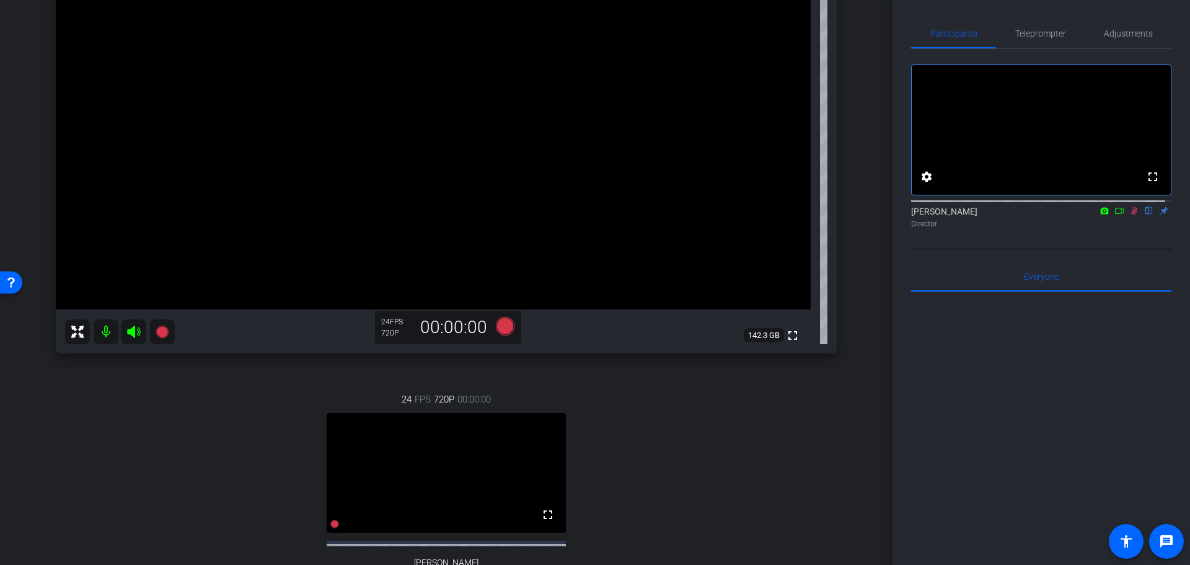
click at [1131, 215] on icon at bounding box center [1134, 210] width 10 height 9
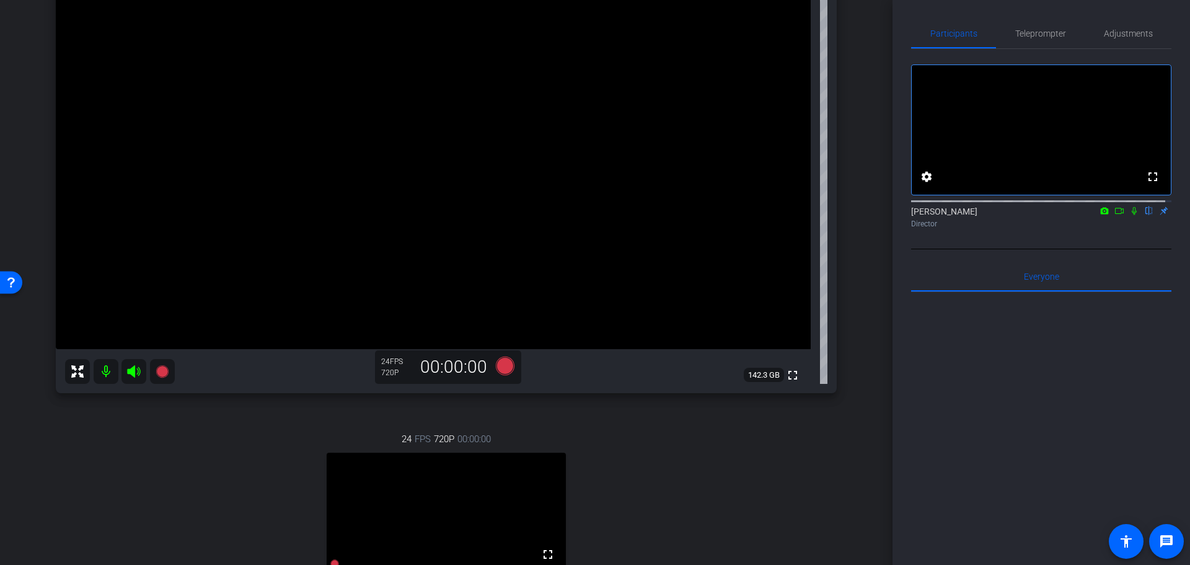
scroll to position [186, 0]
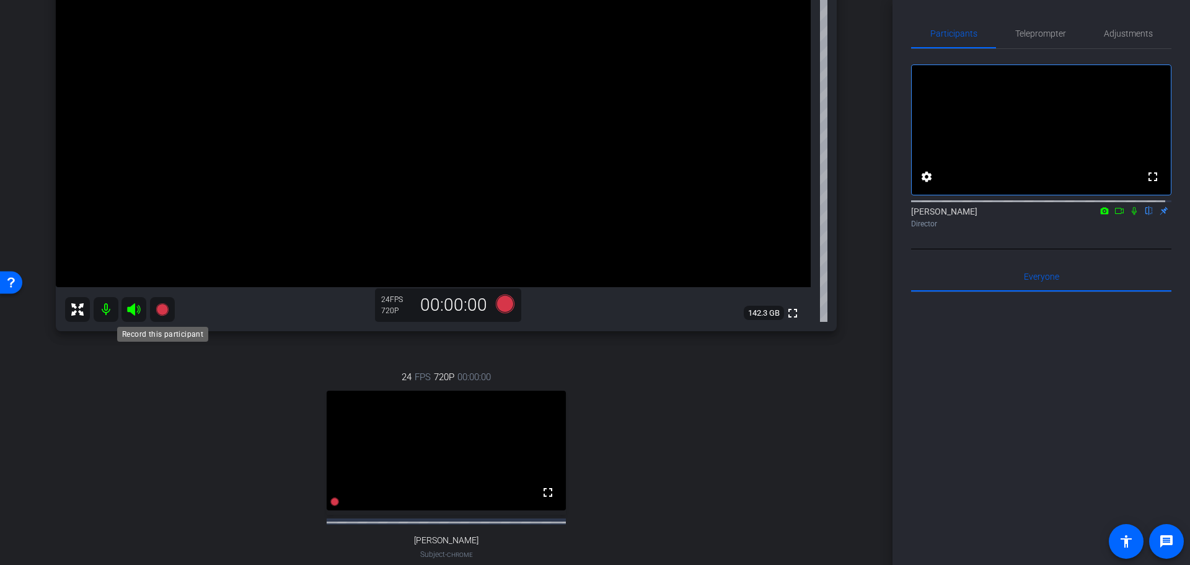
click at [155, 310] on icon at bounding box center [162, 309] width 15 height 15
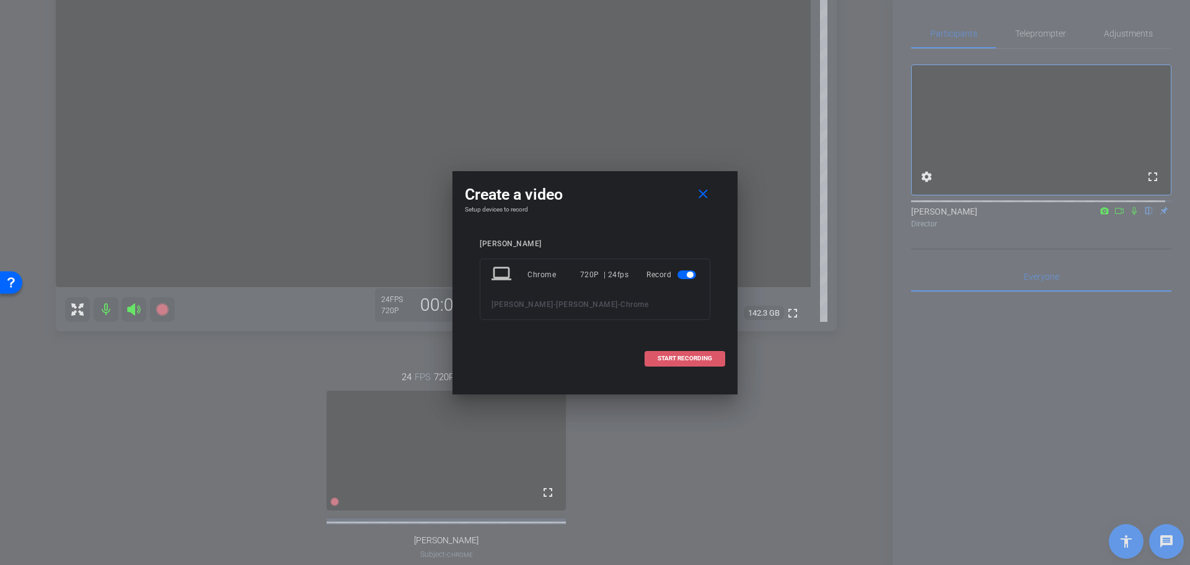
click at [672, 347] on span at bounding box center [684, 358] width 79 height 30
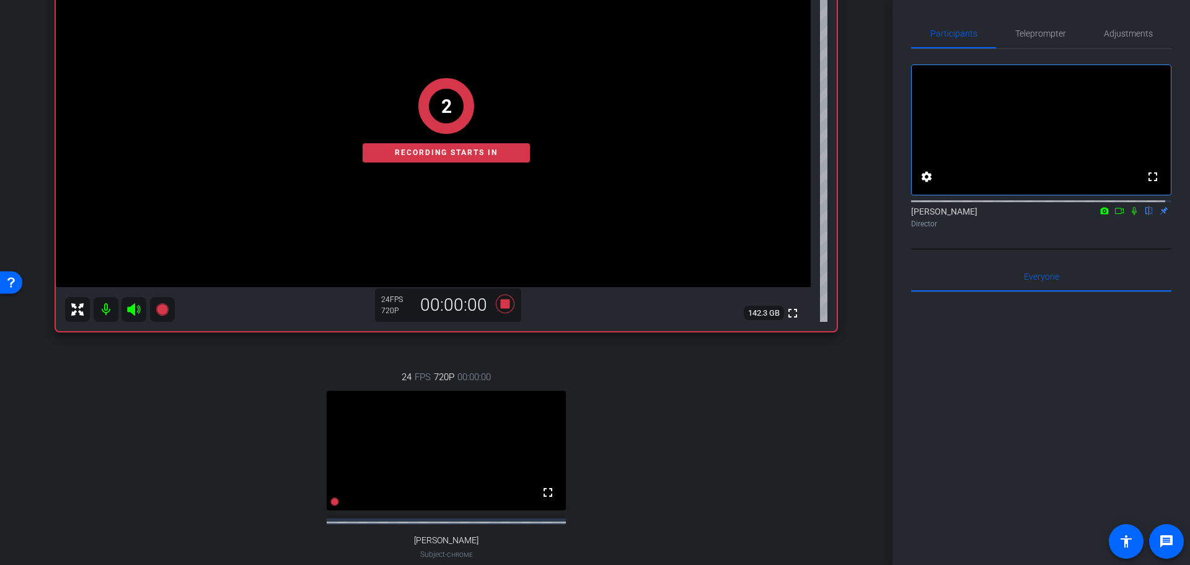
click at [1129, 215] on icon at bounding box center [1134, 210] width 10 height 9
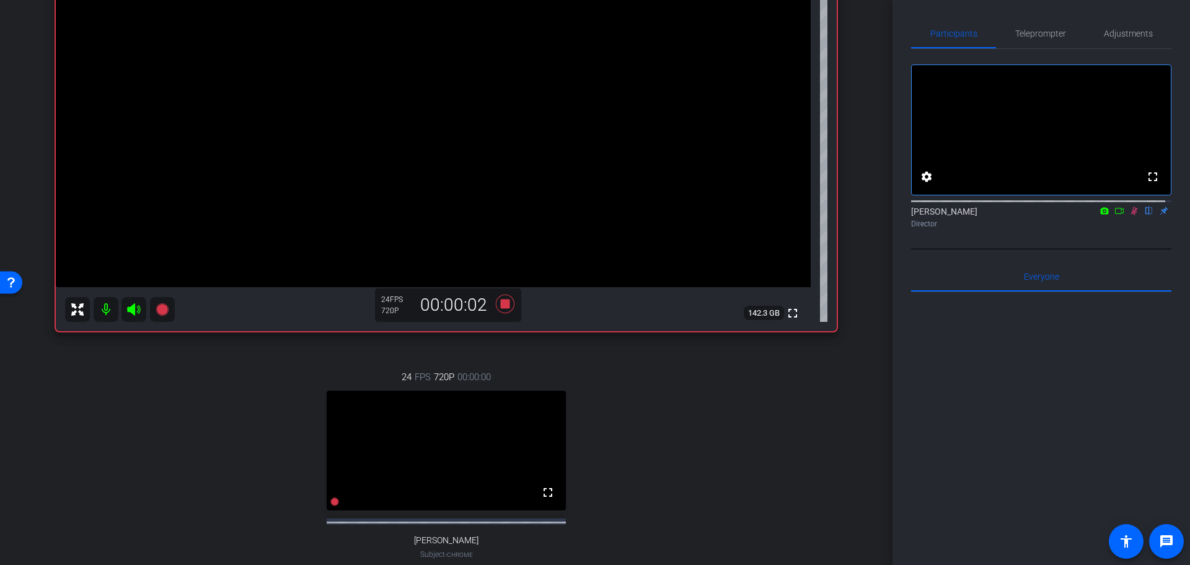
scroll to position [433, 0]
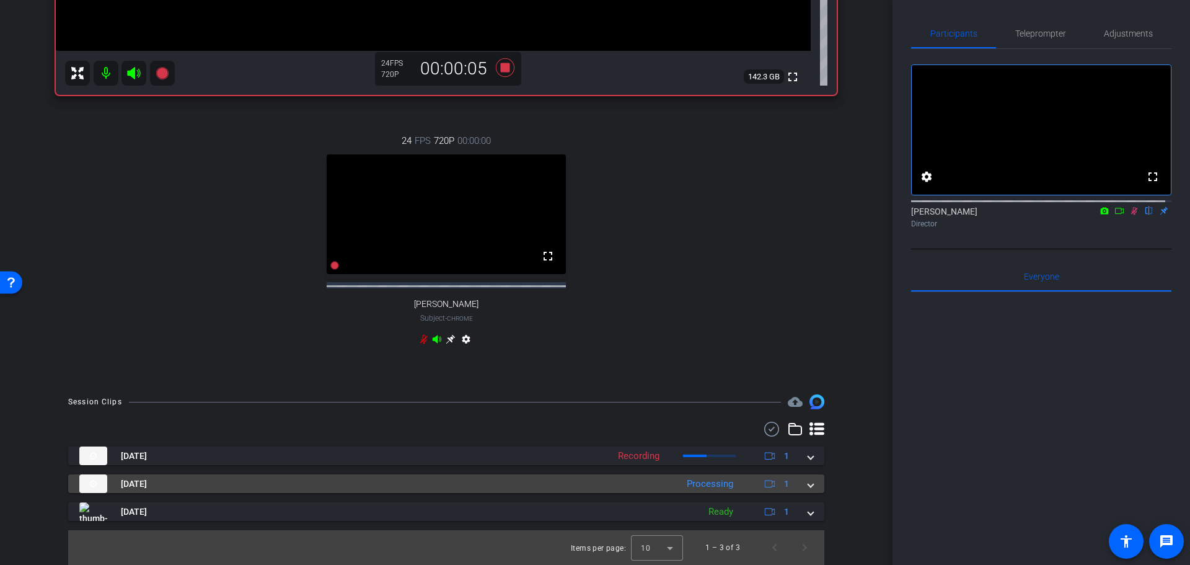
click at [681, 487] on div "Processing" at bounding box center [710, 484] width 59 height 14
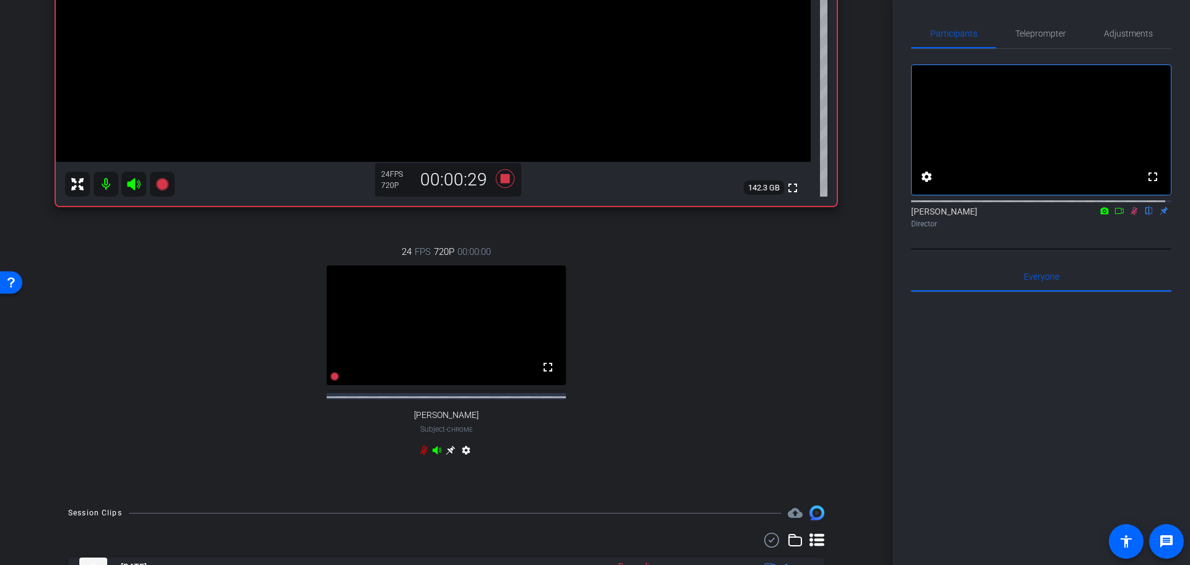
scroll to position [497, 0]
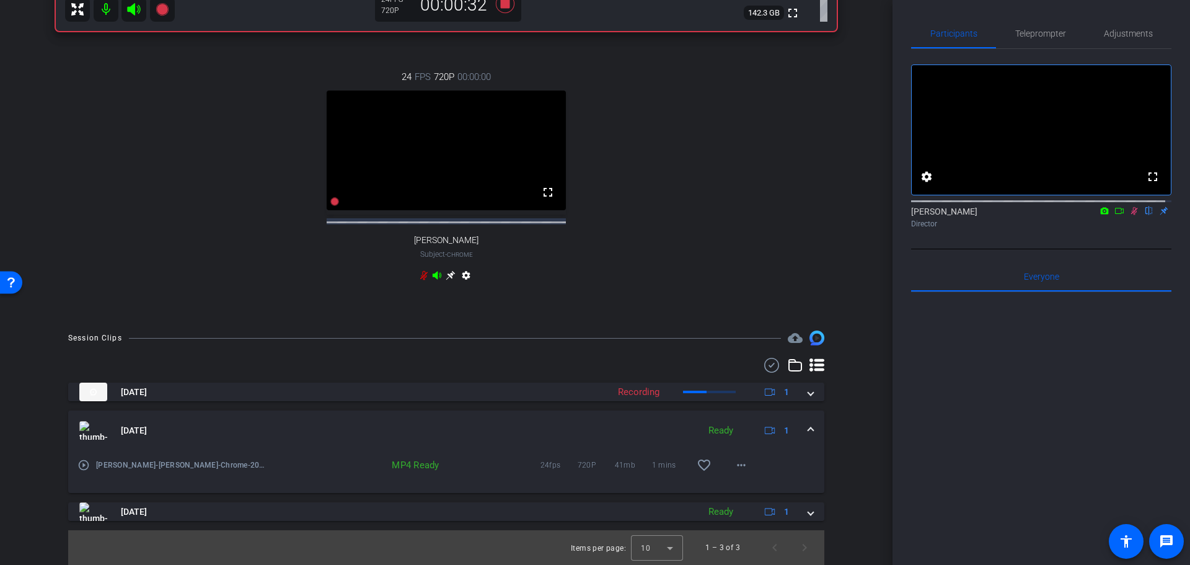
click at [517, 423] on mat-panel-title "[DATE]" at bounding box center [385, 430] width 613 height 19
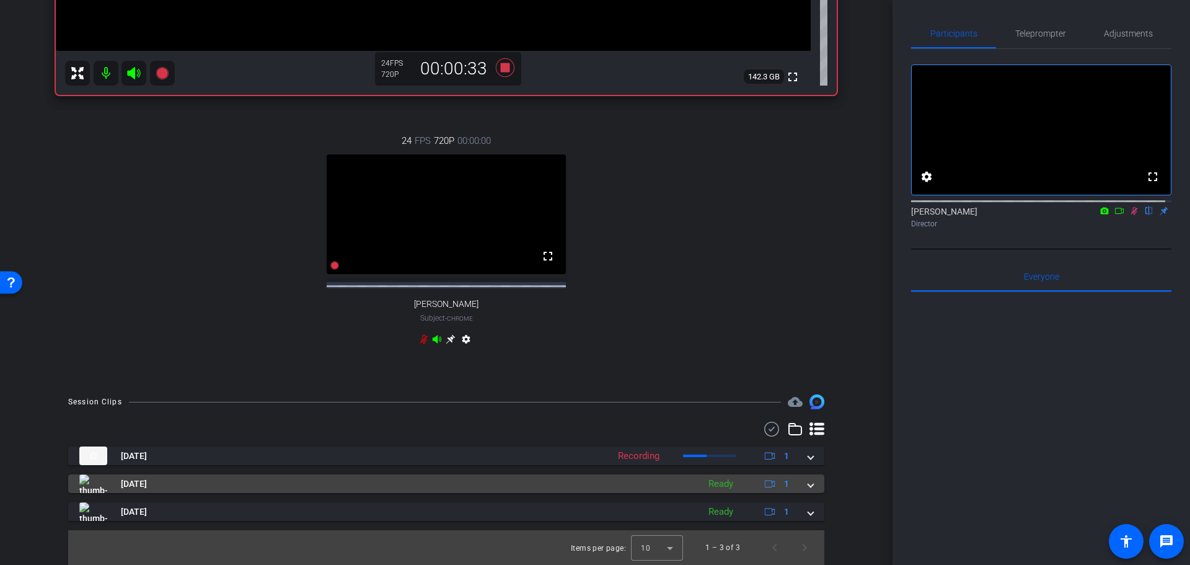
scroll to position [433, 0]
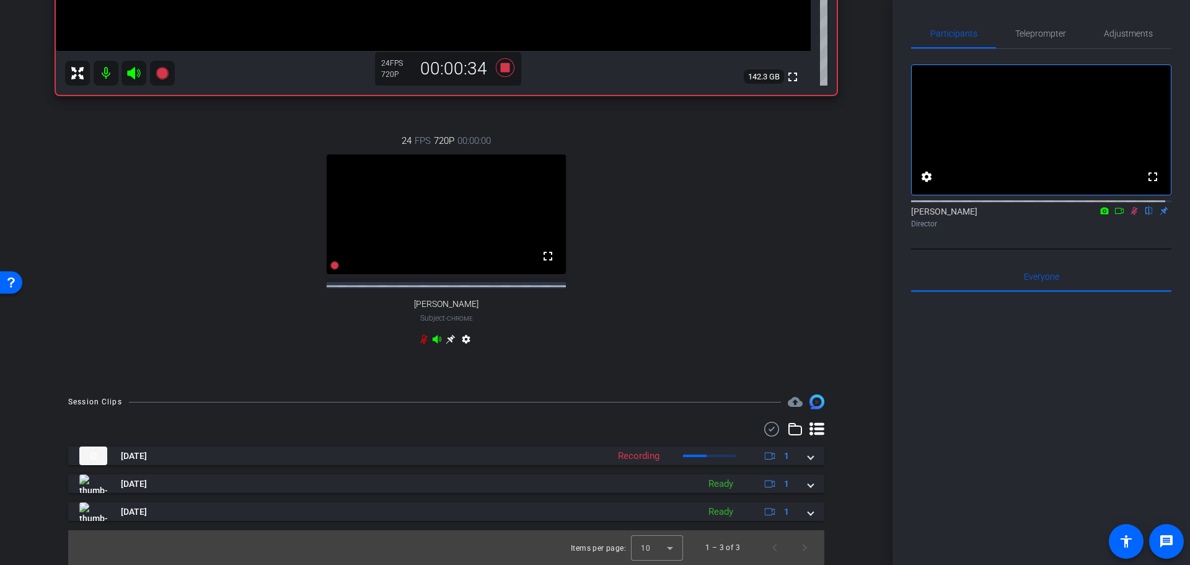
click at [682, 522] on openreel-recordings-list-clip "[DATE] Recording 1 [DATE] Ready 1 play_circle_outline [PERSON_NAME]-[PERSON_NAM…" at bounding box center [446, 505] width 756 height 118
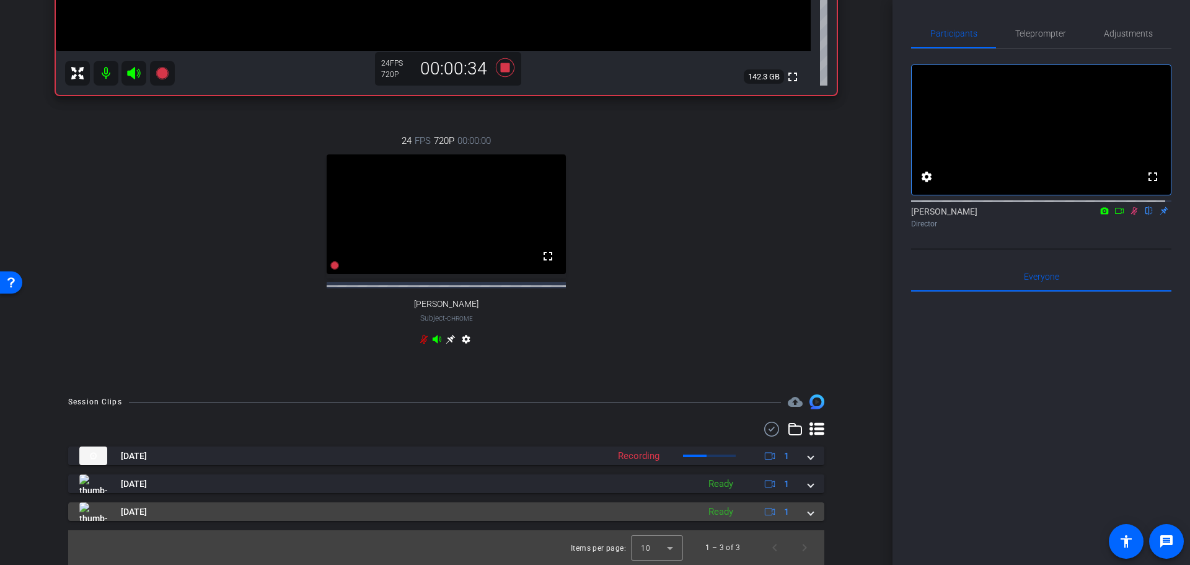
click at [687, 514] on div "[DATE] Ready 1" at bounding box center [443, 511] width 729 height 19
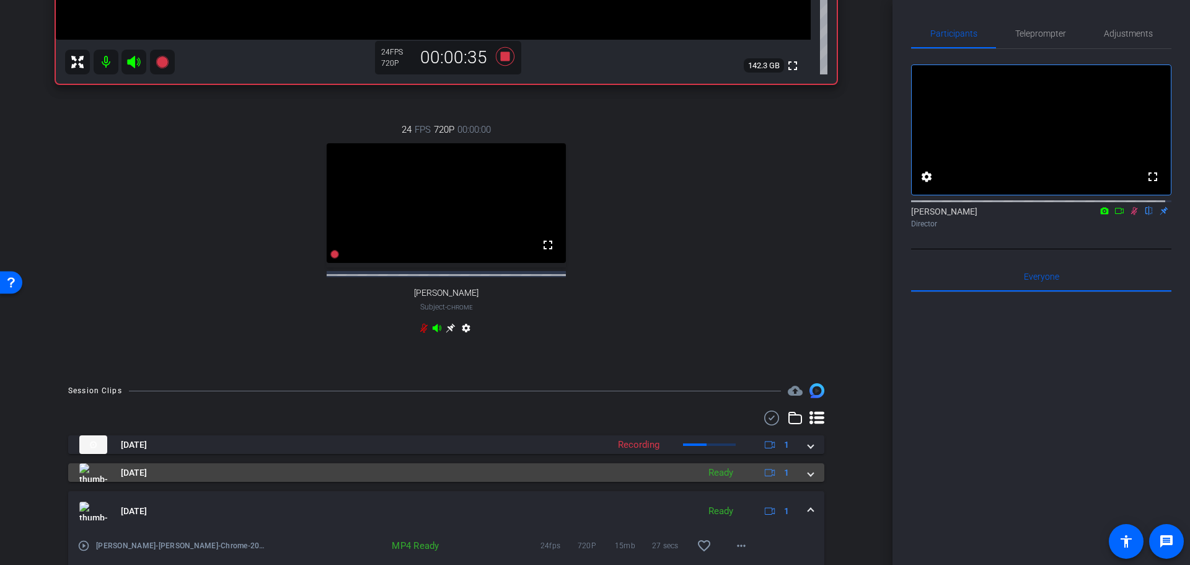
click at [659, 474] on mat-panel-title "[DATE]" at bounding box center [385, 472] width 613 height 19
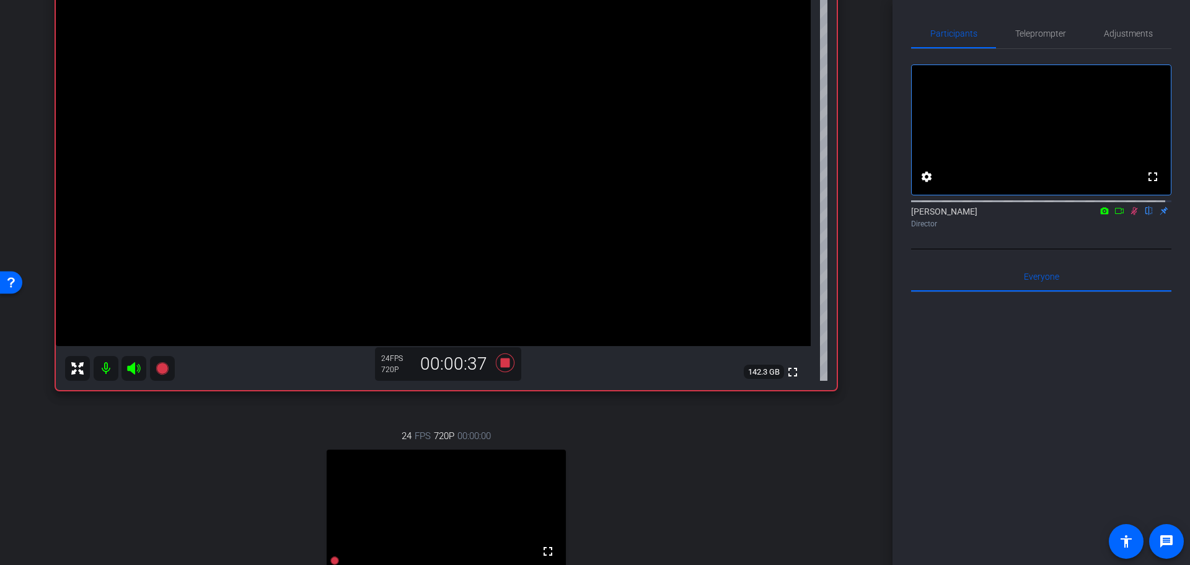
scroll to position [65, 0]
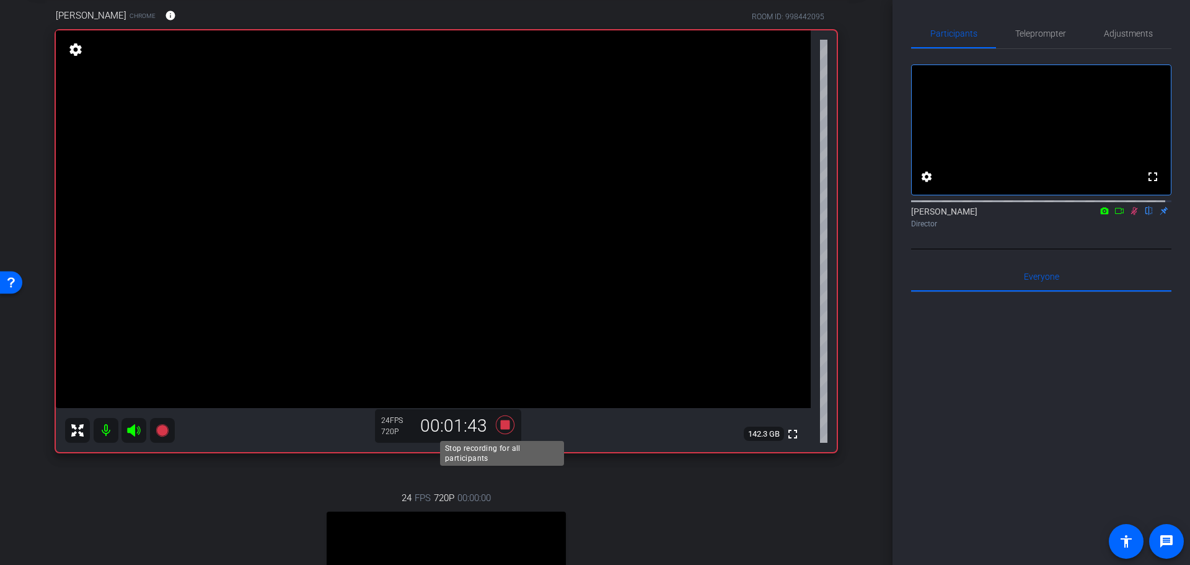
click at [495, 424] on icon at bounding box center [505, 424] width 30 height 22
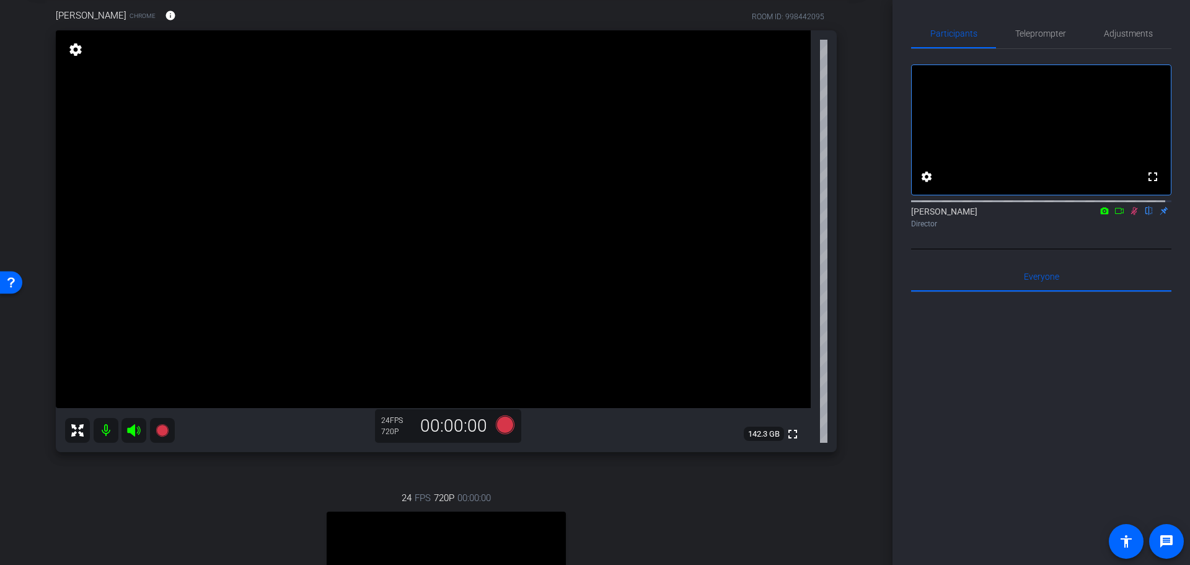
click at [1129, 215] on icon at bounding box center [1134, 210] width 10 height 9
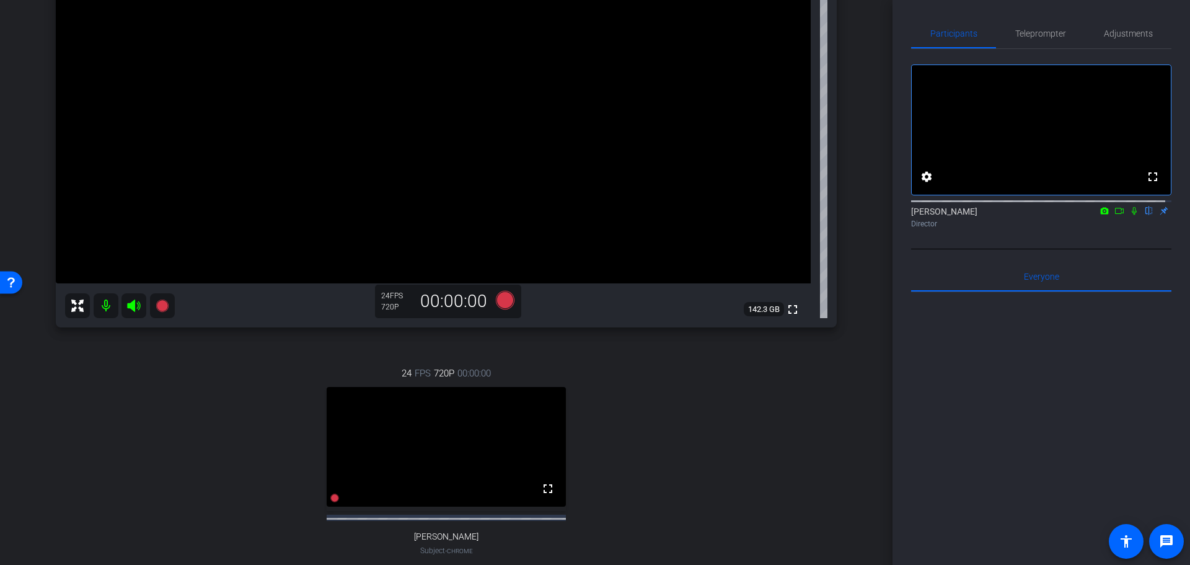
scroll to position [189, 0]
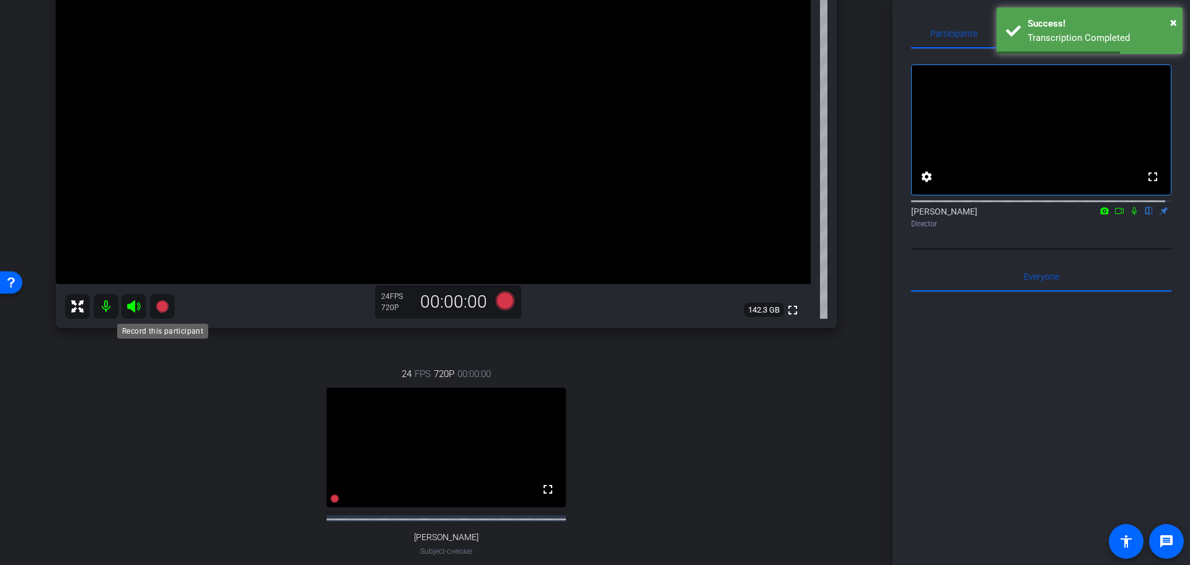
click at [170, 302] on mat-icon at bounding box center [162, 306] width 25 height 25
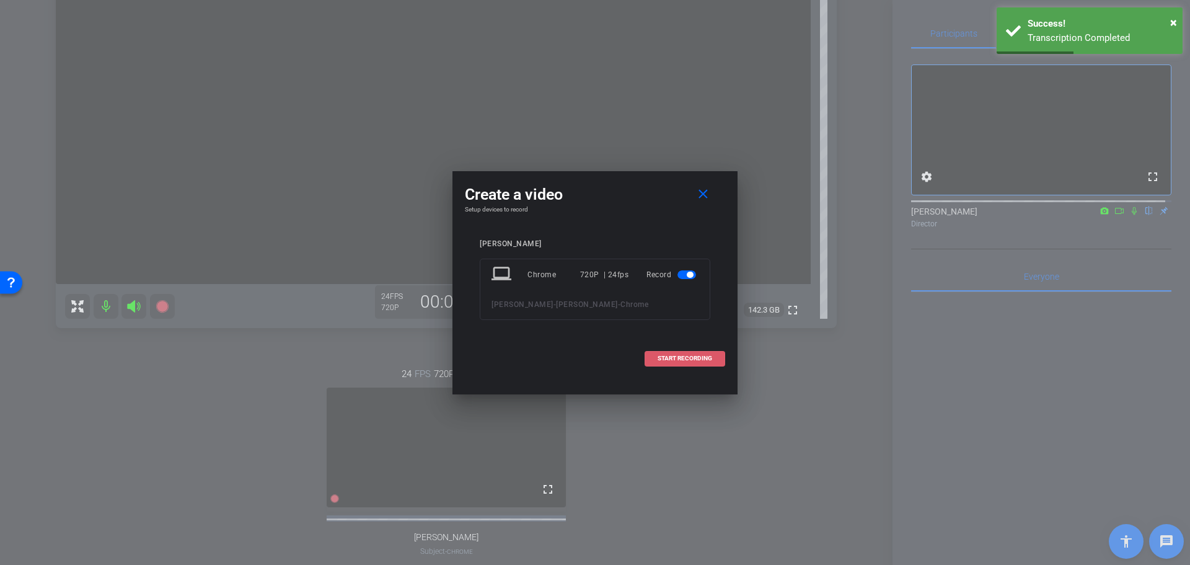
click at [701, 352] on span at bounding box center [684, 358] width 79 height 30
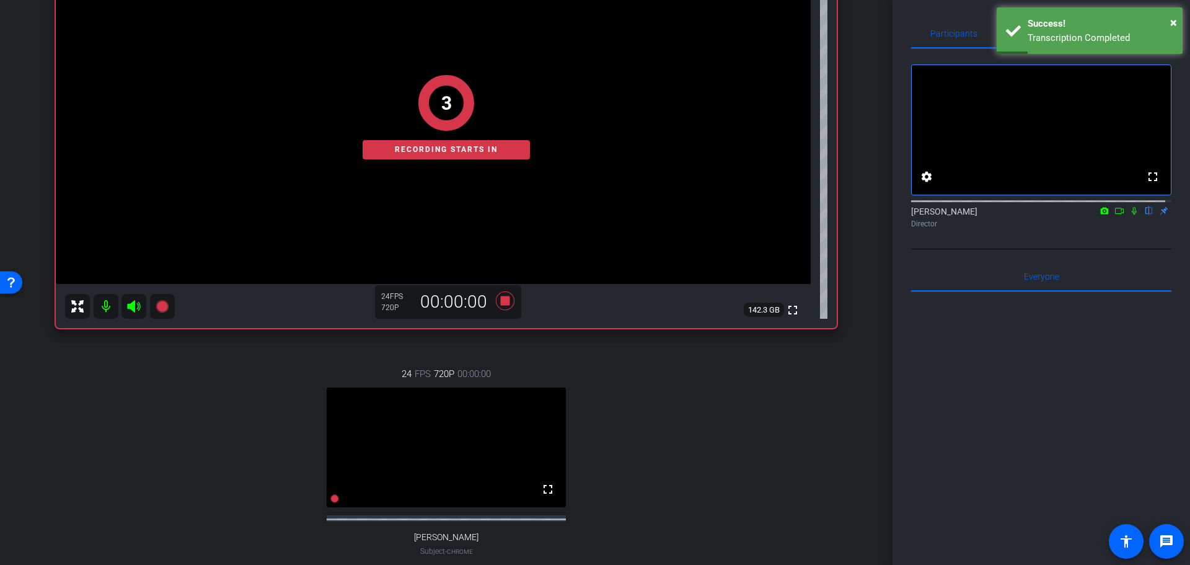
click at [1129, 215] on icon at bounding box center [1134, 210] width 10 height 9
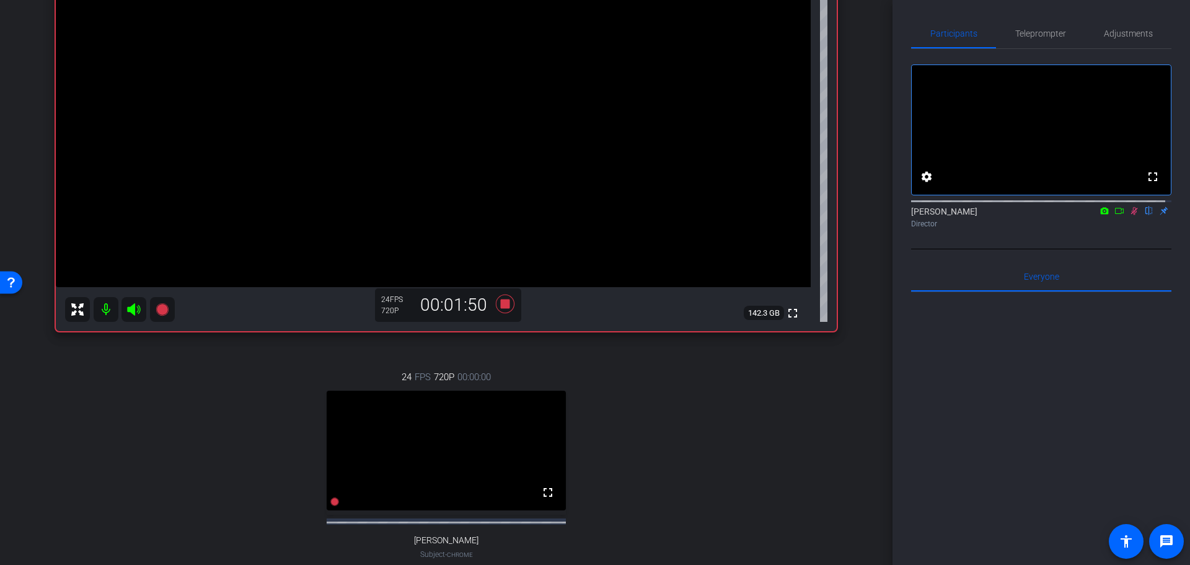
scroll to position [124, 0]
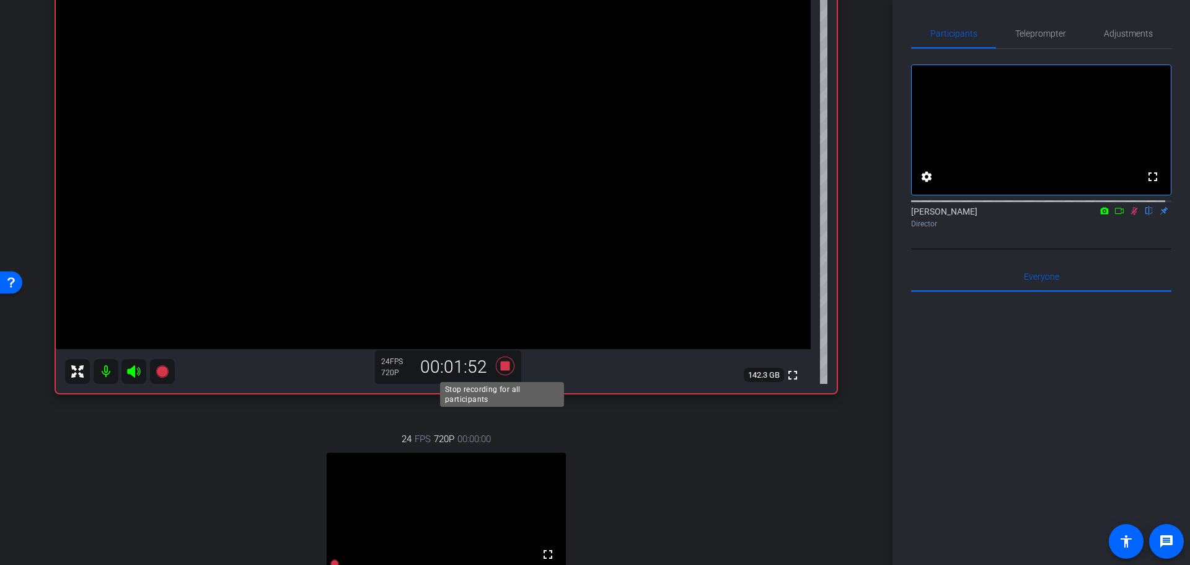
click at [505, 366] on icon at bounding box center [505, 365] width 19 height 19
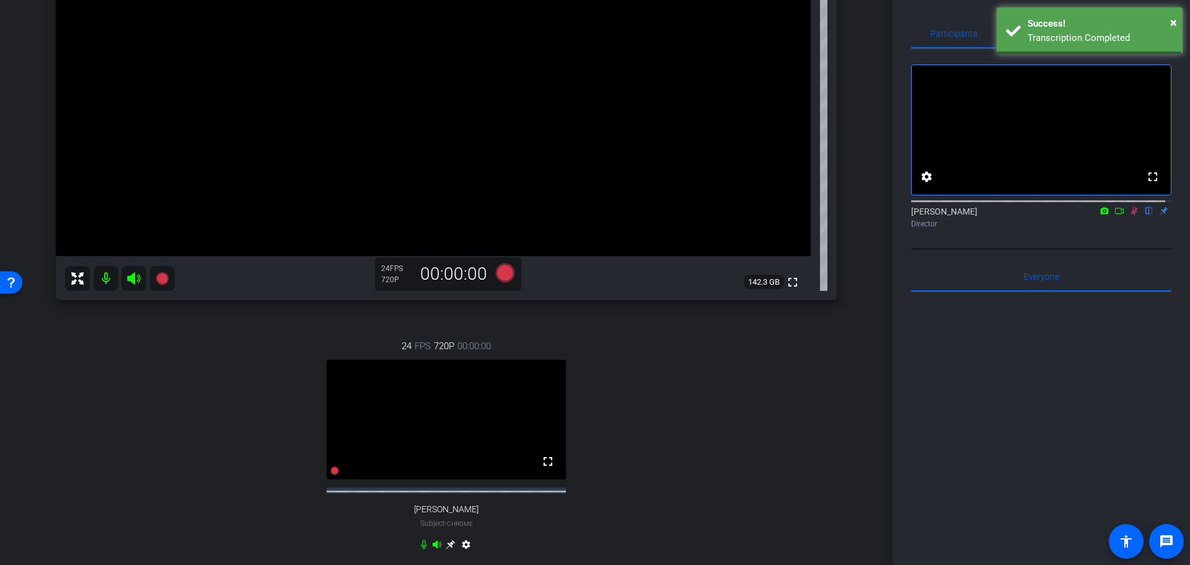
scroll to position [527, 0]
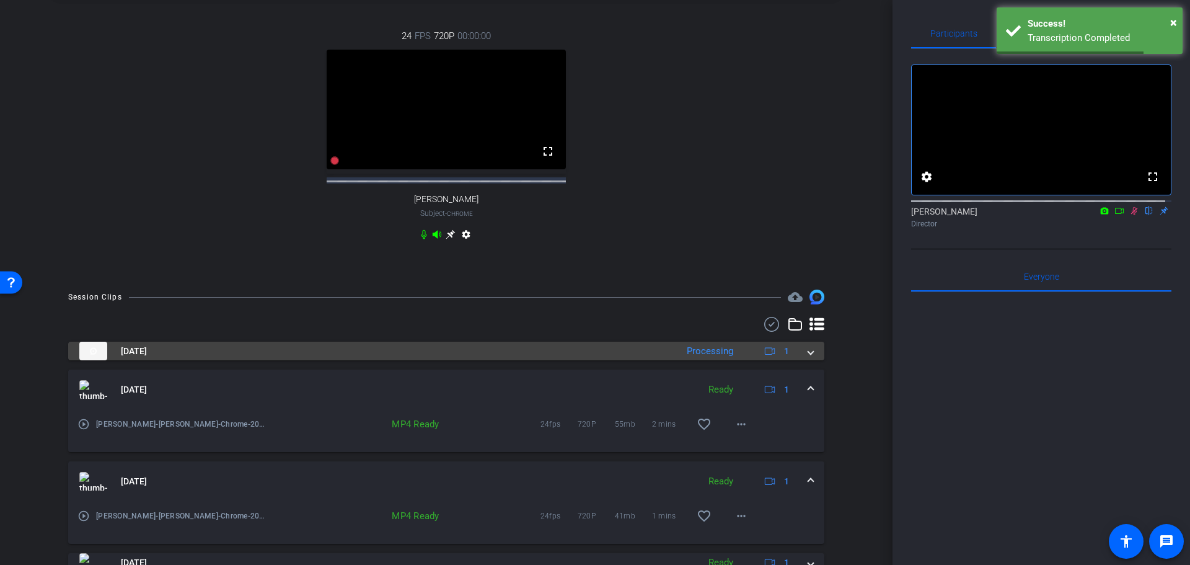
click at [735, 360] on mat-panel-description "Processing 1" at bounding box center [740, 351] width 118 height 19
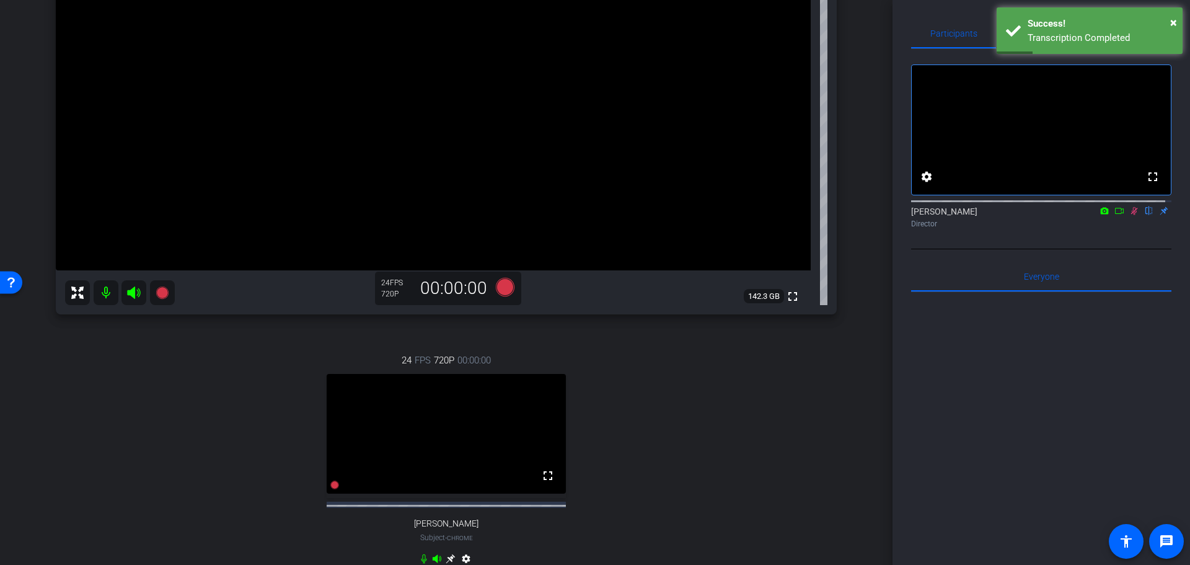
scroll to position [217, 0]
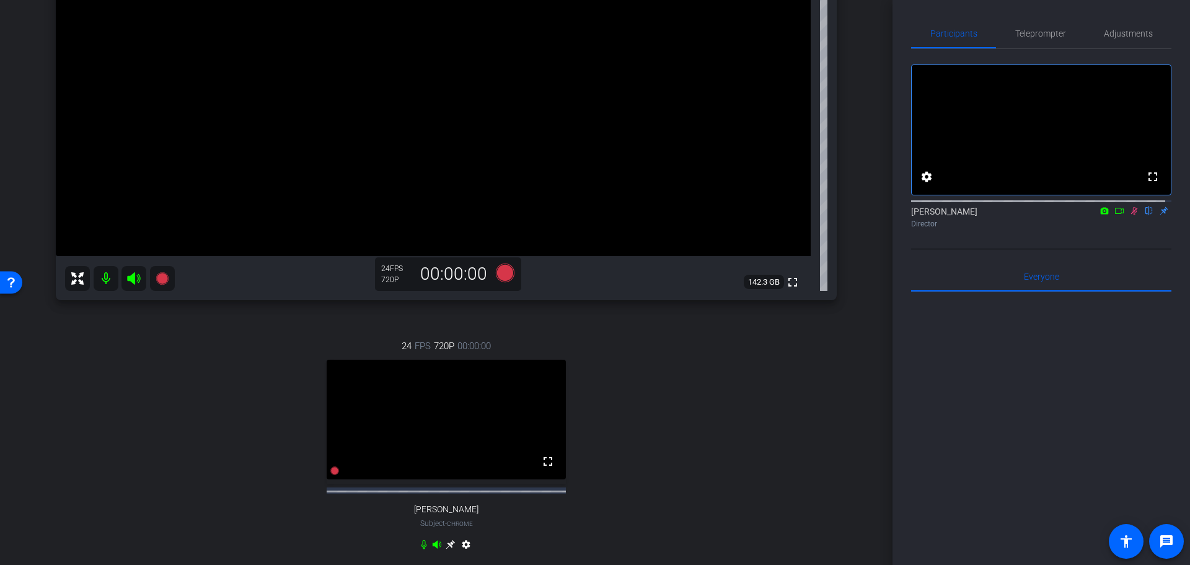
click at [1129, 215] on icon at bounding box center [1134, 210] width 10 height 9
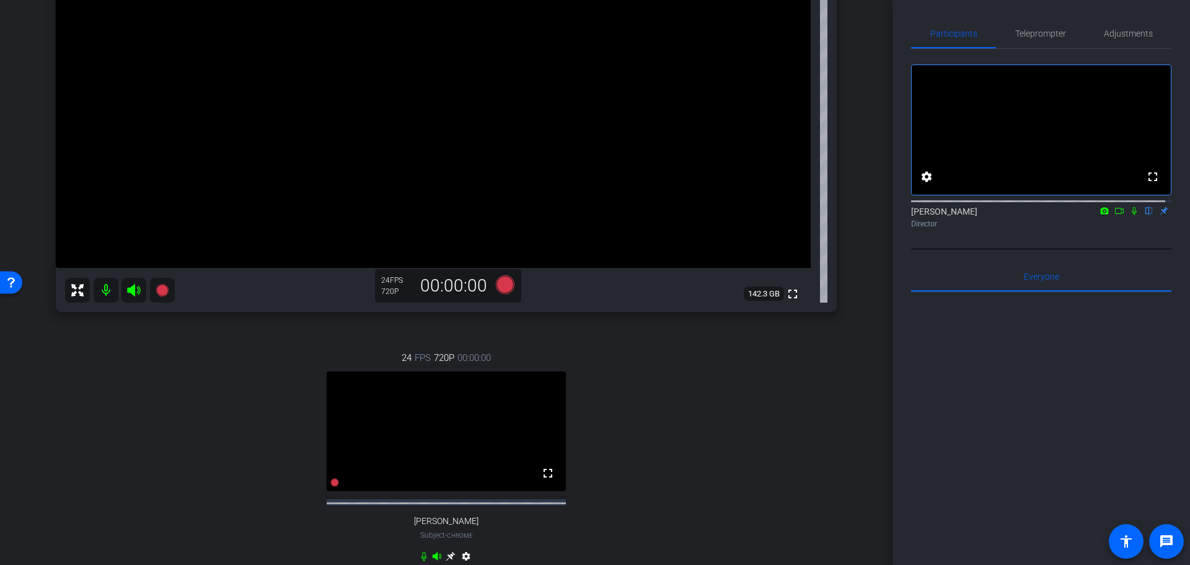
scroll to position [186, 0]
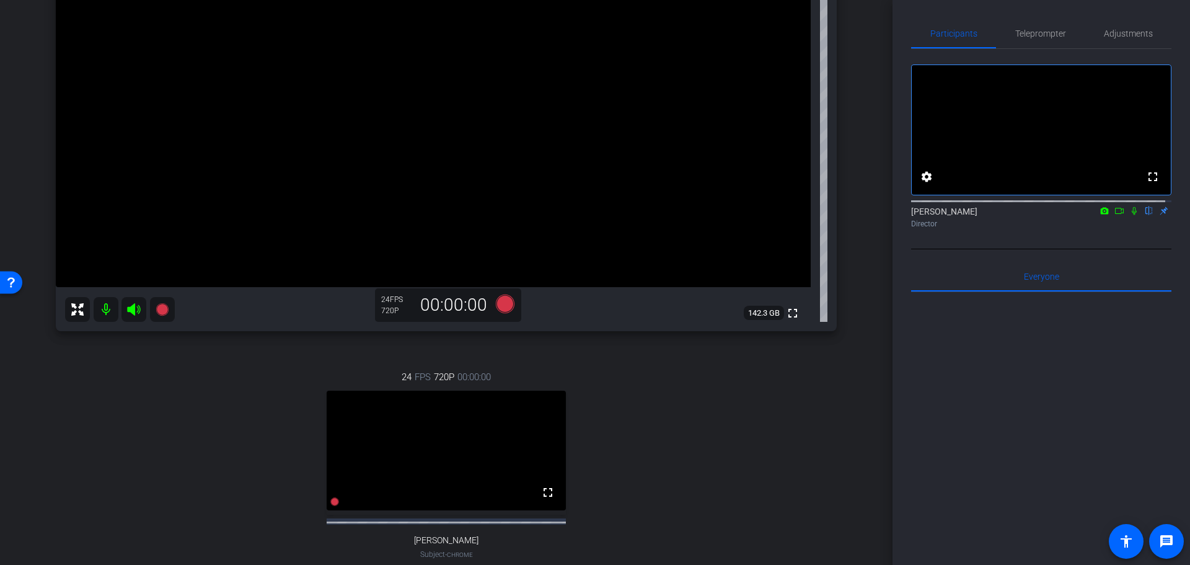
click at [165, 420] on div "24 FPS 720P 00:00:00 fullscreen [PERSON_NAME] Subject - Chrome settings" at bounding box center [446, 478] width 781 height 256
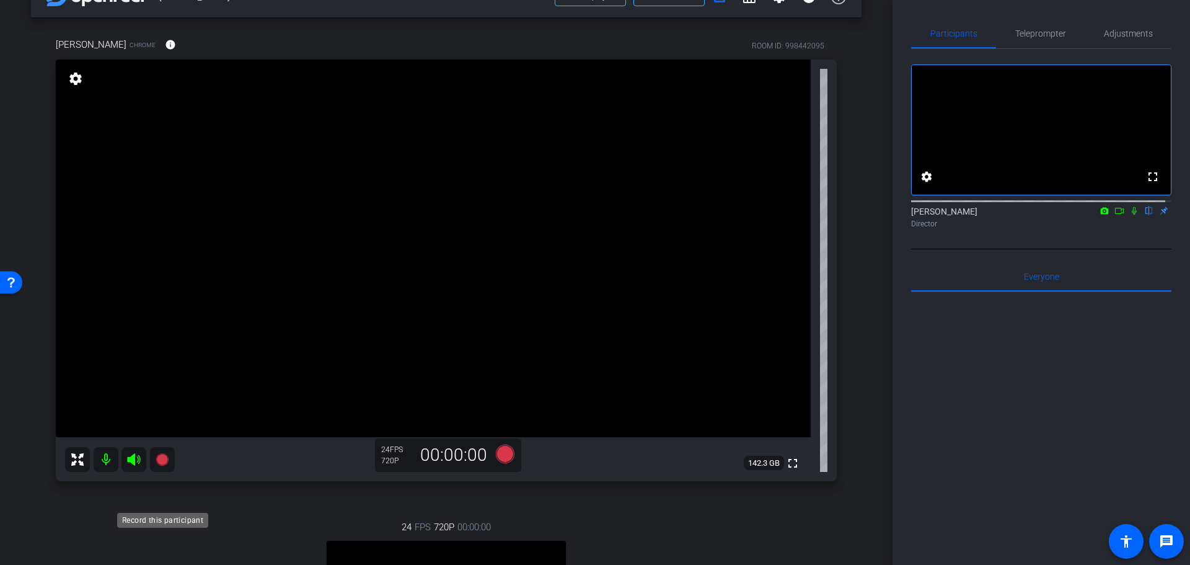
scroll to position [62, 0]
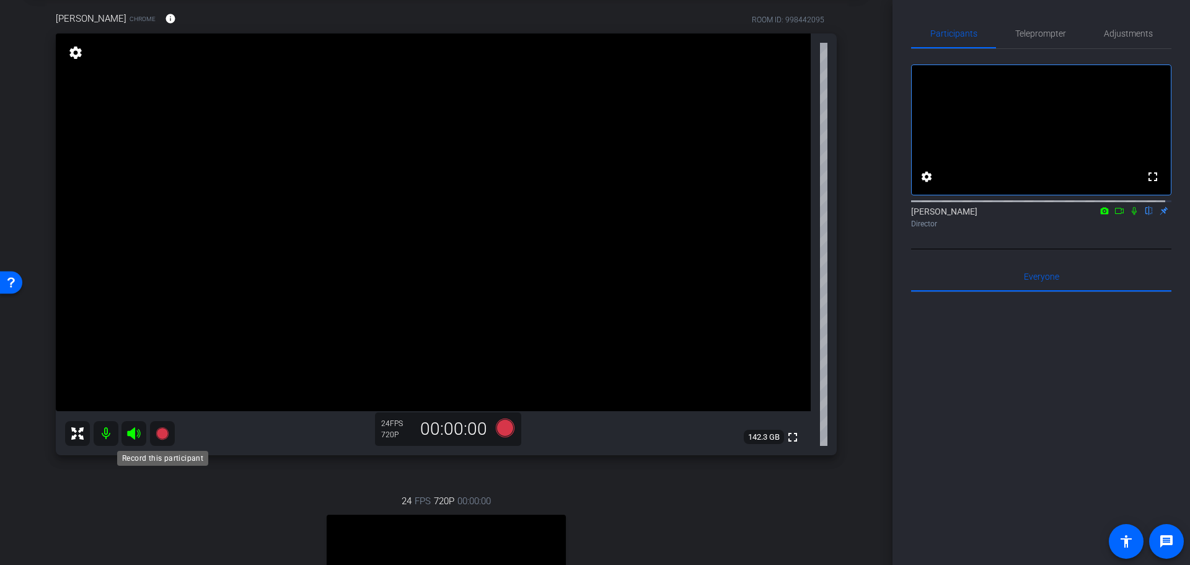
click at [163, 441] on mat-icon at bounding box center [162, 433] width 25 height 25
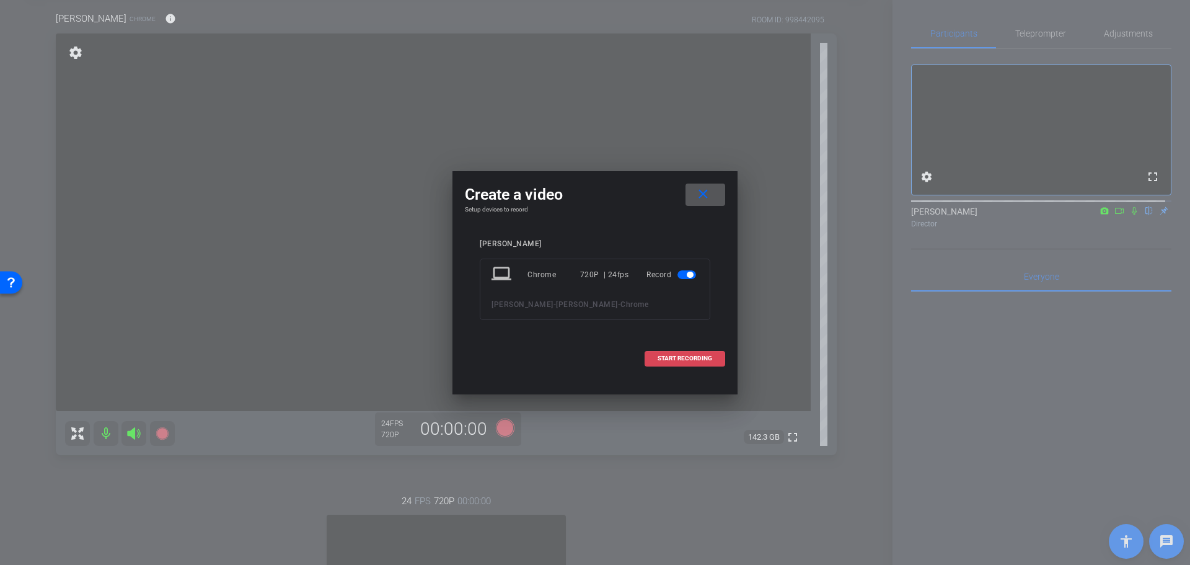
click at [684, 363] on span at bounding box center [684, 358] width 79 height 30
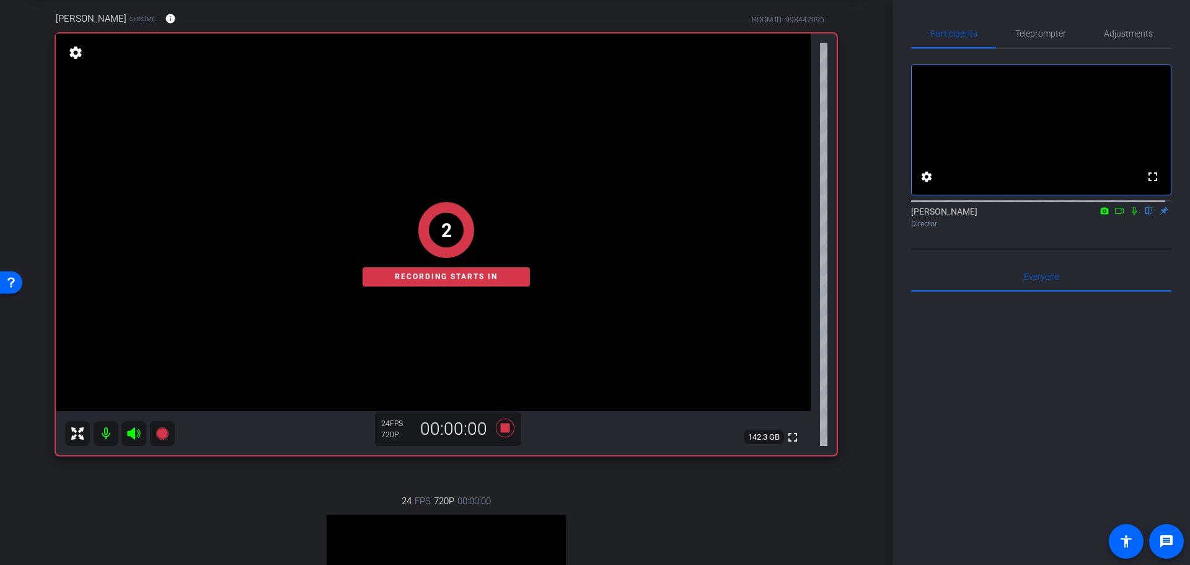
click at [1129, 215] on icon at bounding box center [1134, 210] width 10 height 9
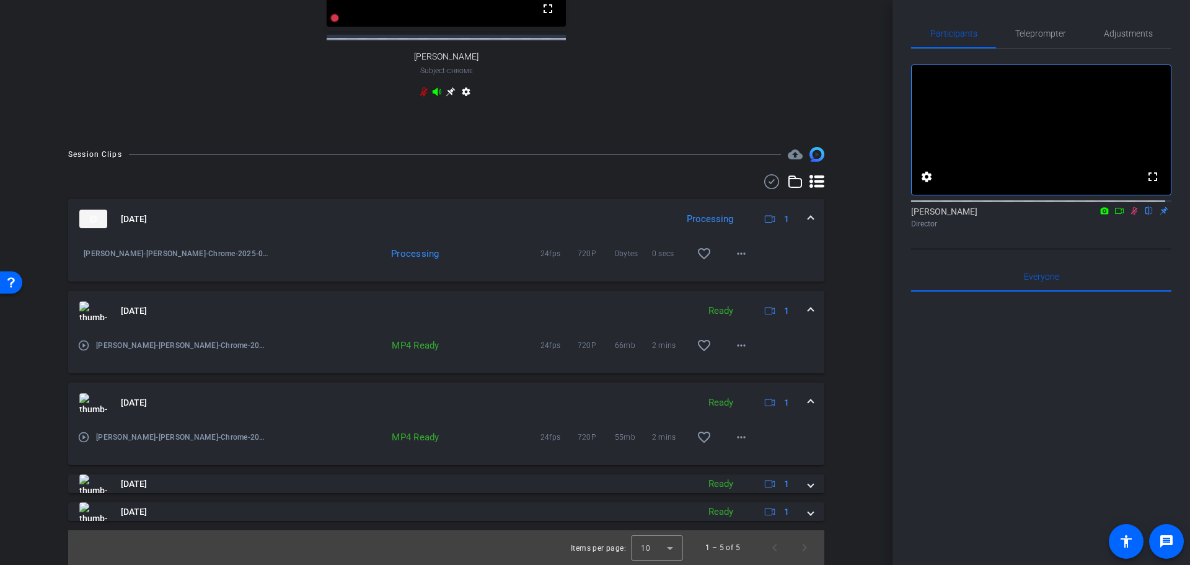
scroll to position [681, 0]
click at [534, 214] on mat-panel-title "[DATE]" at bounding box center [374, 218] width 591 height 19
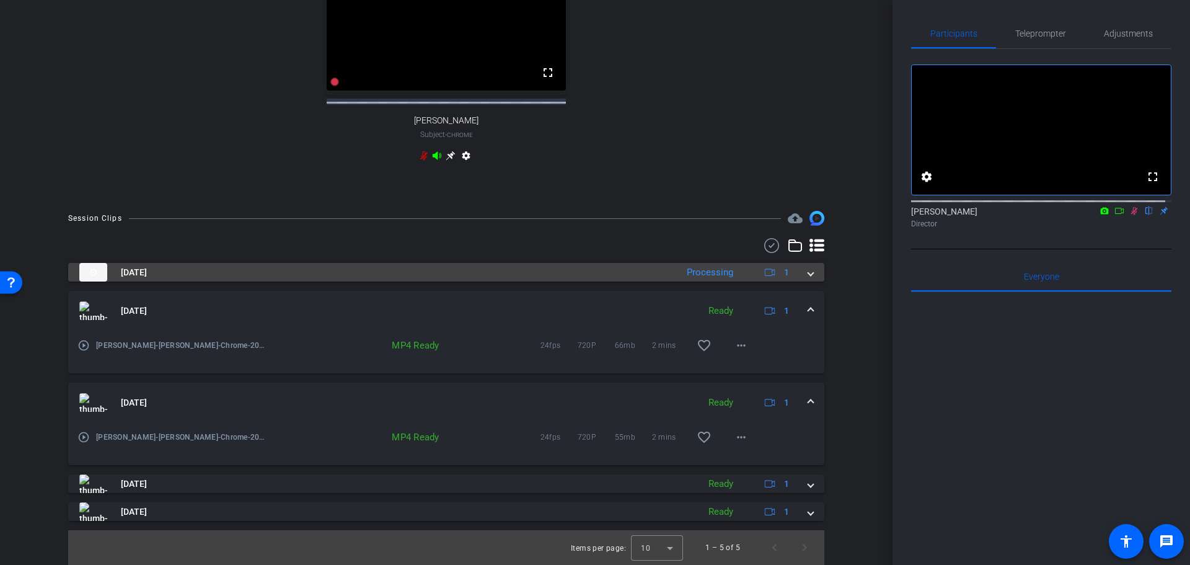
scroll to position [617, 0]
click at [696, 274] on div "Processing" at bounding box center [710, 272] width 59 height 14
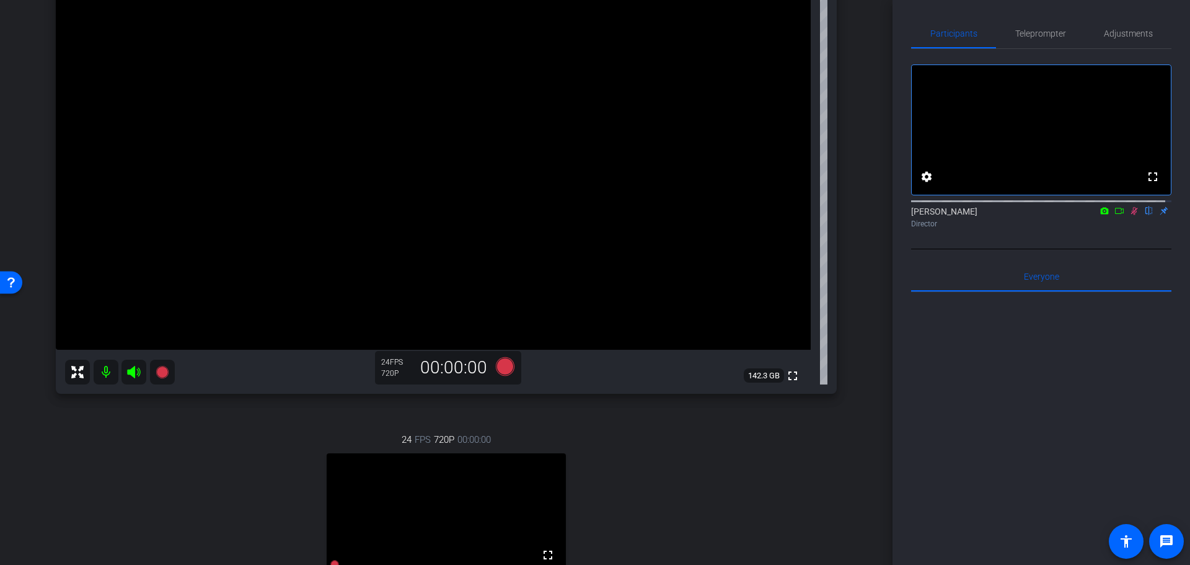
scroll to position [185, 0]
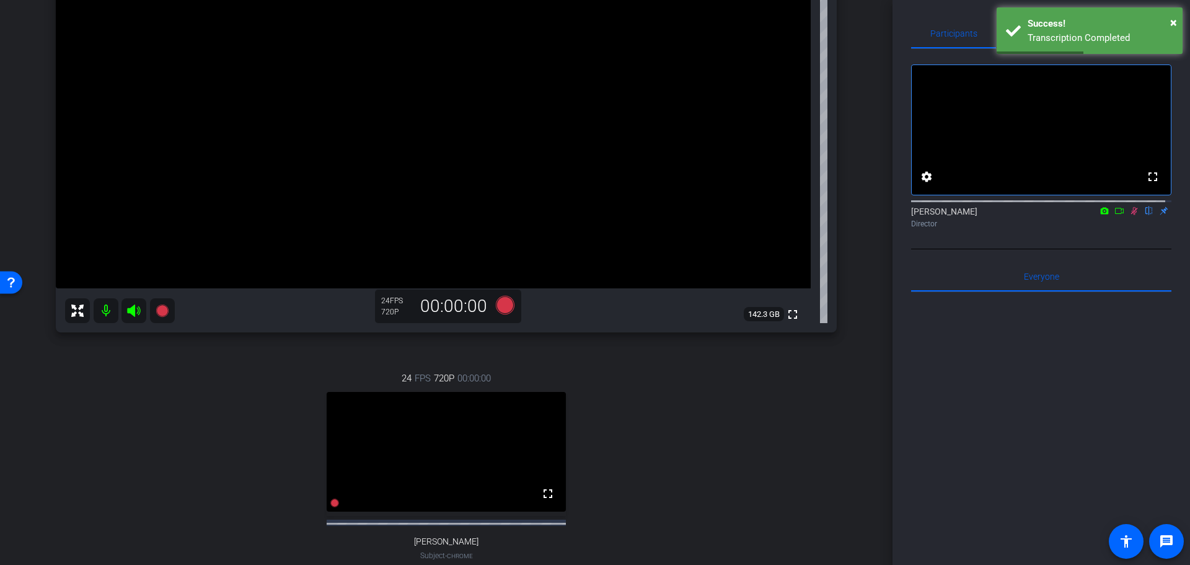
click at [1131, 215] on icon at bounding box center [1134, 211] width 7 height 8
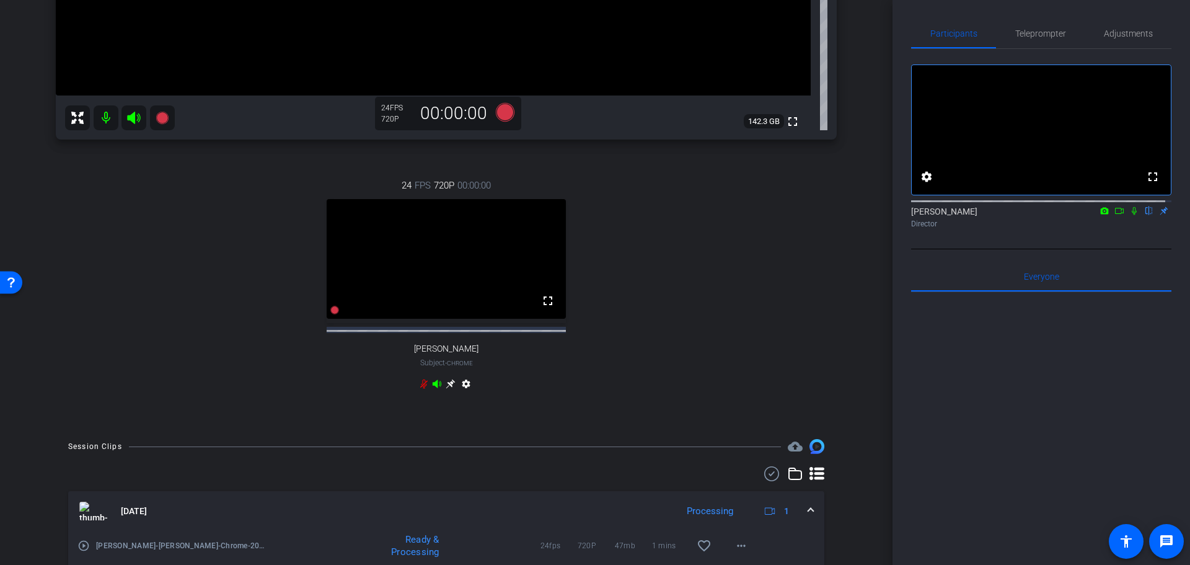
scroll to position [557, 0]
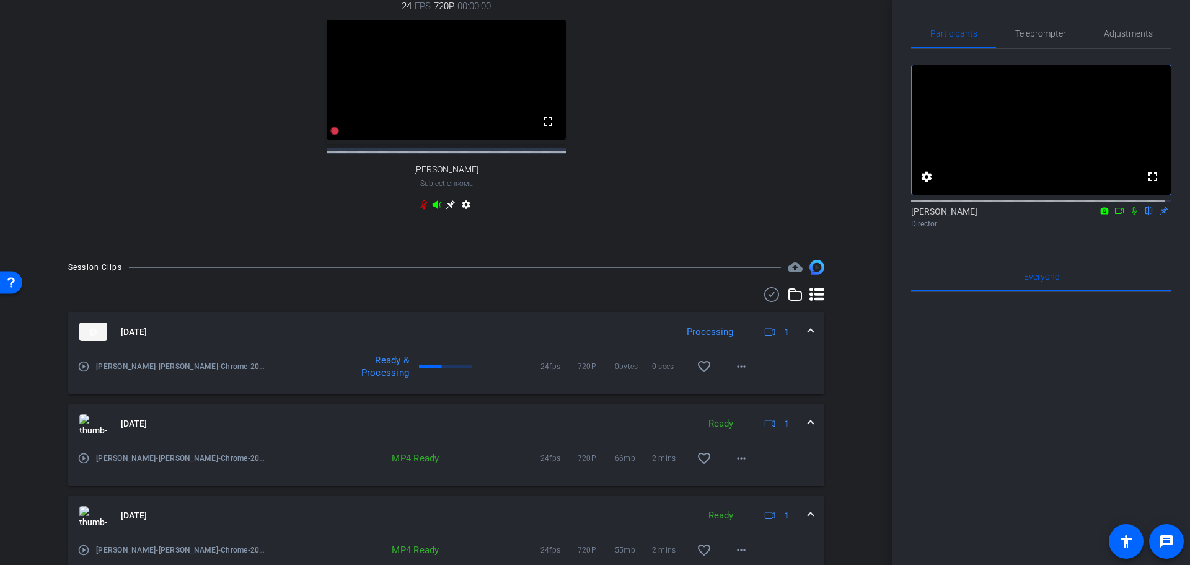
click at [690, 339] on div "Processing" at bounding box center [710, 332] width 59 height 14
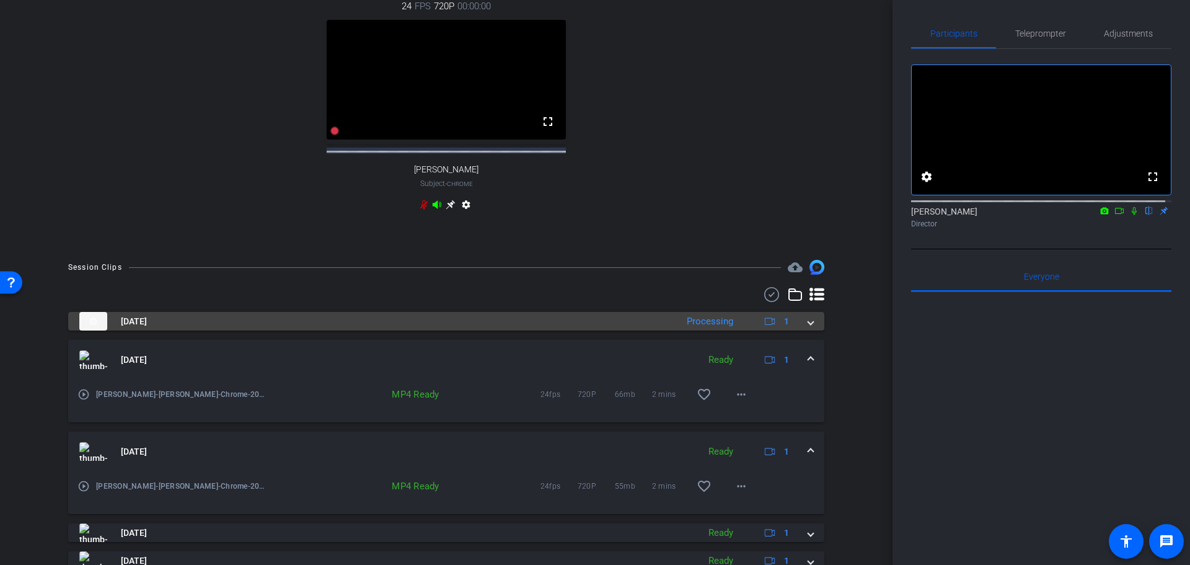
click at [690, 347] on div "[DATE] Processing 1 play_circle_outline [PERSON_NAME]-[PERSON_NAME]-Chrome-2025…" at bounding box center [446, 441] width 756 height 258
click at [708, 328] on div "Processing" at bounding box center [710, 321] width 59 height 14
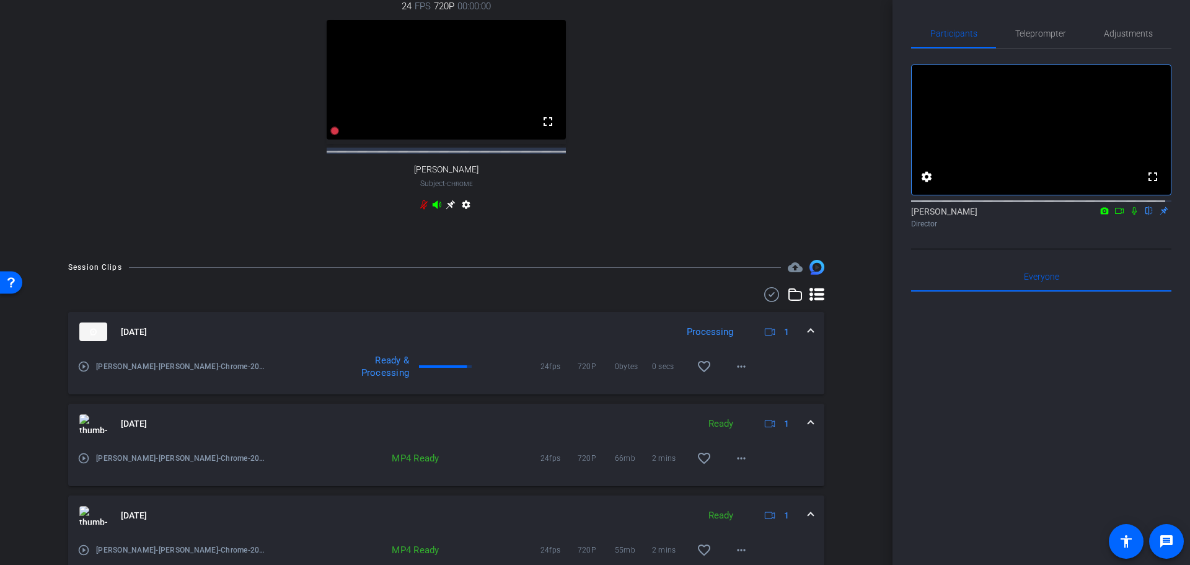
click at [576, 351] on mat-expansion-panel-header "[DATE] Processing 1" at bounding box center [446, 332] width 756 height 40
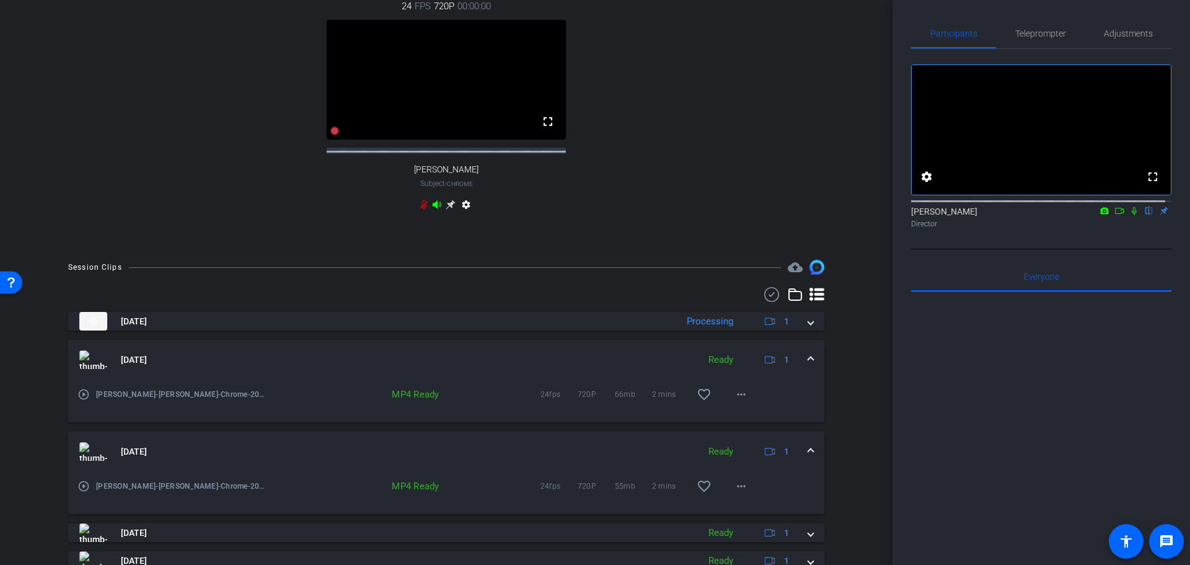
click at [578, 342] on div "[DATE] Processing 1 play_circle_outline [PERSON_NAME]-[PERSON_NAME]-Chrome-2025…" at bounding box center [446, 441] width 756 height 258
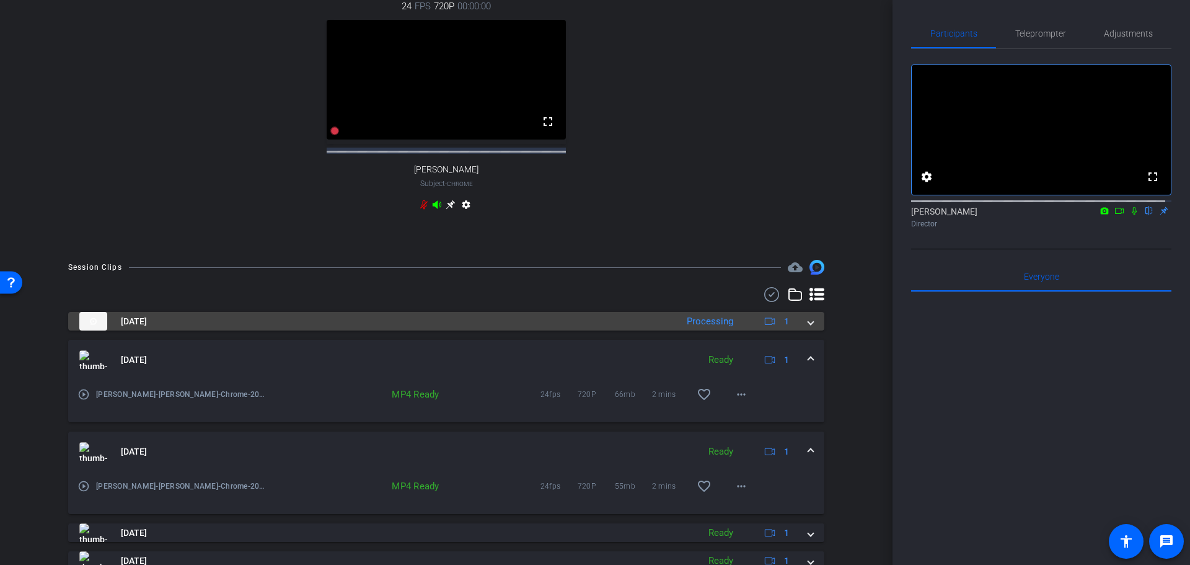
click at [574, 330] on mat-panel-title "[DATE]" at bounding box center [374, 321] width 591 height 19
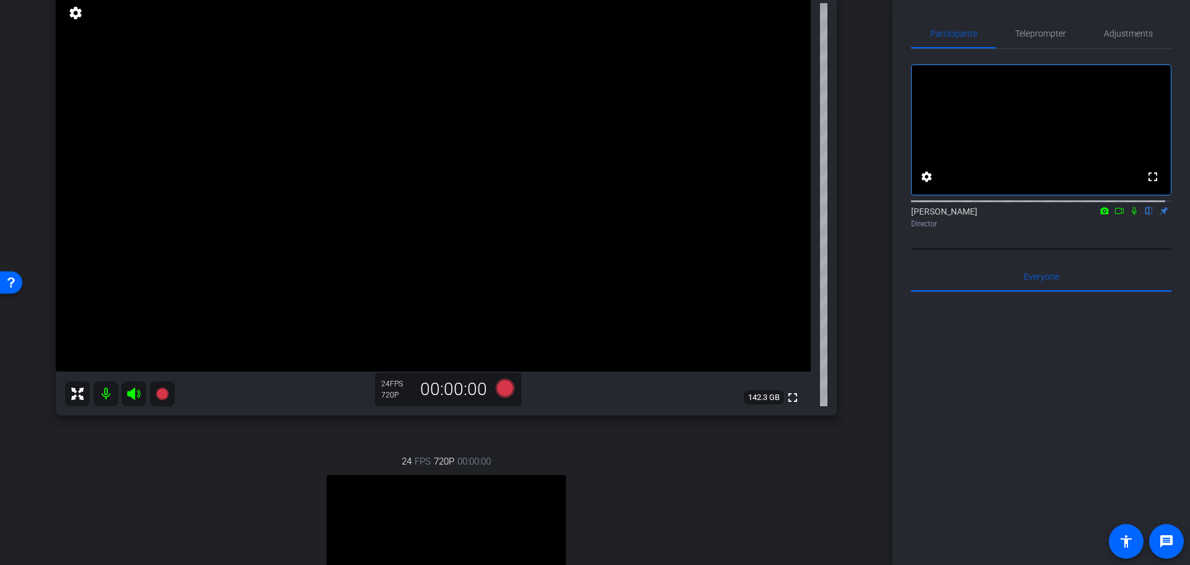
scroll to position [0, 0]
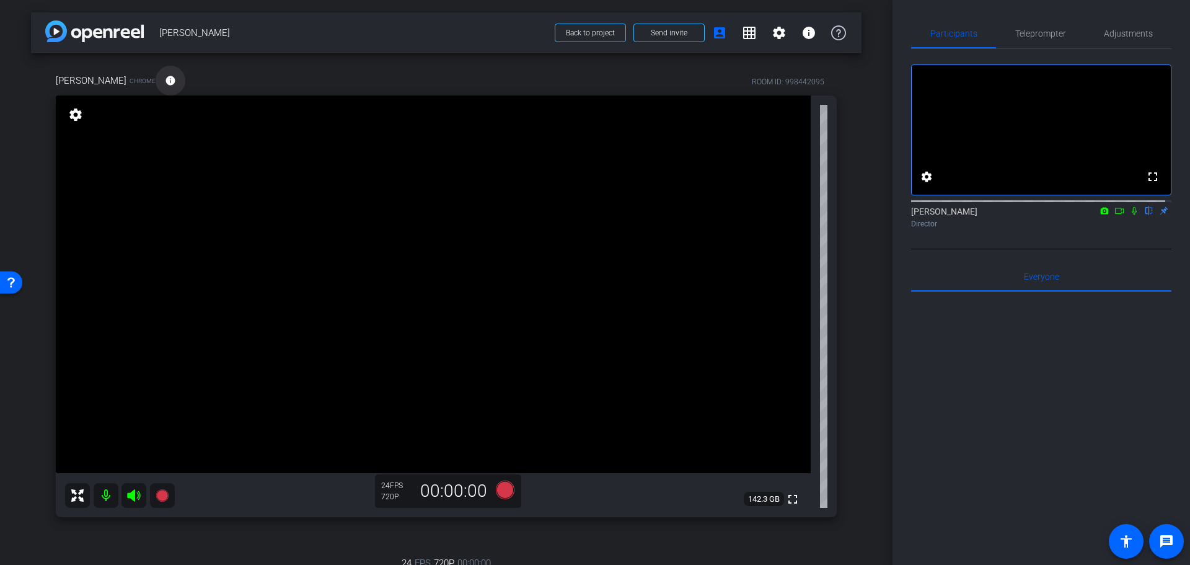
click at [165, 76] on mat-icon "info" at bounding box center [170, 80] width 11 height 11
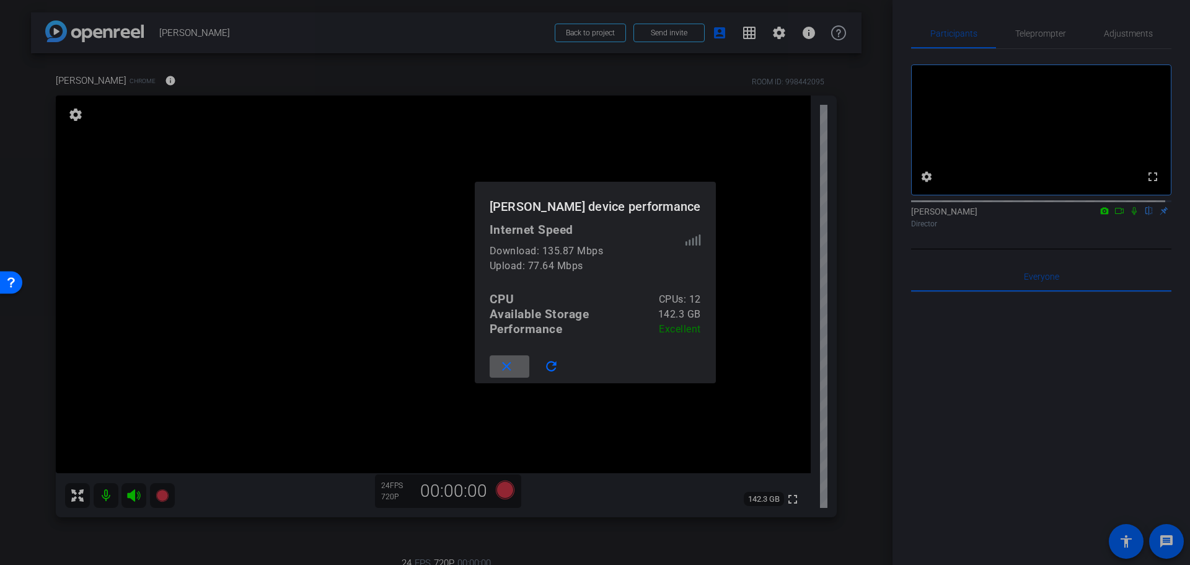
click at [519, 361] on span at bounding box center [510, 366] width 40 height 30
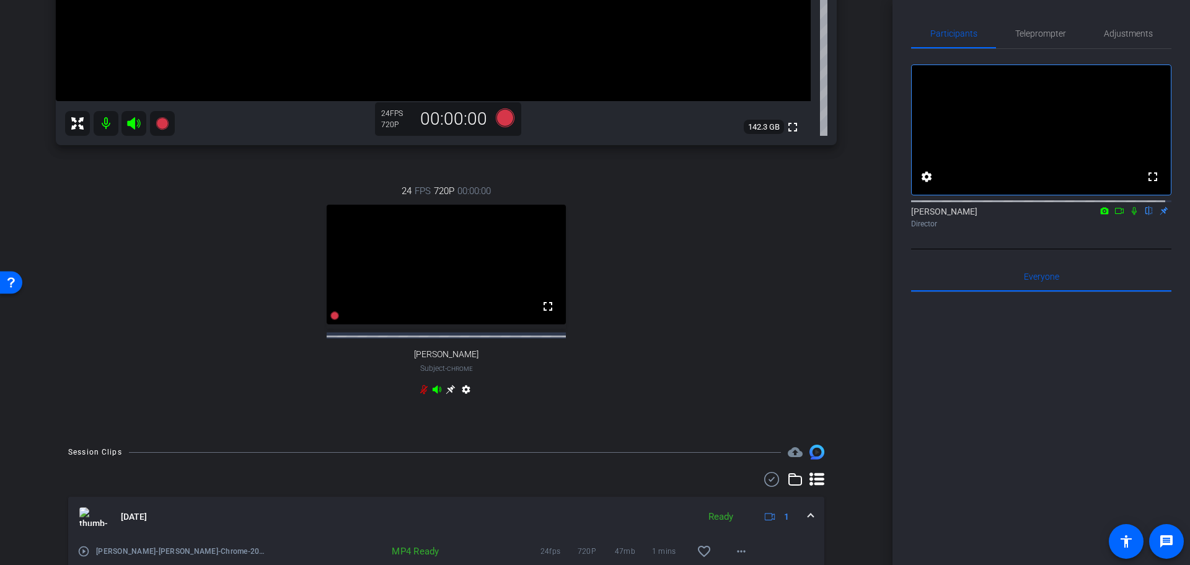
scroll to position [434, 0]
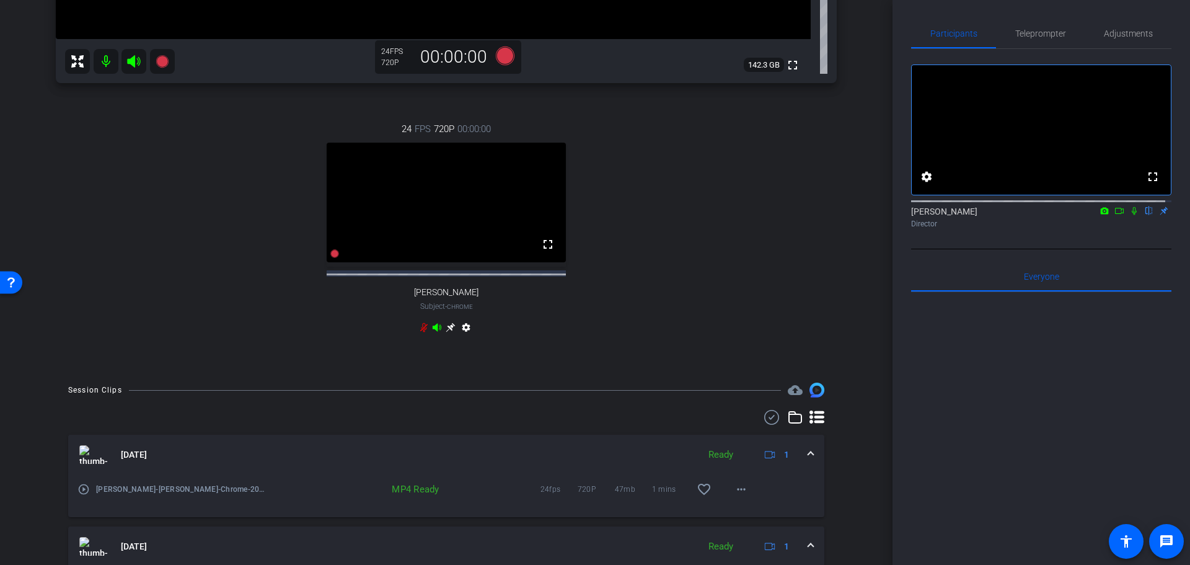
click at [435, 461] on mat-panel-title "[DATE]" at bounding box center [385, 454] width 613 height 19
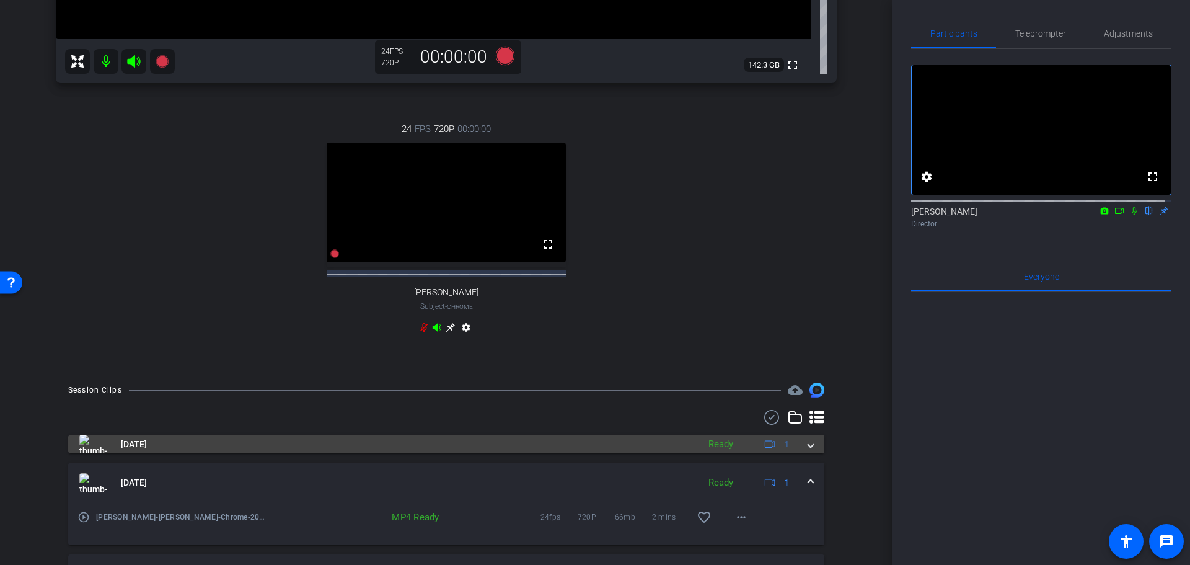
click at [435, 453] on mat-panel-title "[DATE]" at bounding box center [385, 443] width 613 height 19
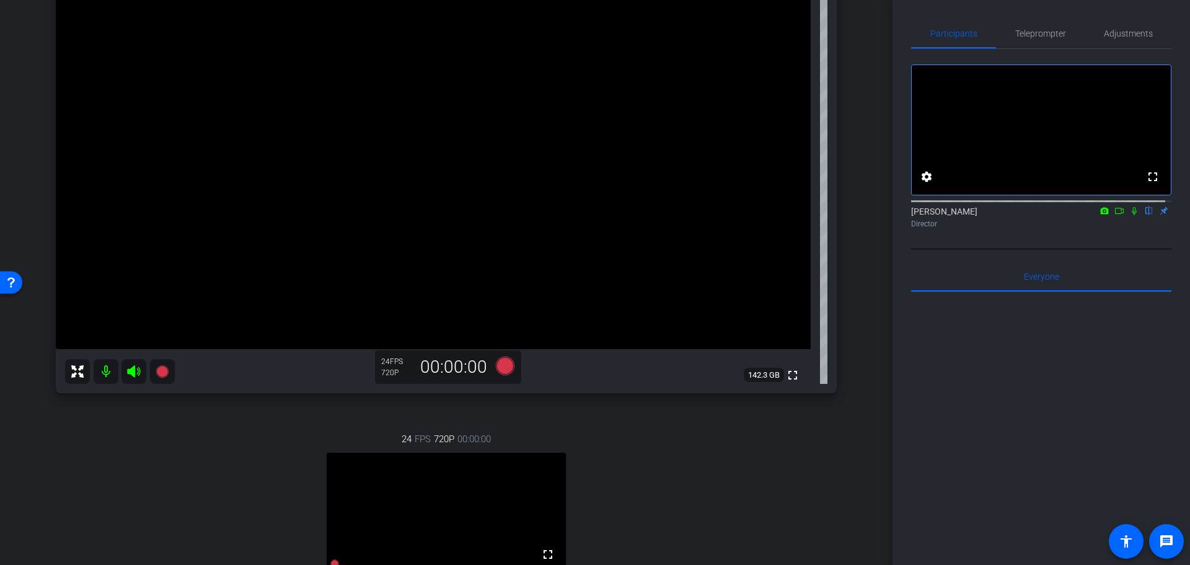
scroll to position [62, 0]
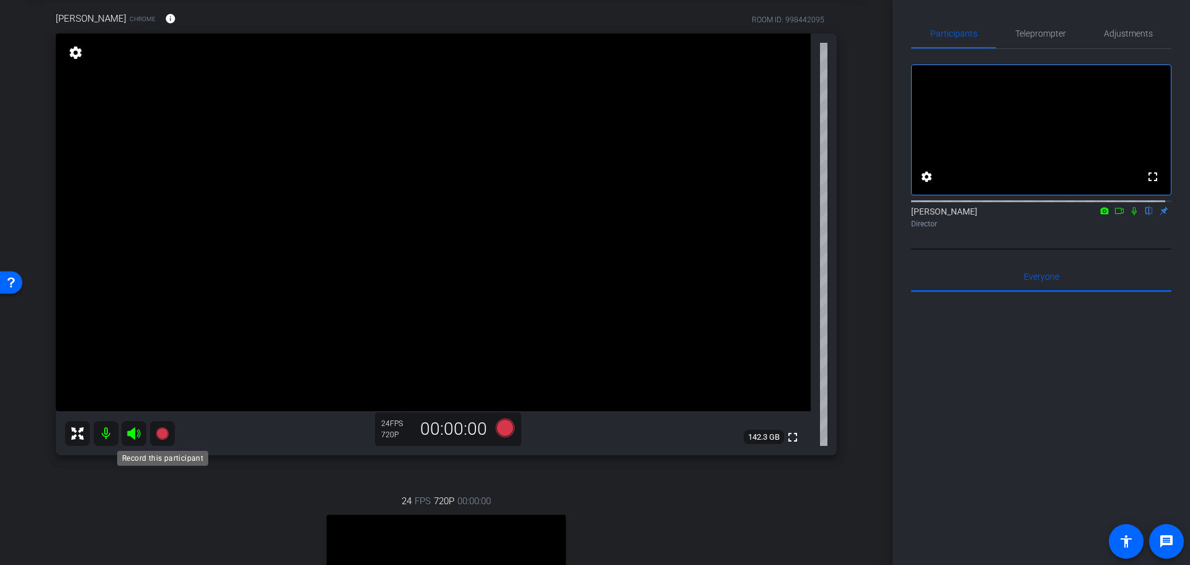
click at [169, 428] on icon at bounding box center [162, 433] width 15 height 15
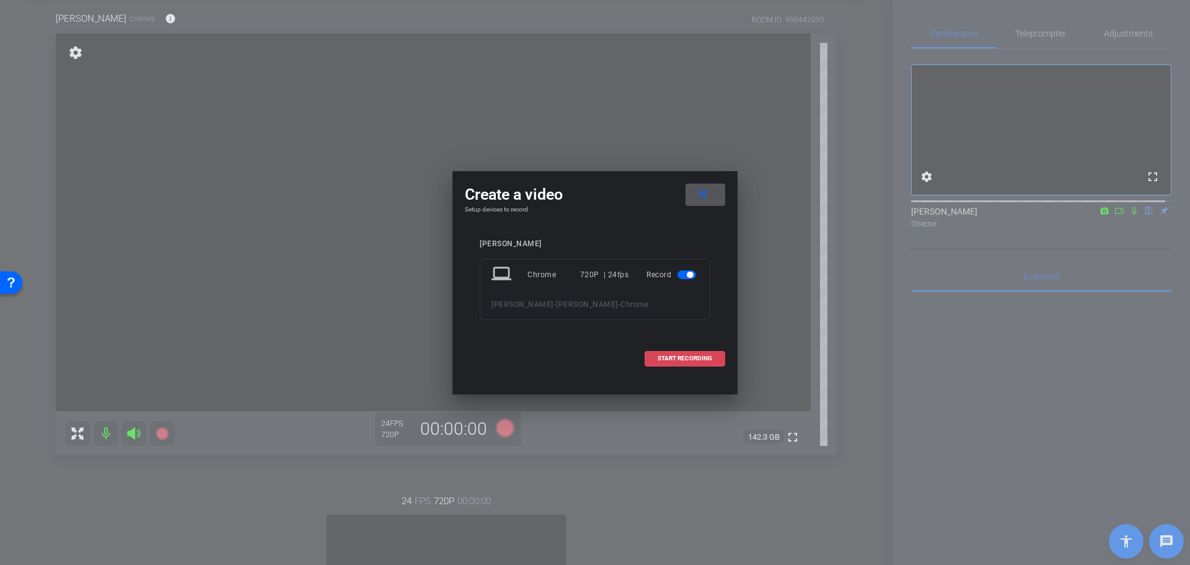
click at [711, 369] on span at bounding box center [684, 358] width 79 height 30
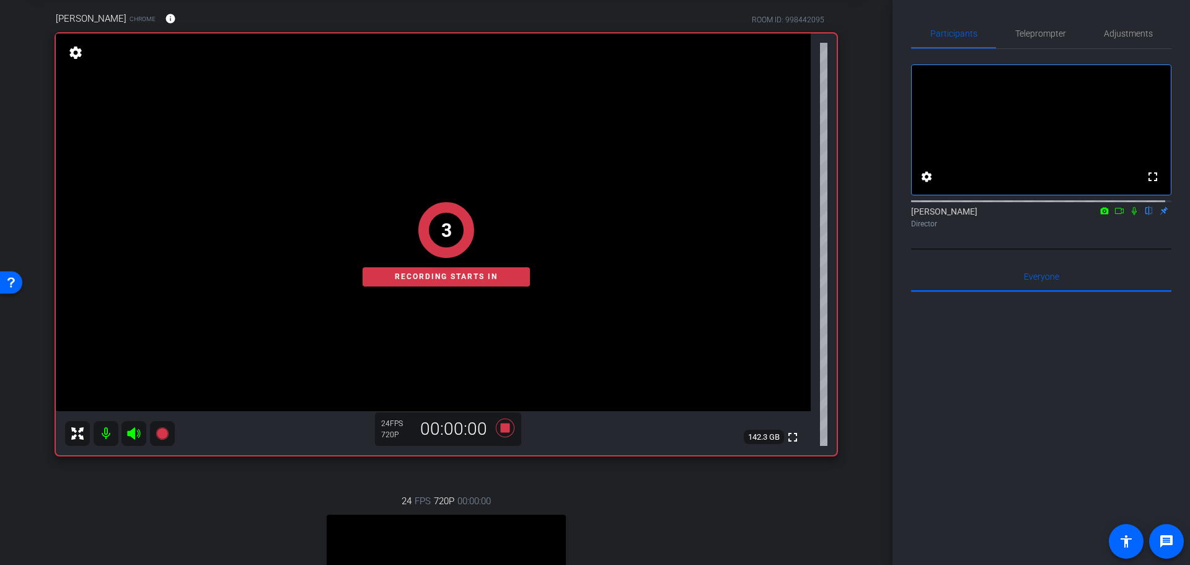
click at [1129, 215] on icon at bounding box center [1134, 210] width 10 height 9
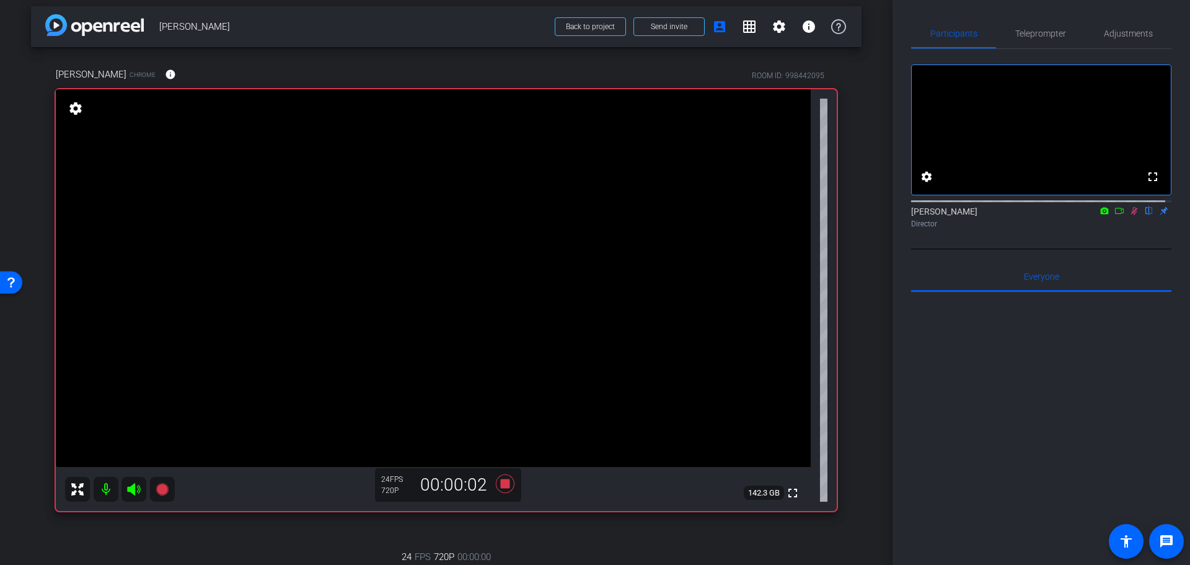
scroll to position [0, 0]
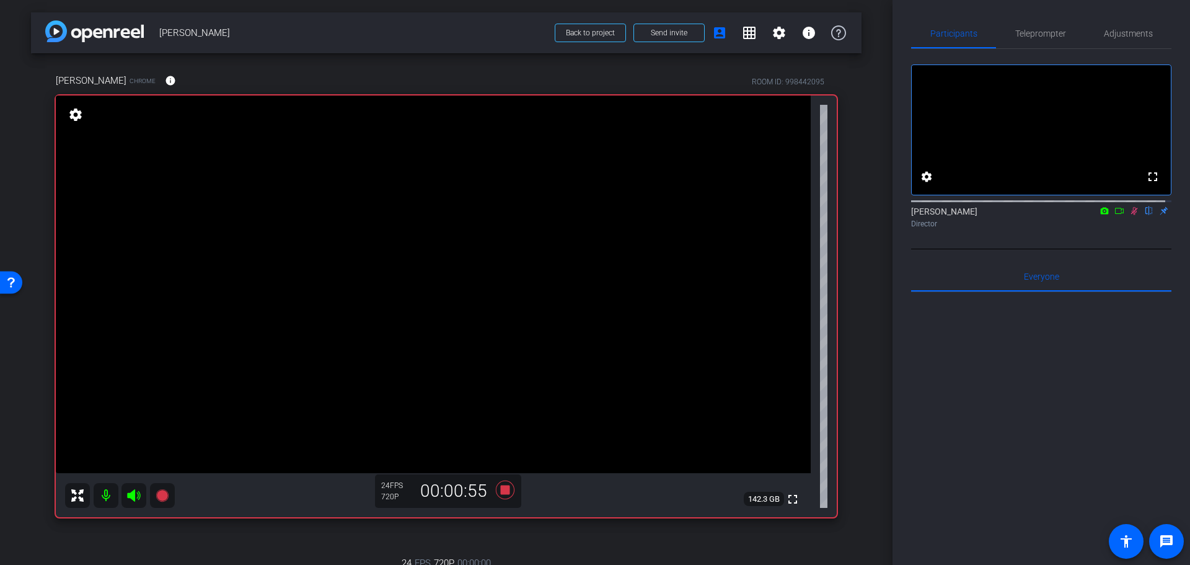
click at [859, 353] on div "arrow_back [PERSON_NAME] Back to project Send invite account_box grid_on settin…" at bounding box center [446, 282] width 893 height 565
click at [871, 394] on div "arrow_back [PERSON_NAME] Back to project Send invite account_box grid_on settin…" at bounding box center [446, 282] width 893 height 565
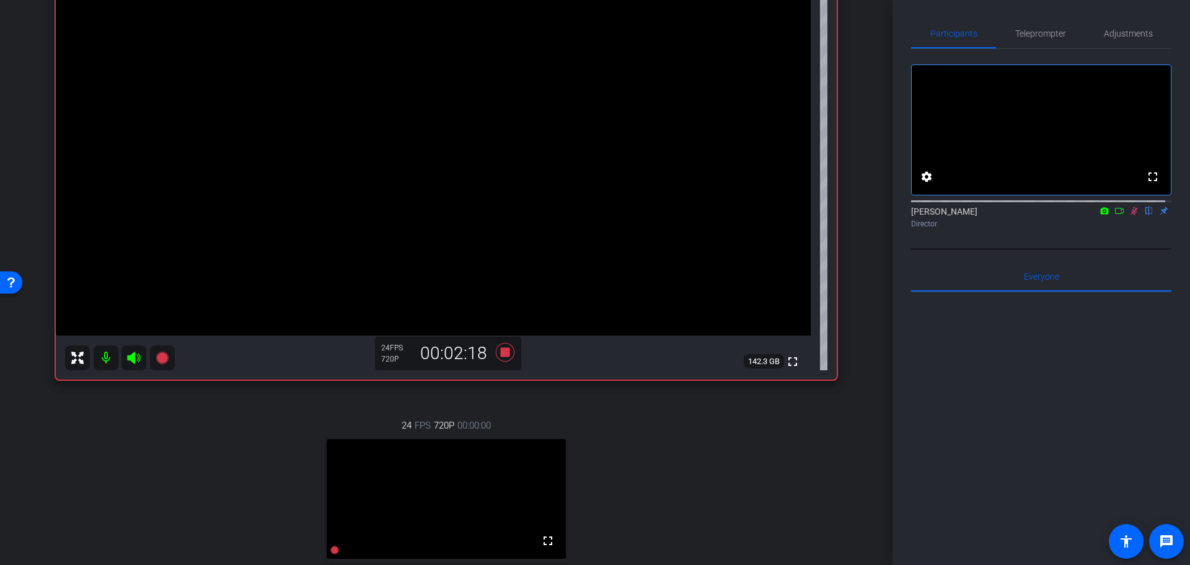
scroll to position [124, 0]
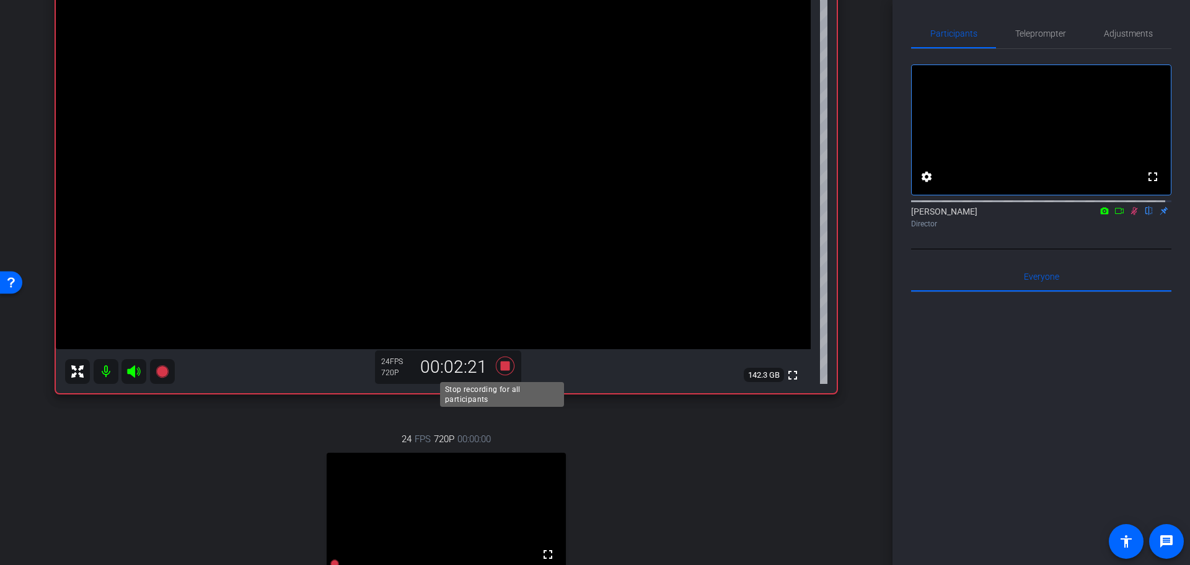
click at [499, 364] on icon at bounding box center [505, 365] width 19 height 19
click at [1130, 215] on icon at bounding box center [1134, 210] width 10 height 9
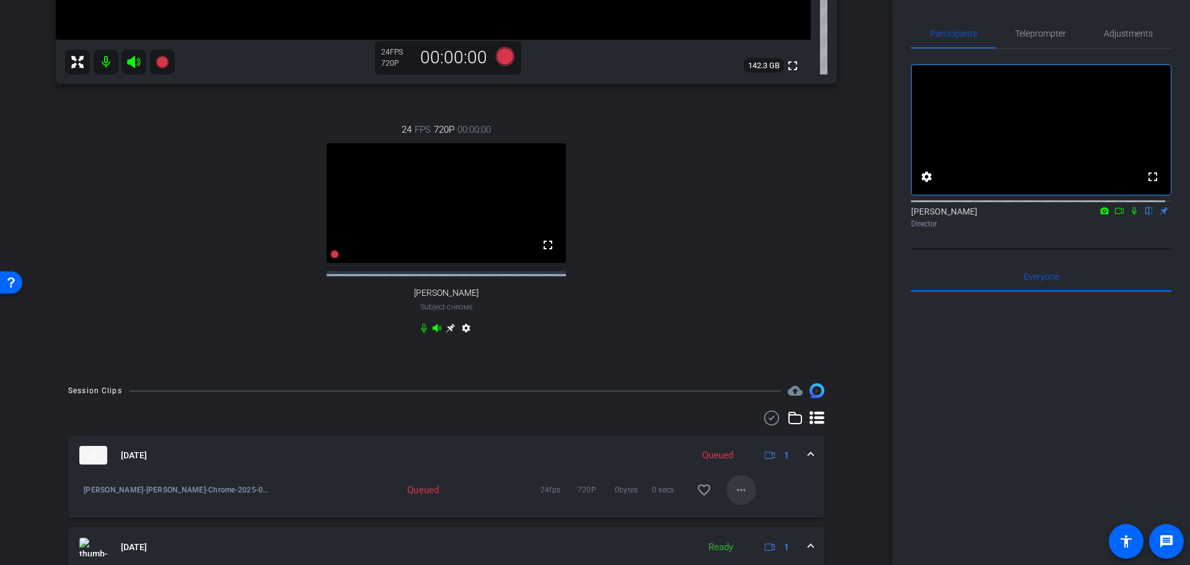
scroll to position [461, 0]
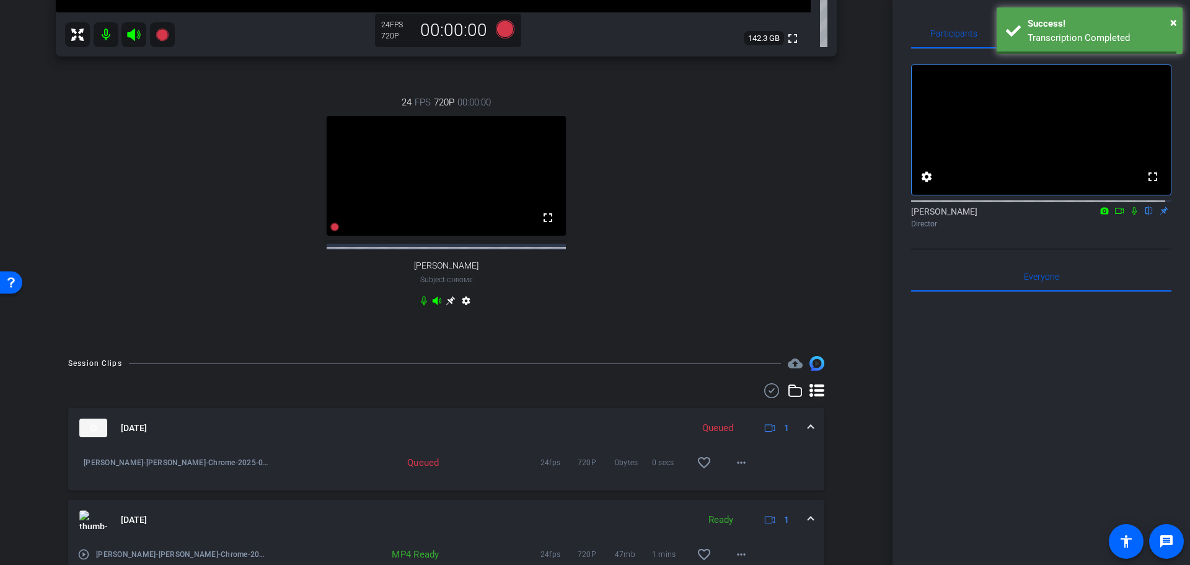
click at [684, 437] on div "[DATE] Queued 1" at bounding box center [443, 427] width 729 height 19
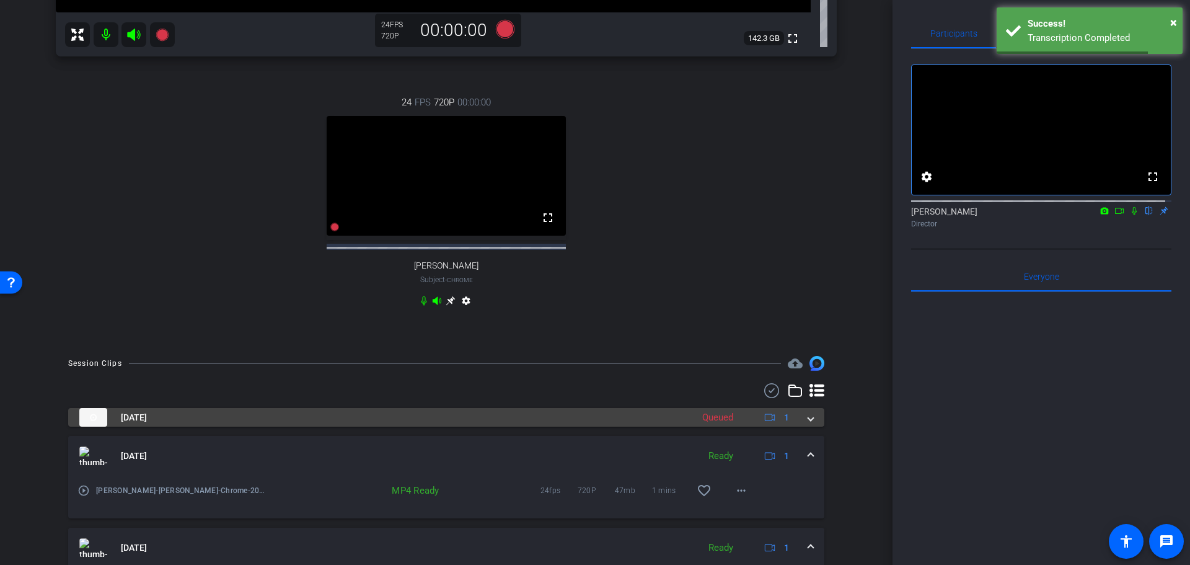
click at [684, 426] on div "[DATE] Queued 1" at bounding box center [443, 417] width 729 height 19
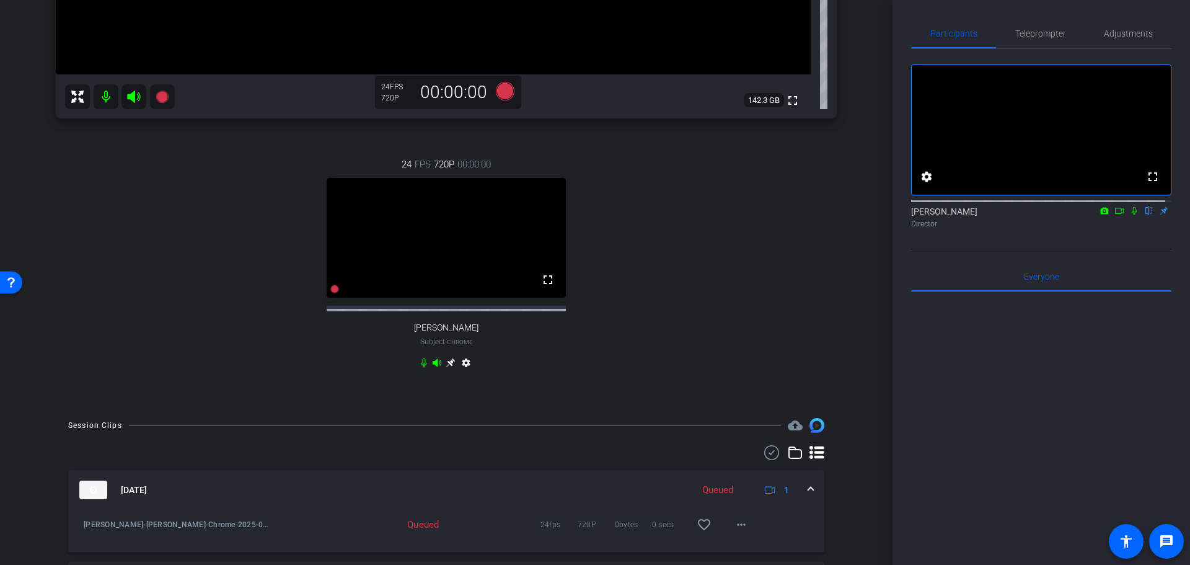
scroll to position [708, 0]
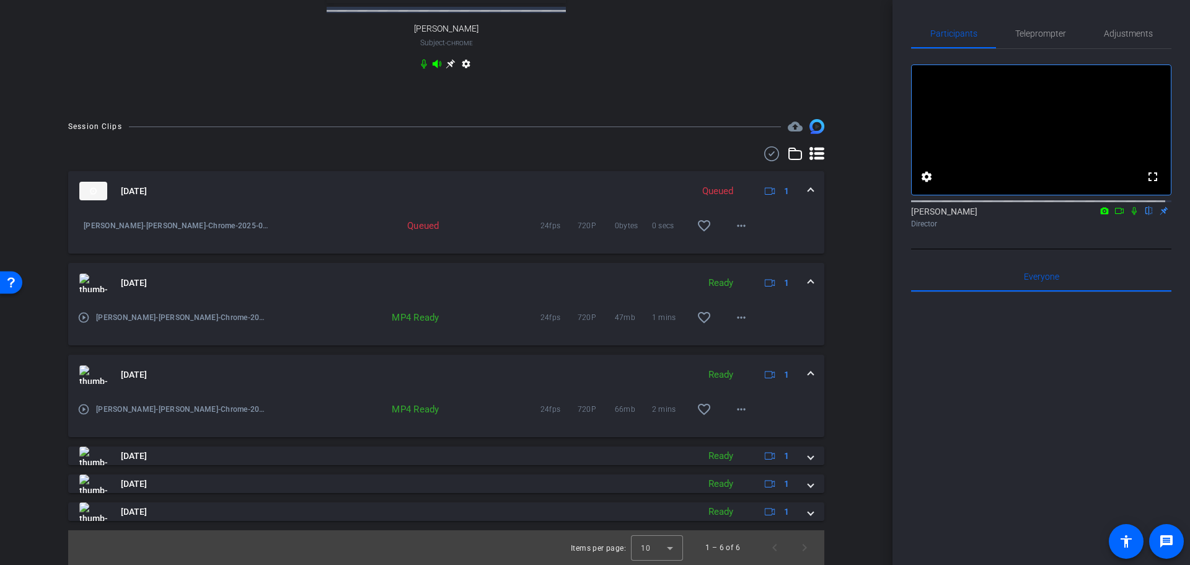
click at [82, 198] on img at bounding box center [93, 191] width 28 height 19
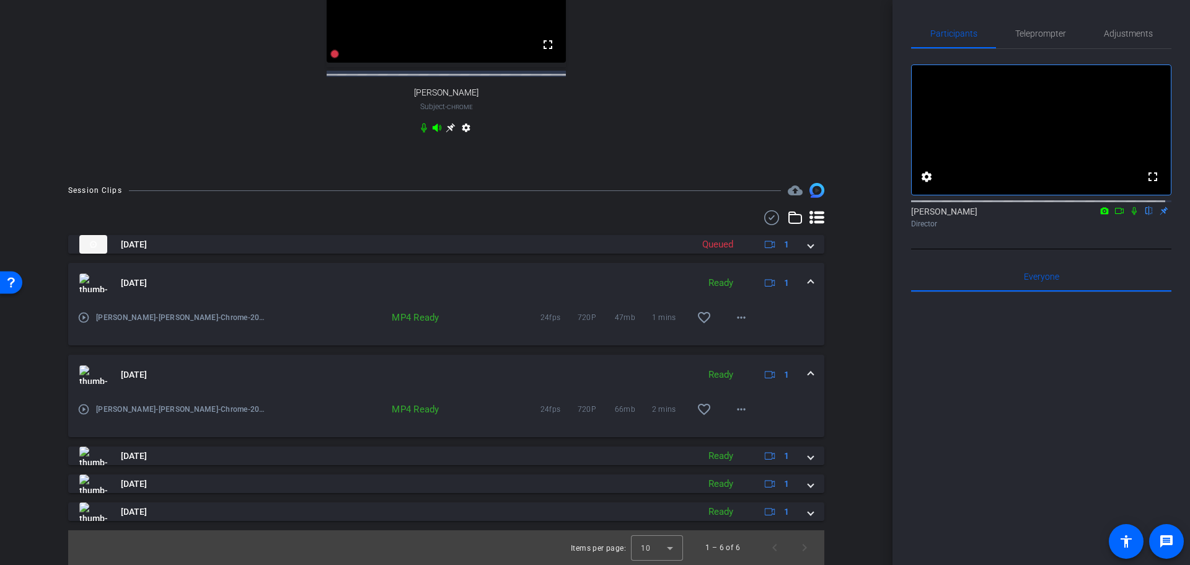
click at [510, 263] on mat-expansion-panel-header "[DATE] Ready 1" at bounding box center [446, 283] width 756 height 40
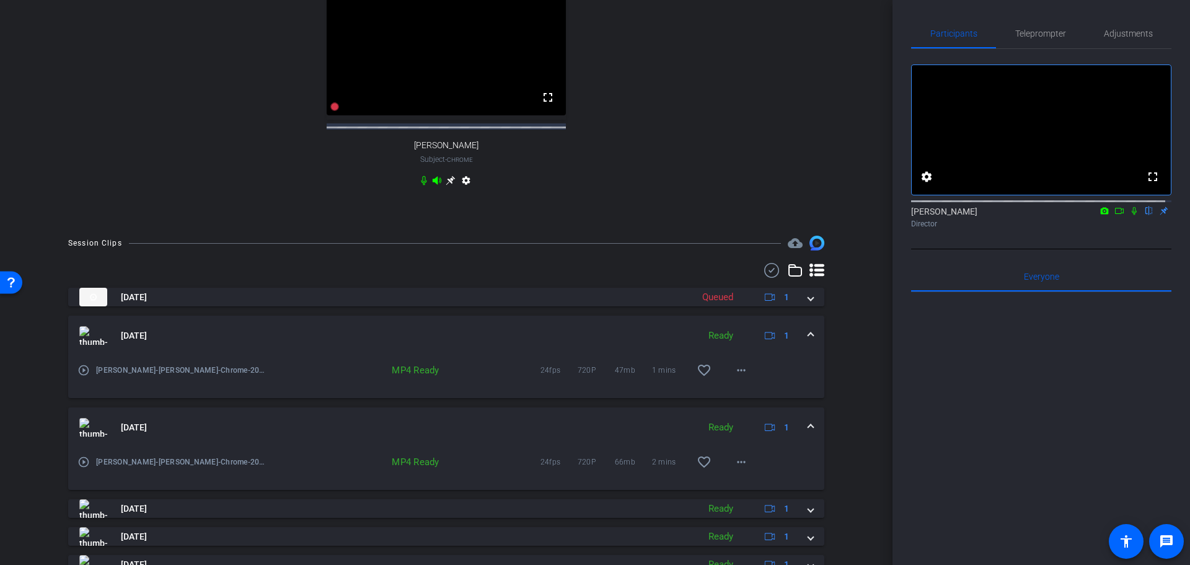
click at [544, 250] on div "Session Clips cloud_upload" at bounding box center [446, 243] width 756 height 15
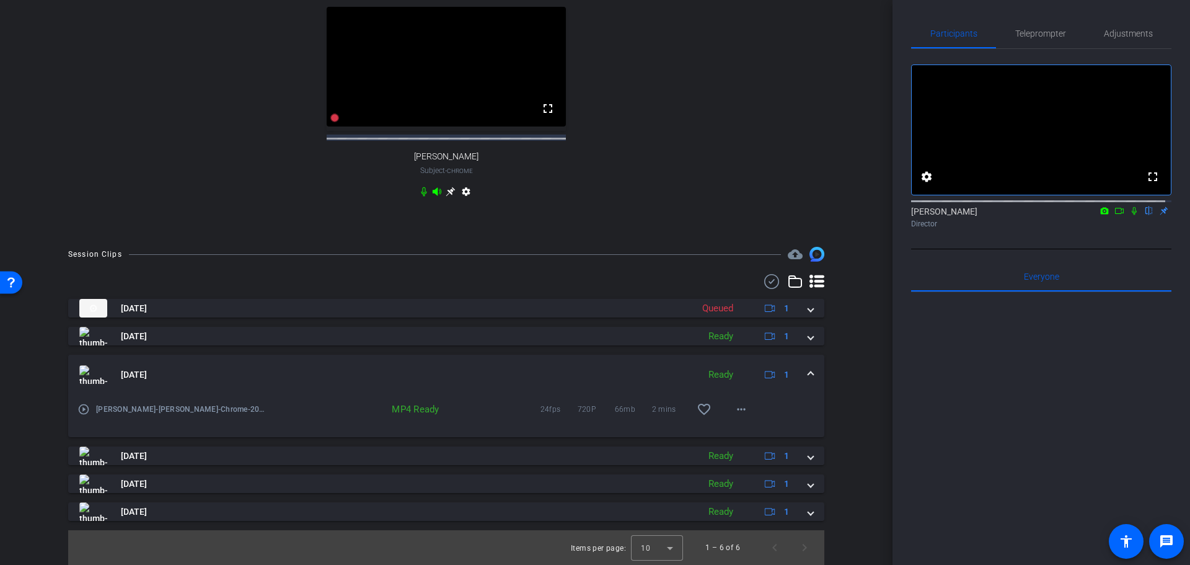
scroll to position [581, 0]
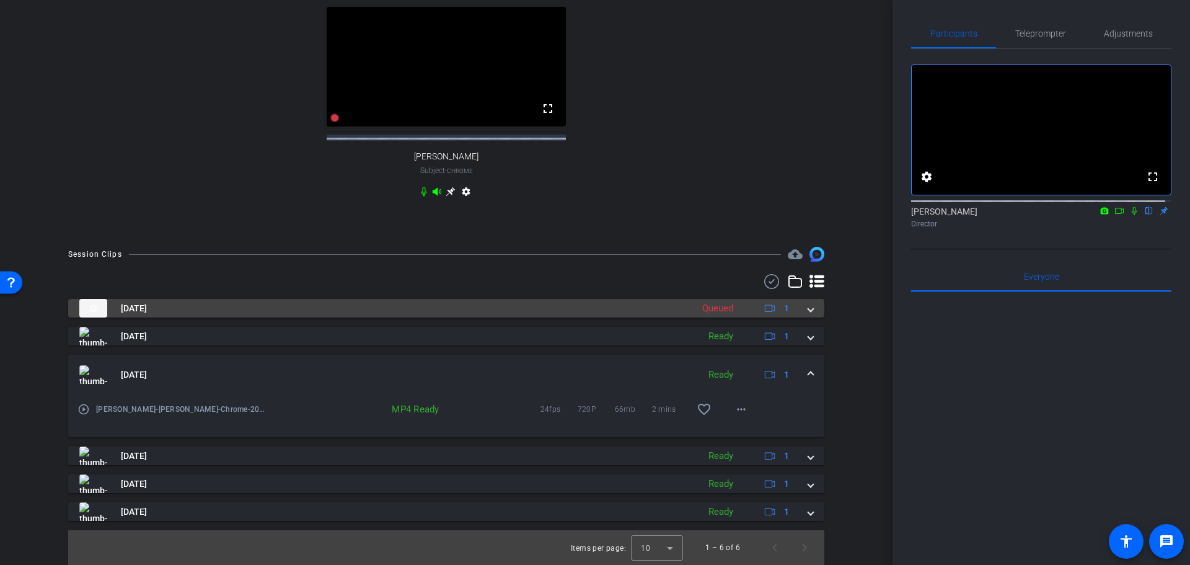
click at [588, 311] on mat-panel-title "[DATE]" at bounding box center [382, 308] width 607 height 19
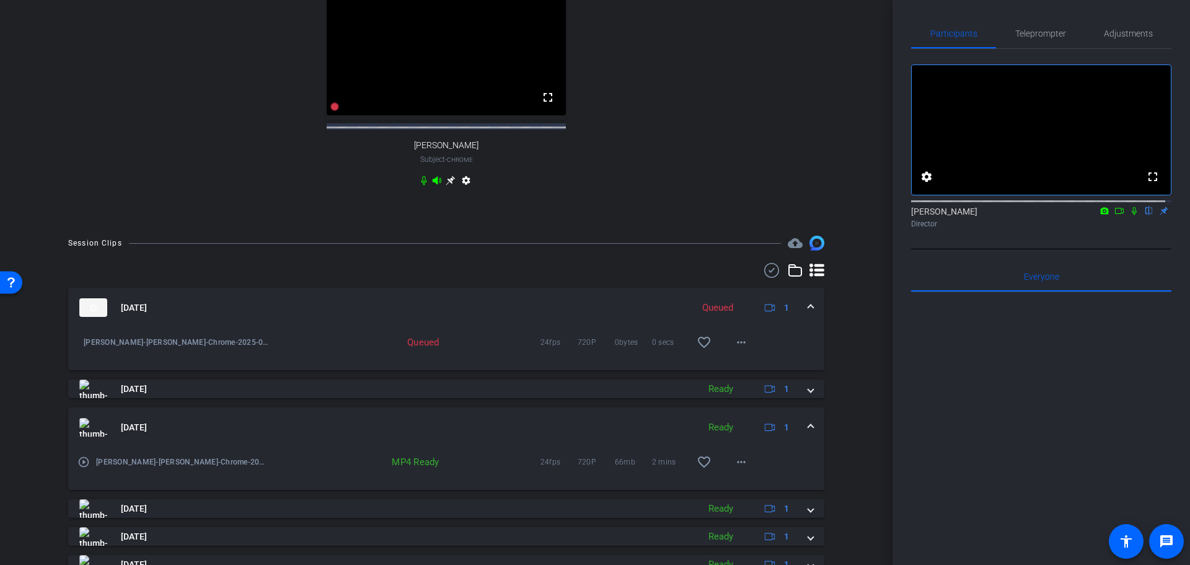
click at [348, 386] on div "[DATE] Queued 1 [PERSON_NAME]-[PERSON_NAME]-Chrome-2025-09-04-11-28-40-726-0 Qu…" at bounding box center [446, 431] width 756 height 286
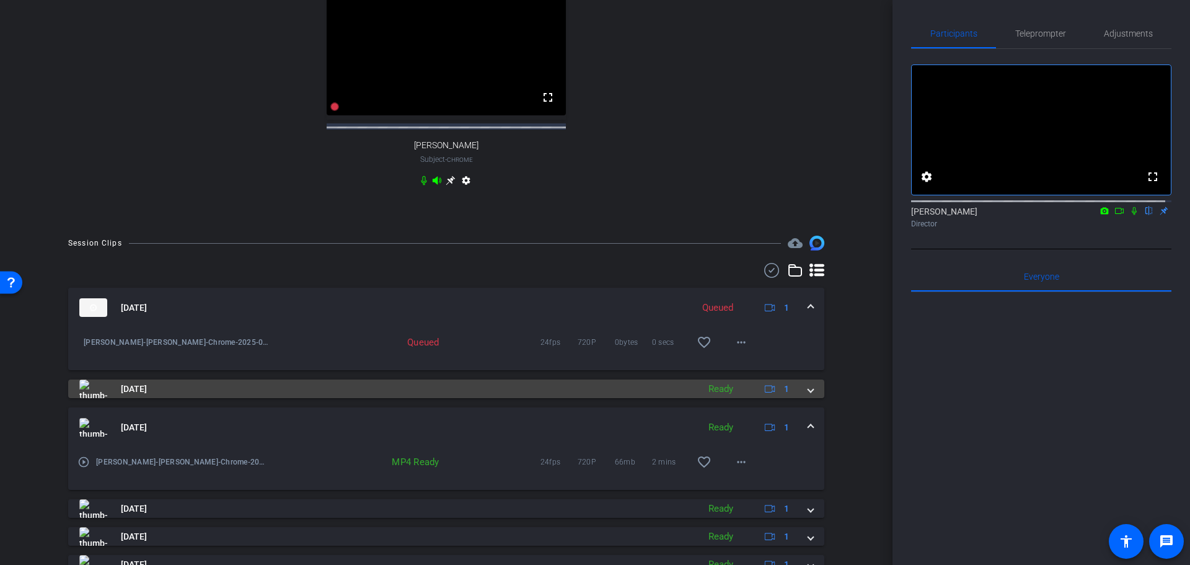
click at [373, 398] on mat-panel-title "[DATE]" at bounding box center [385, 388] width 613 height 19
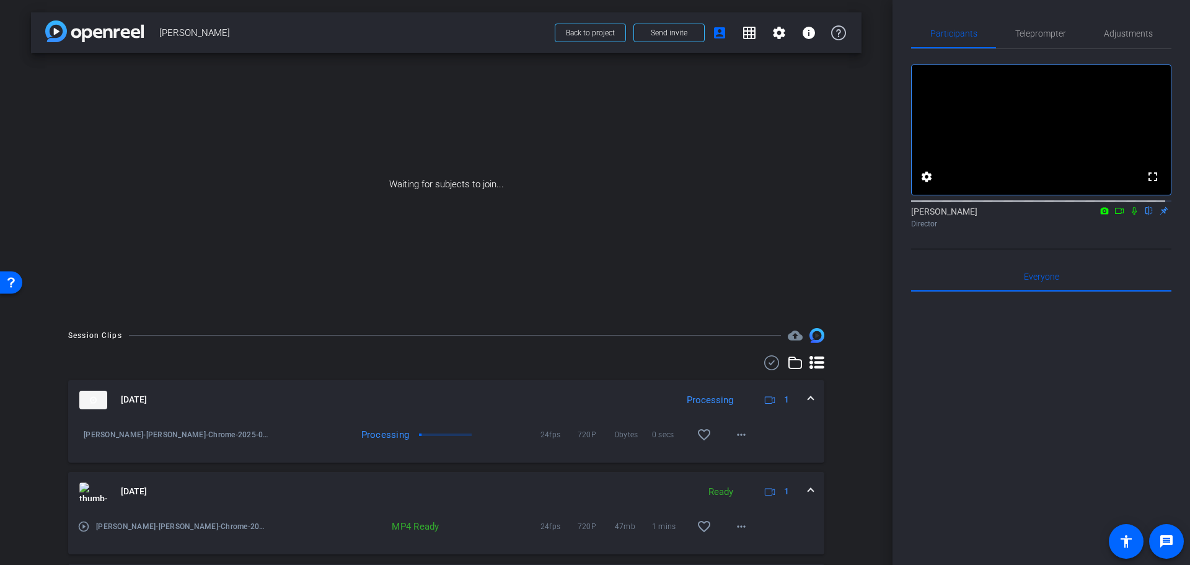
scroll to position [124, 0]
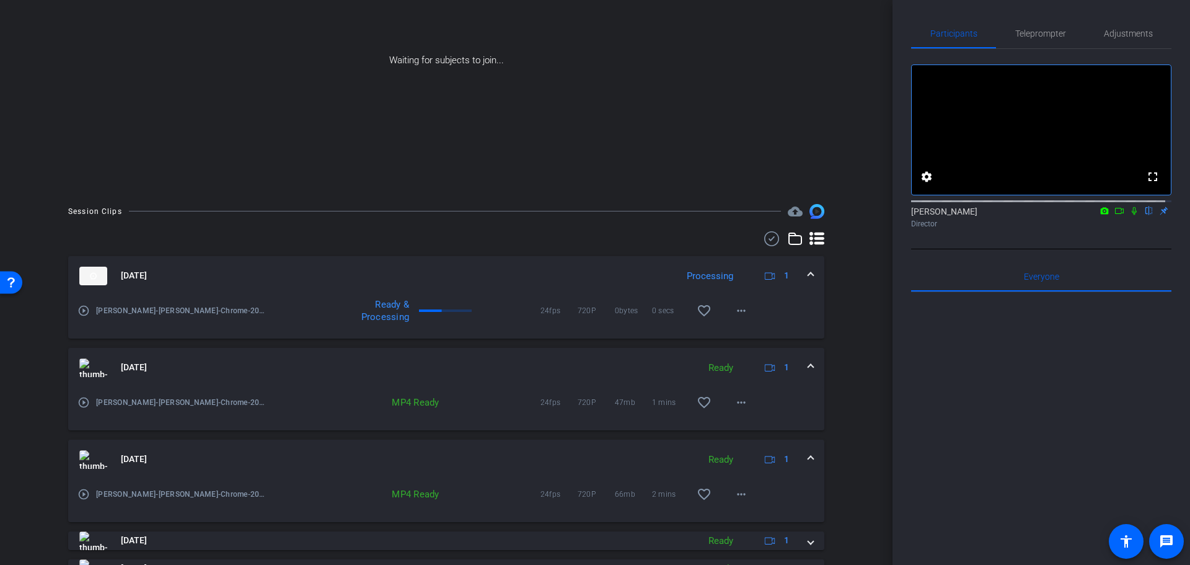
click at [1132, 215] on icon at bounding box center [1134, 211] width 5 height 8
click at [1101, 214] on icon at bounding box center [1105, 210] width 8 height 7
click at [1114, 225] on div at bounding box center [595, 282] width 1190 height 565
click at [1115, 215] on icon at bounding box center [1119, 210] width 10 height 9
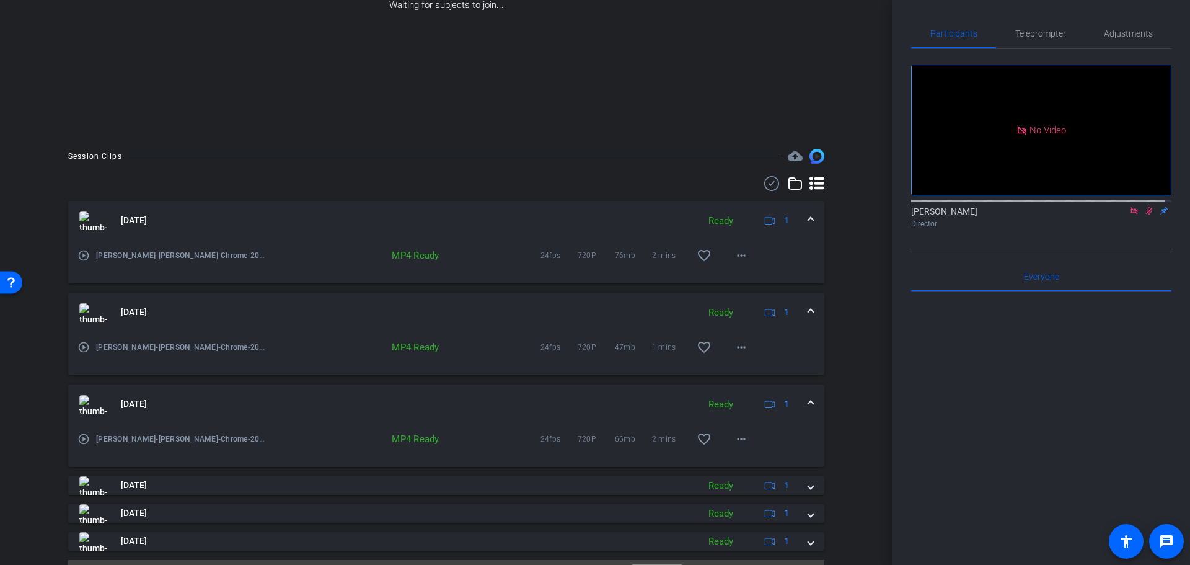
scroll to position [209, 0]
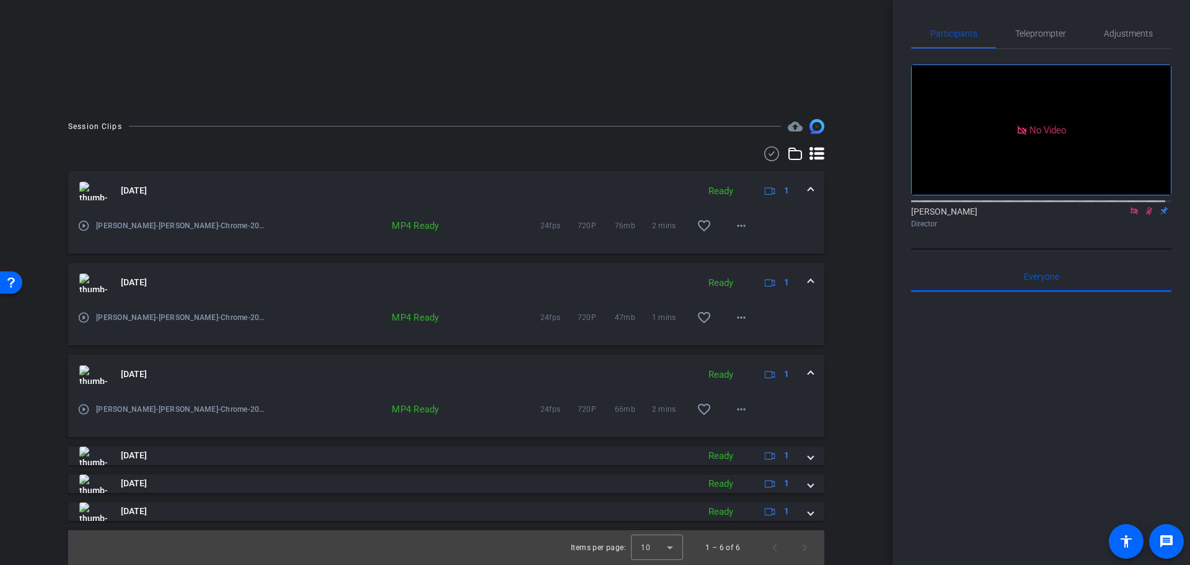
click at [86, 223] on mat-icon "play_circle_outline" at bounding box center [83, 225] width 12 height 12
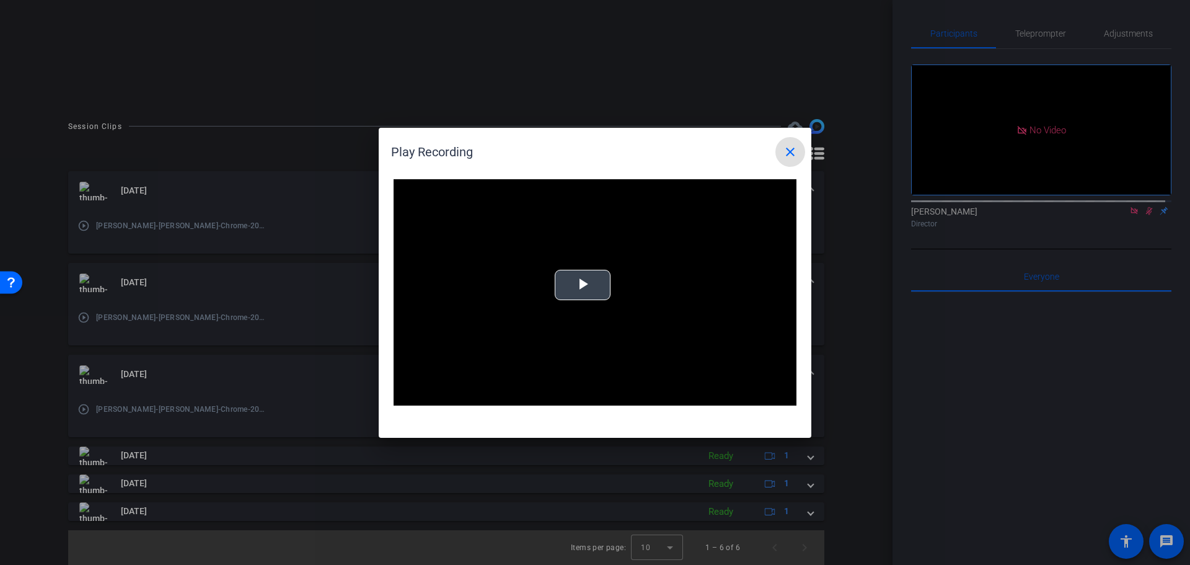
click at [583, 284] on span "Video Player" at bounding box center [583, 284] width 0 height 0
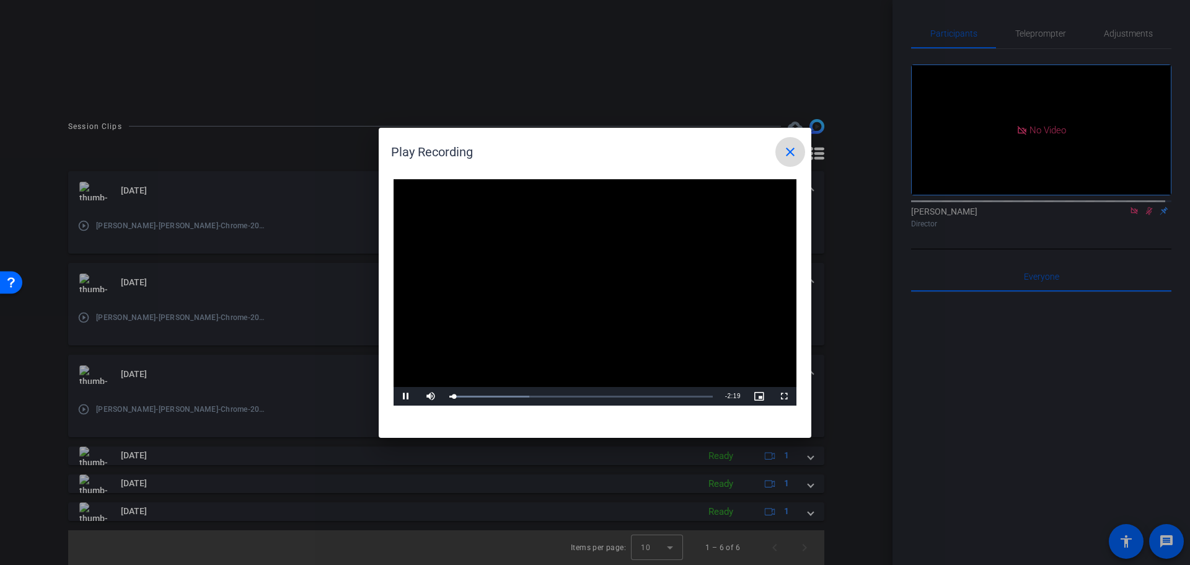
click at [787, 149] on mat-icon "close" at bounding box center [790, 151] width 15 height 15
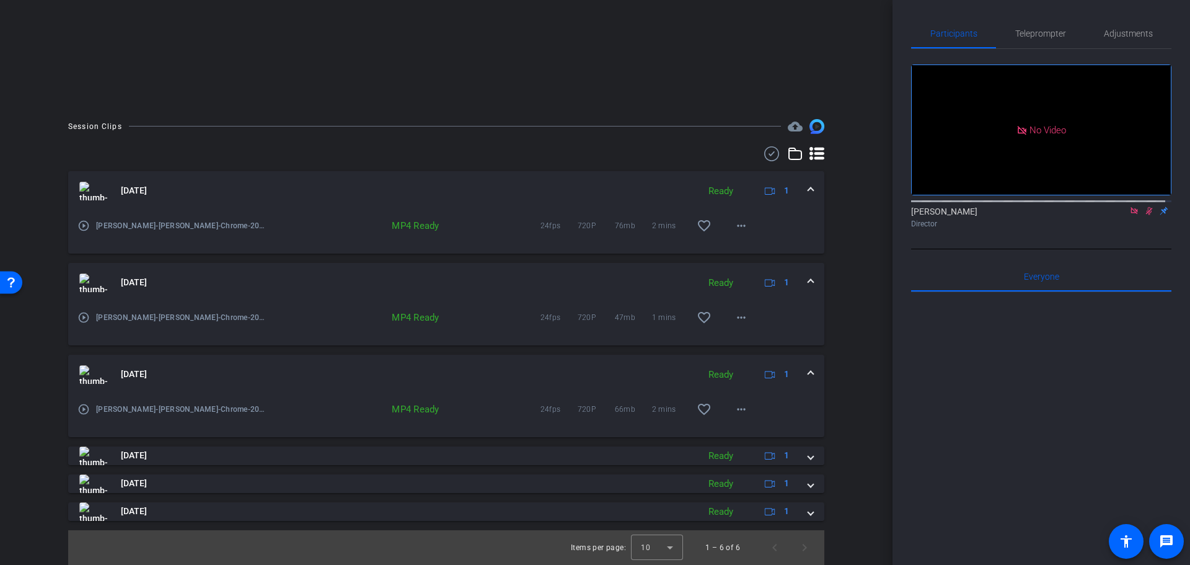
scroll to position [0, 0]
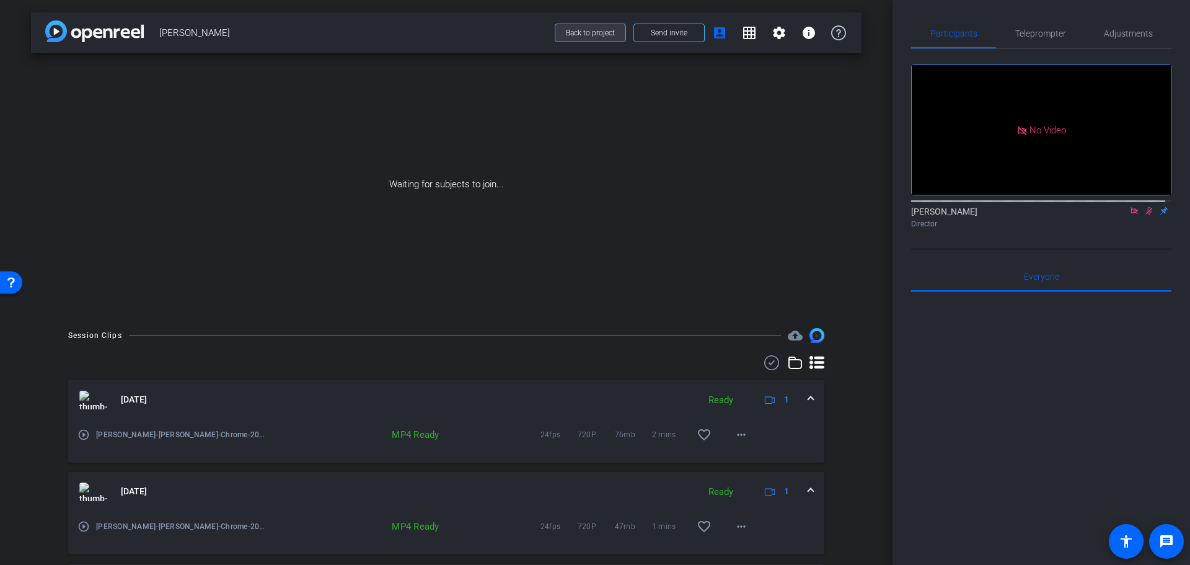
click at [581, 27] on span at bounding box center [590, 33] width 70 height 30
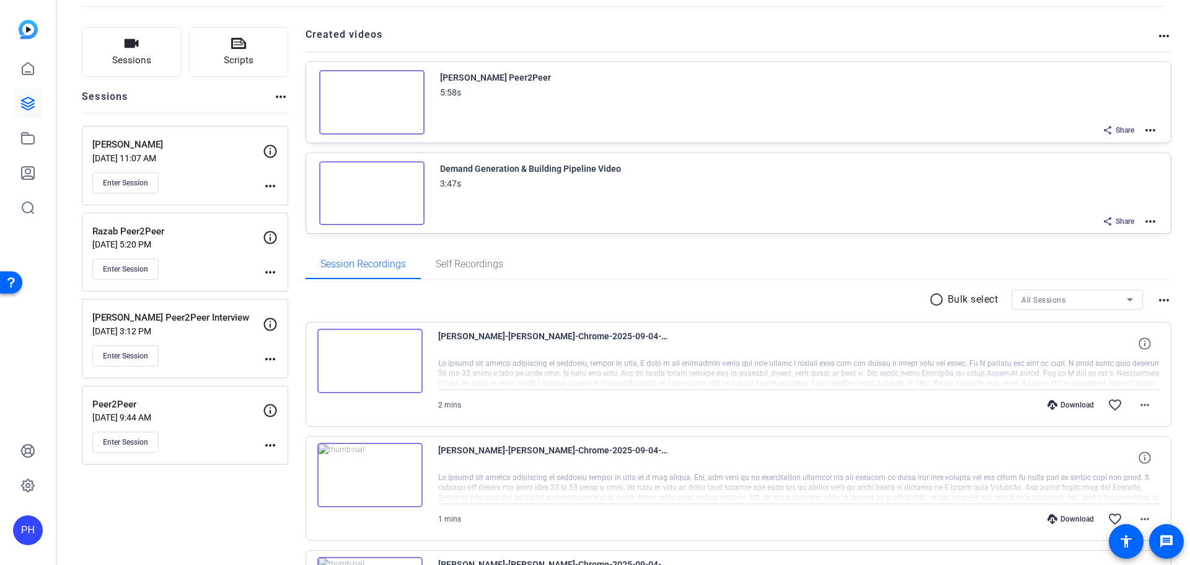
scroll to position [62, 0]
